Goal: Task Accomplishment & Management: Manage account settings

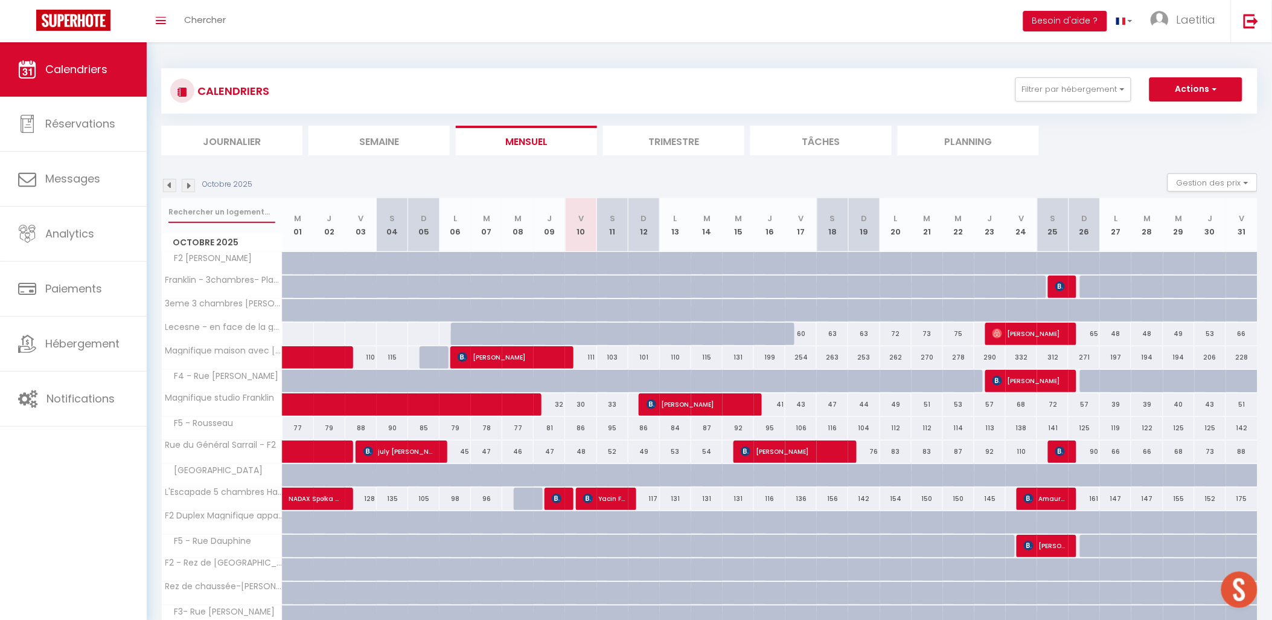
click at [215, 209] on input "text" at bounding box center [221, 212] width 107 height 22
type input "[GEOGRAPHIC_DATA]"
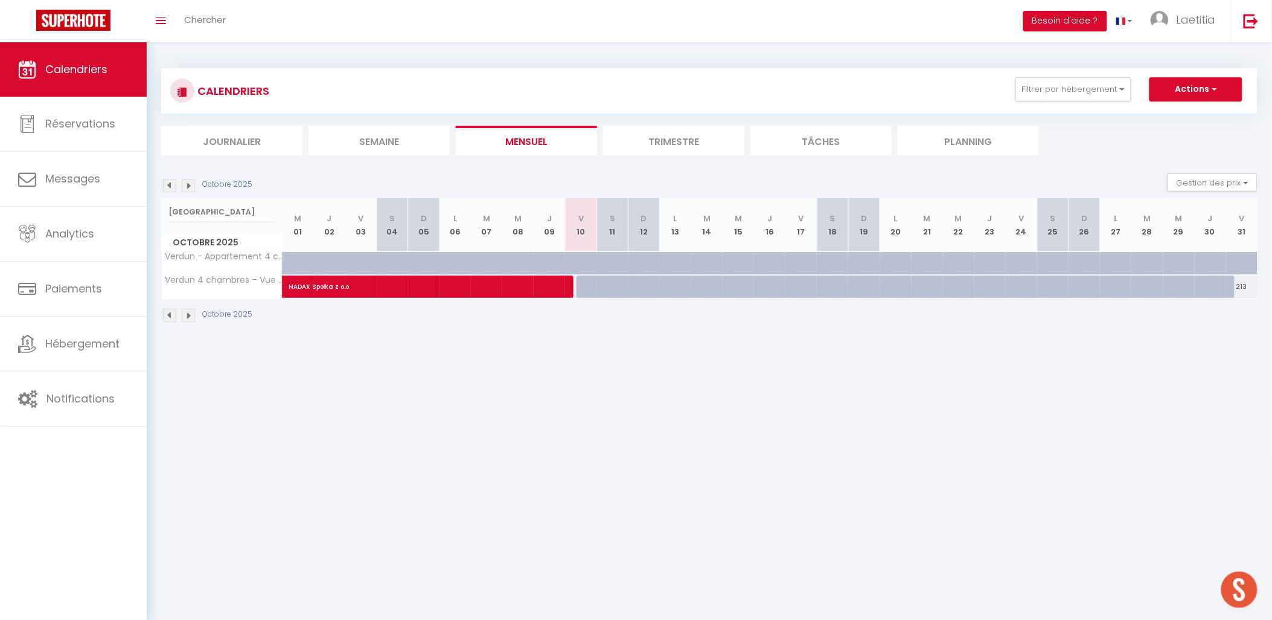
click at [582, 286] on div at bounding box center [592, 286] width 31 height 23
type input "144"
select select "1"
type input "Ven 10 Octobre 2025"
type input "Sam 11 Octobre 2025"
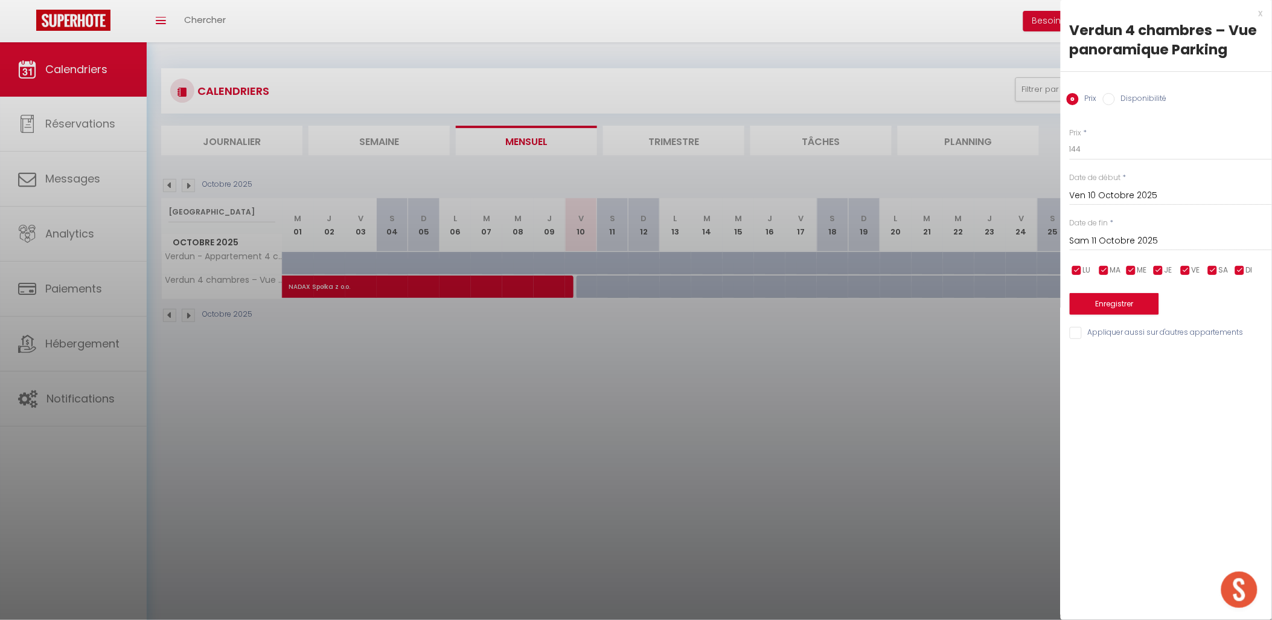
click at [1151, 99] on label "Disponibilité" at bounding box center [1141, 99] width 52 height 13
click at [1115, 99] on input "Disponibilité" at bounding box center [1109, 99] width 12 height 12
radio input "true"
radio input "false"
click at [1125, 238] on input "Sam 11 Octobre 2025" at bounding box center [1171, 242] width 202 height 16
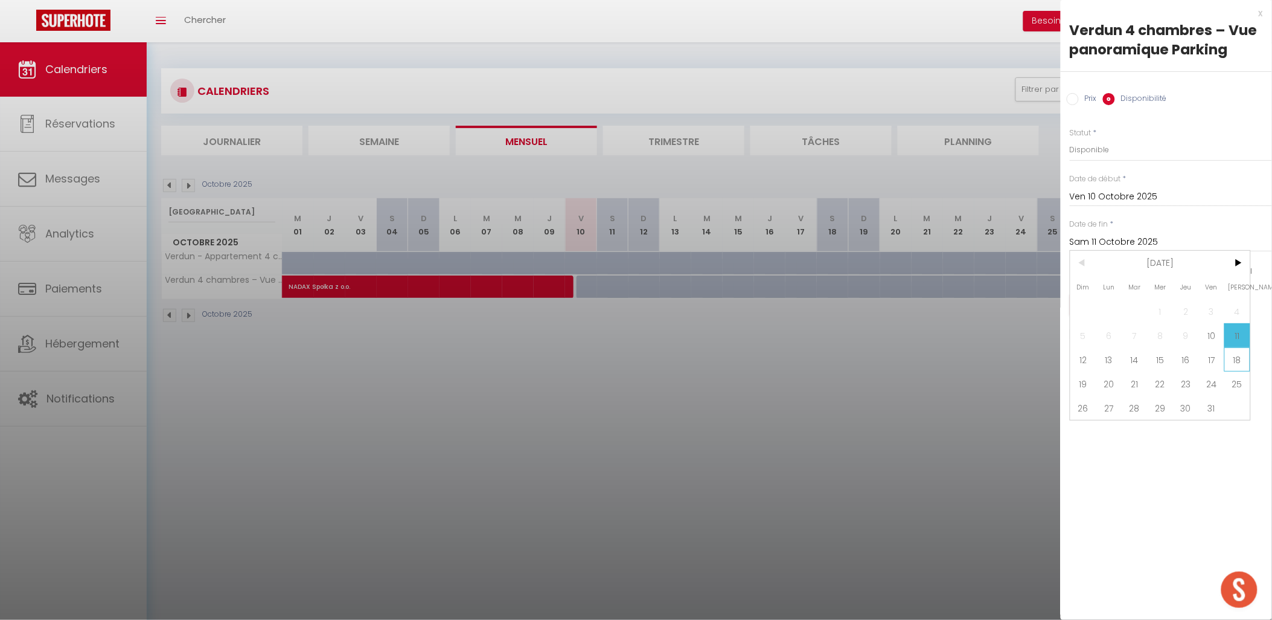
click at [1234, 358] on span "18" at bounding box center [1238, 359] width 26 height 24
type input "Sam 18 Octobre 2025"
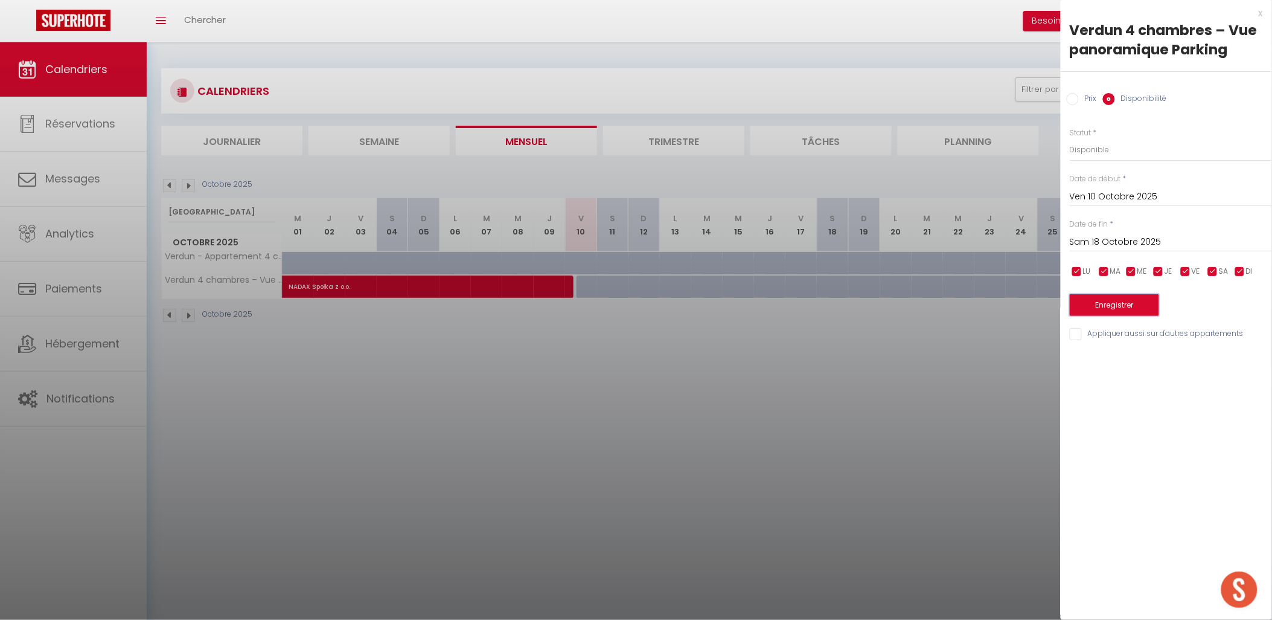
click at [1120, 300] on button "Enregistrer" at bounding box center [1114, 305] width 89 height 22
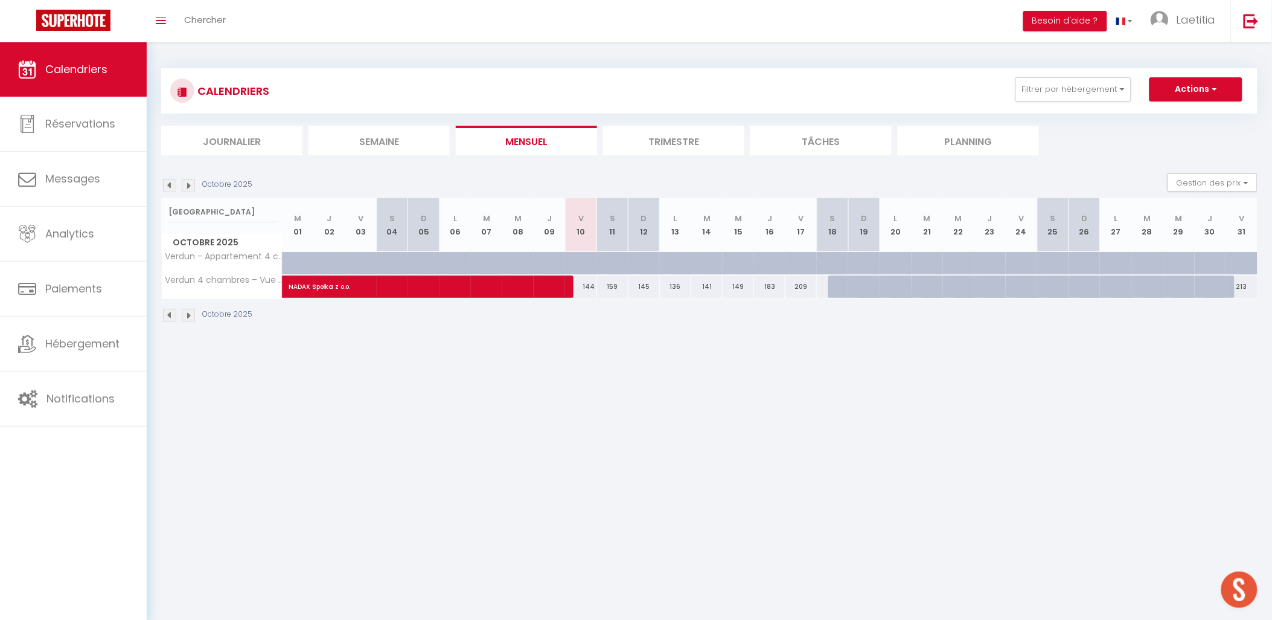
click at [838, 289] on div at bounding box center [844, 286] width 31 height 23
select select "1"
type input "Sam 18 Octobre 2025"
type input "Dim 19 Octobre 2025"
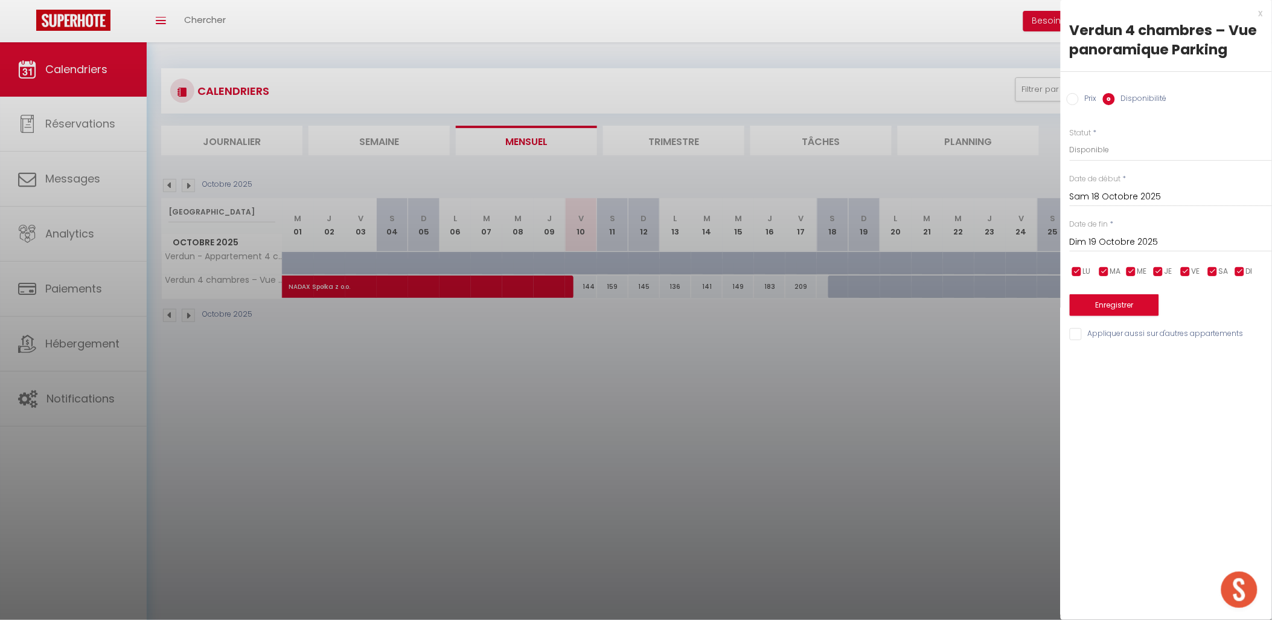
click at [896, 434] on div at bounding box center [636, 310] width 1272 height 620
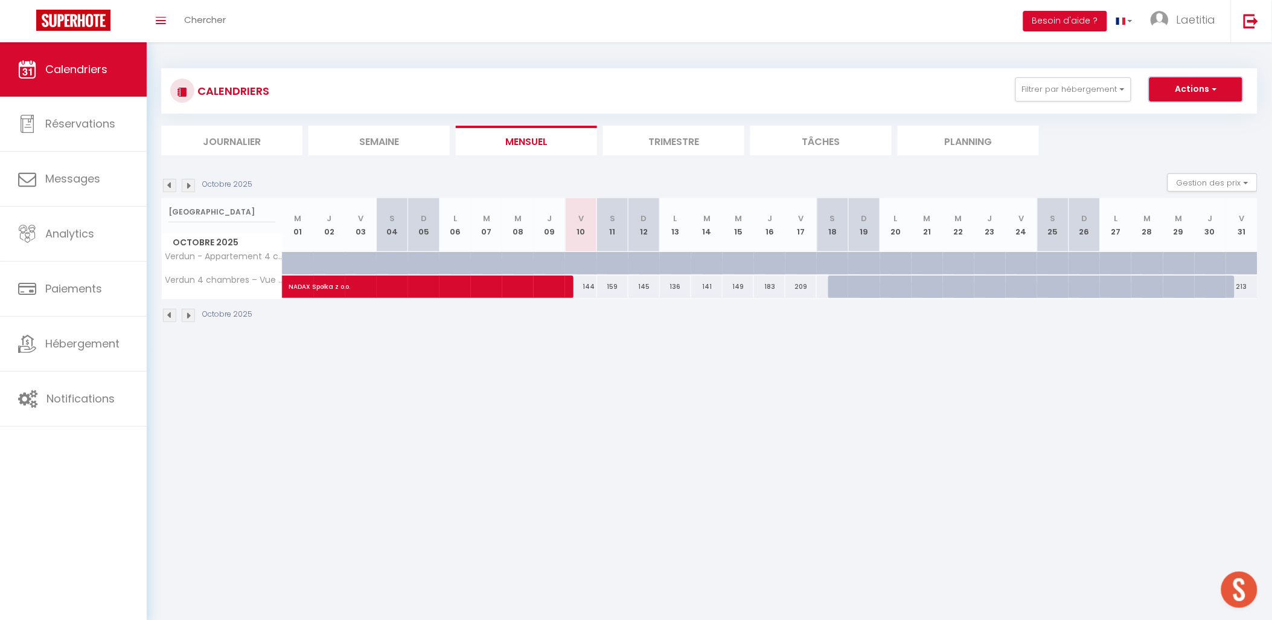
click at [1185, 87] on button "Actions" at bounding box center [1196, 89] width 93 height 24
click at [719, 378] on body "🟢 Des questions ou besoin d'assistance pour la migration AirBnB? Prenez rdv >>>…" at bounding box center [636, 352] width 1272 height 620
click at [505, 290] on span "NADAX Społka z o.o." at bounding box center [414, 280] width 250 height 23
select select "OK"
select select "KO"
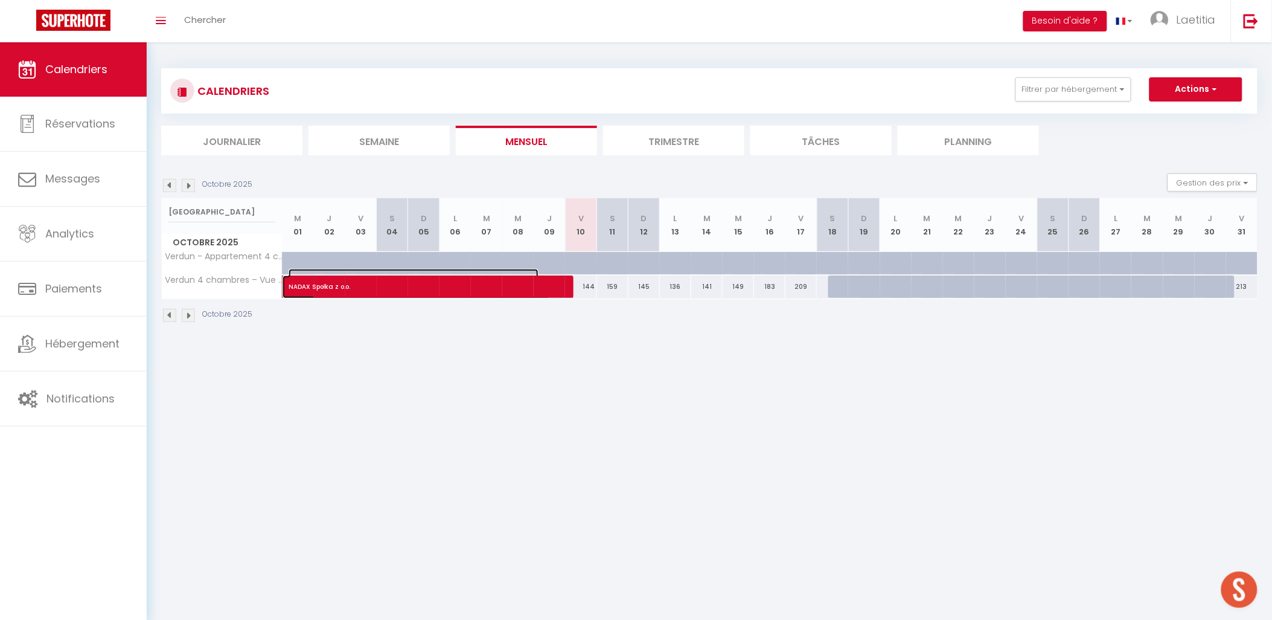
select select "0"
select select "1"
select select
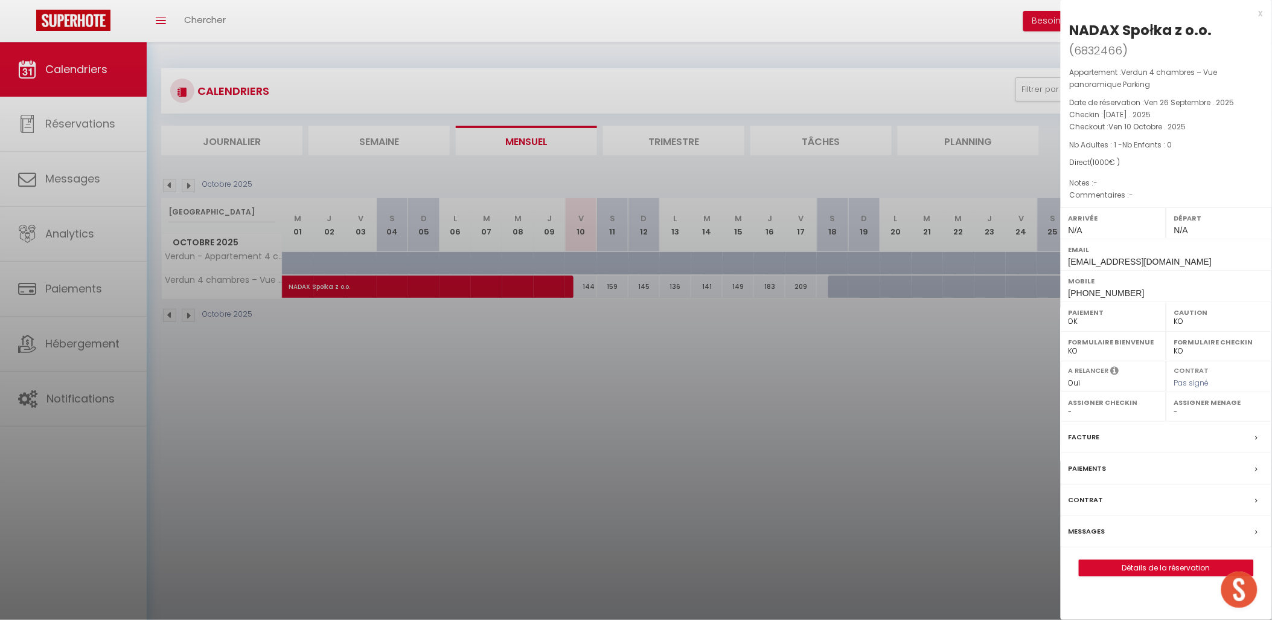
click at [1094, 533] on label "Messages" at bounding box center [1087, 531] width 37 height 13
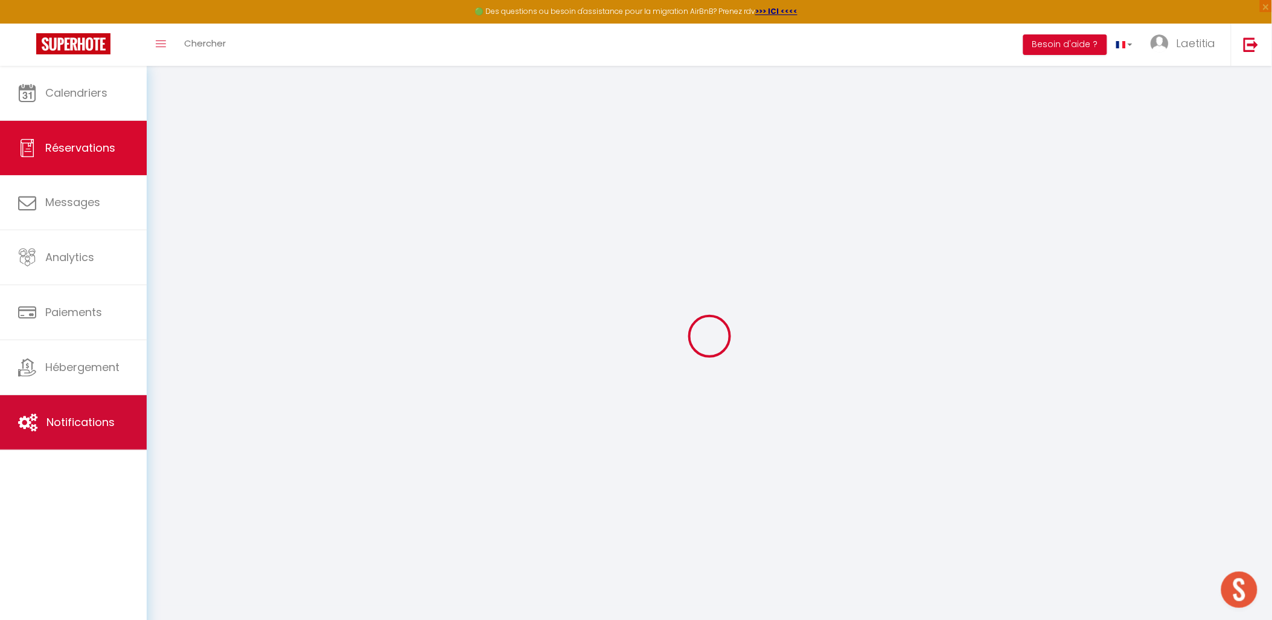
select select
checkbox input "false"
select select
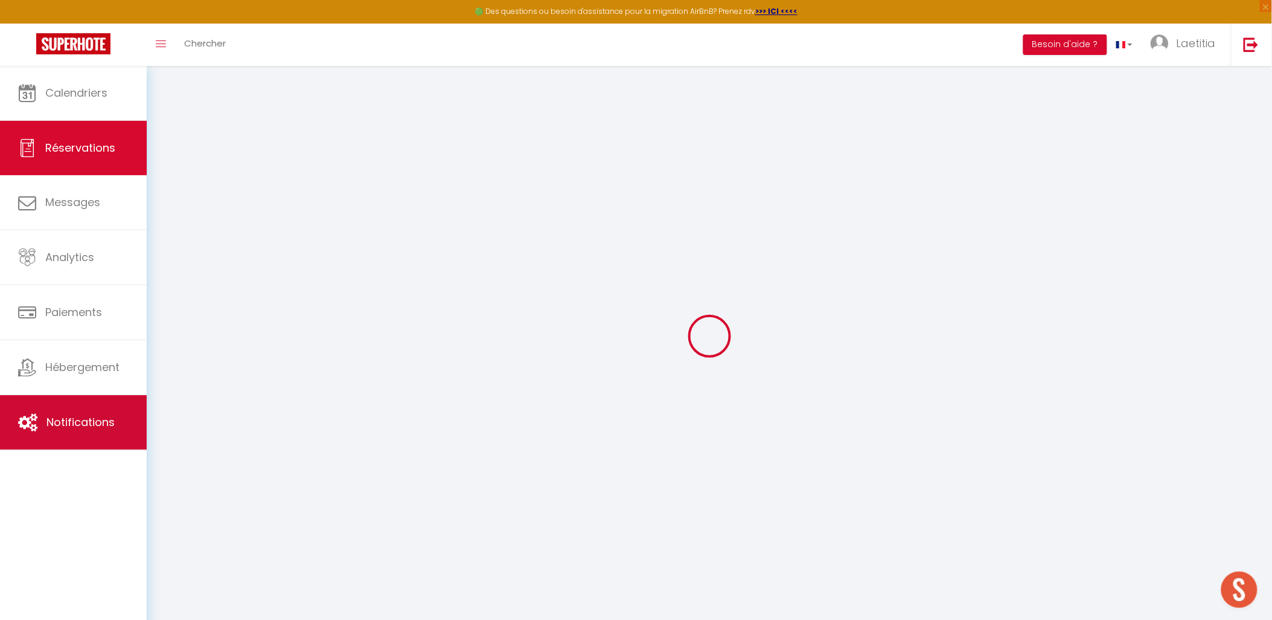
checkbox input "false"
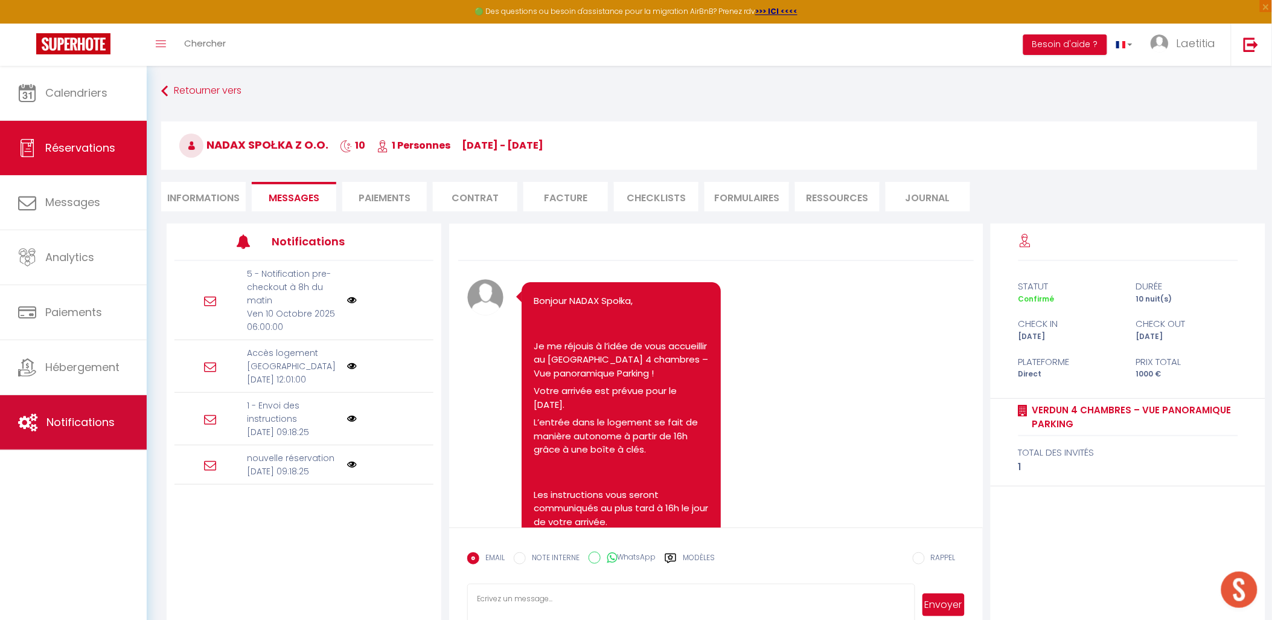
scroll to position [3189, 0]
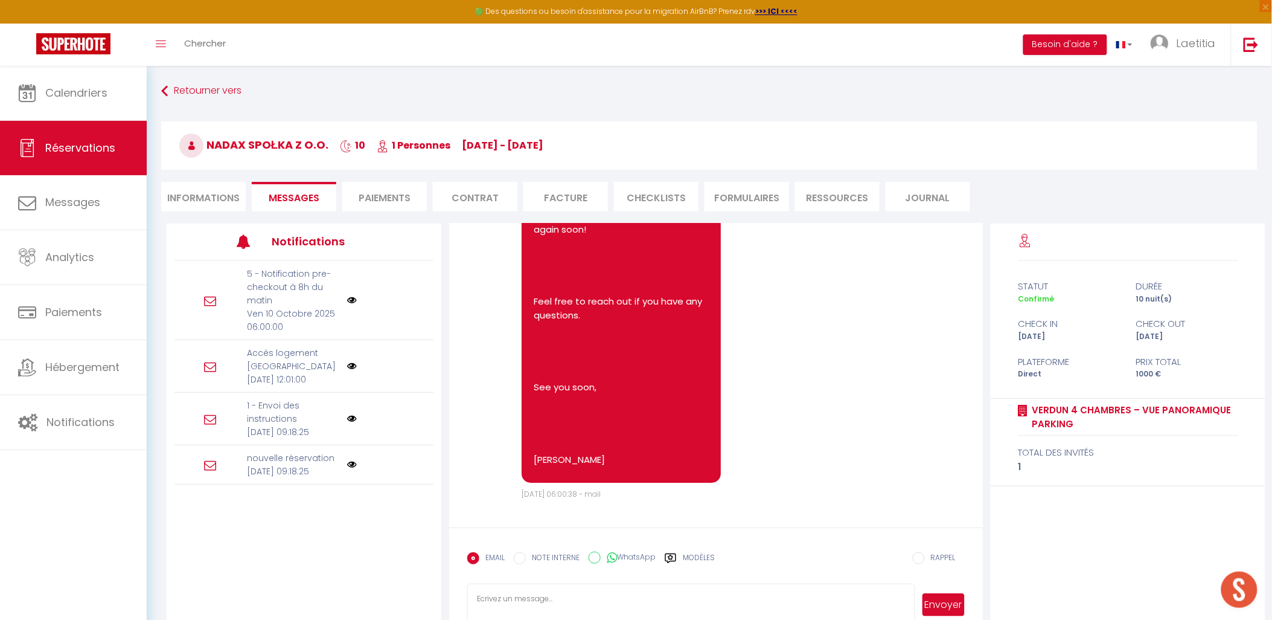
click at [220, 201] on li "Informations" at bounding box center [203, 197] width 85 height 30
select select
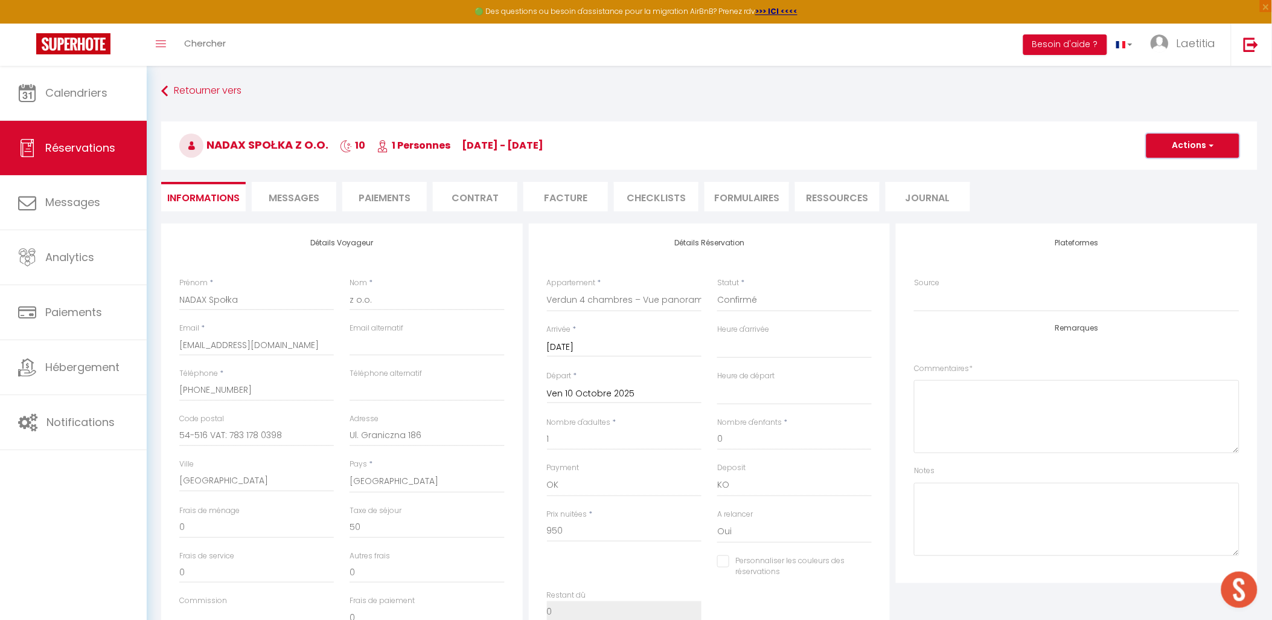
click at [1168, 145] on button "Actions" at bounding box center [1193, 145] width 93 height 24
click at [1167, 184] on link "Dupliquer" at bounding box center [1180, 188] width 95 height 16
type input "0"
select select
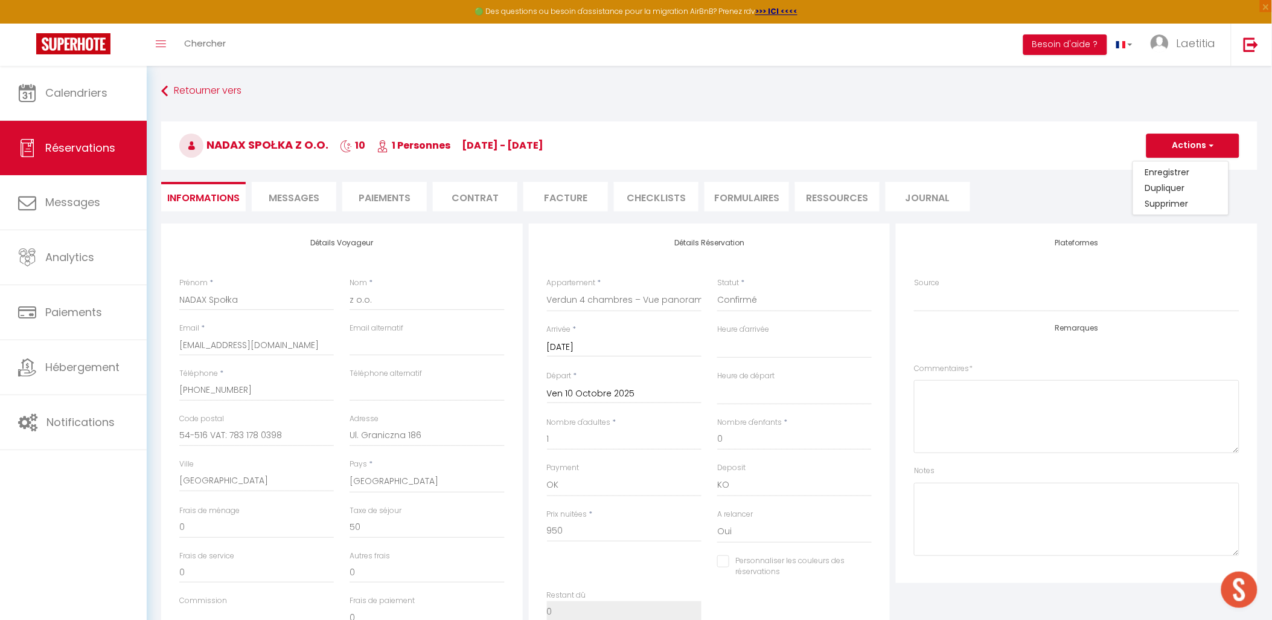
select select
checkbox input "false"
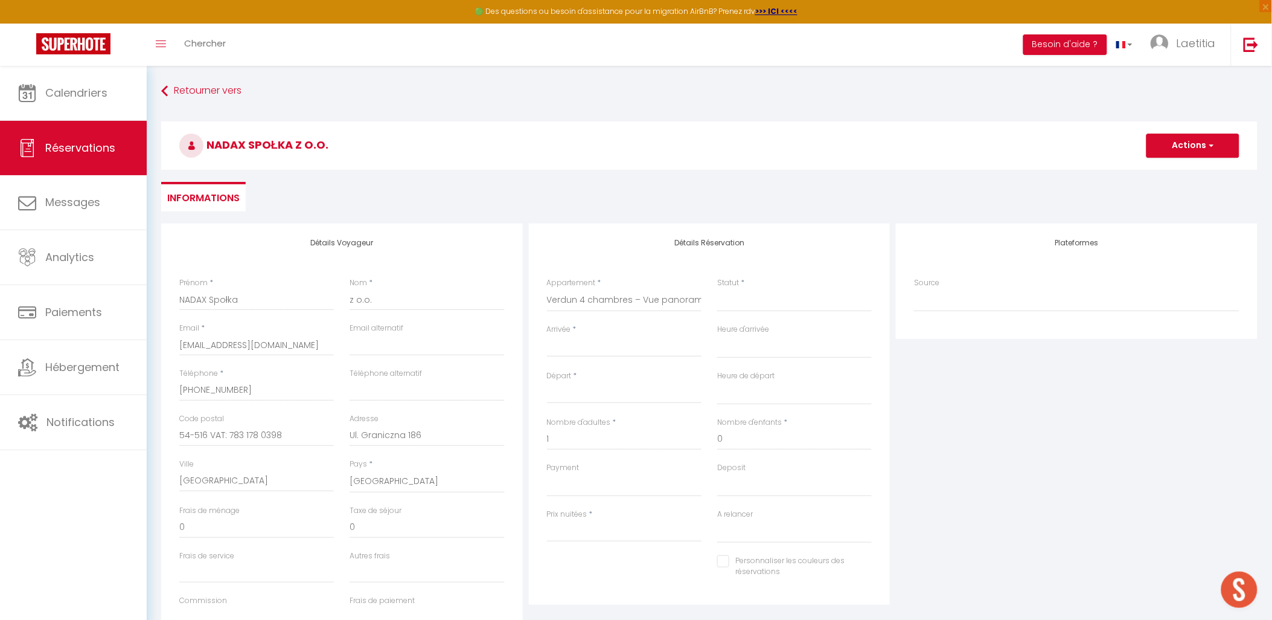
click at [575, 348] on input "Arrivée" at bounding box center [624, 347] width 155 height 16
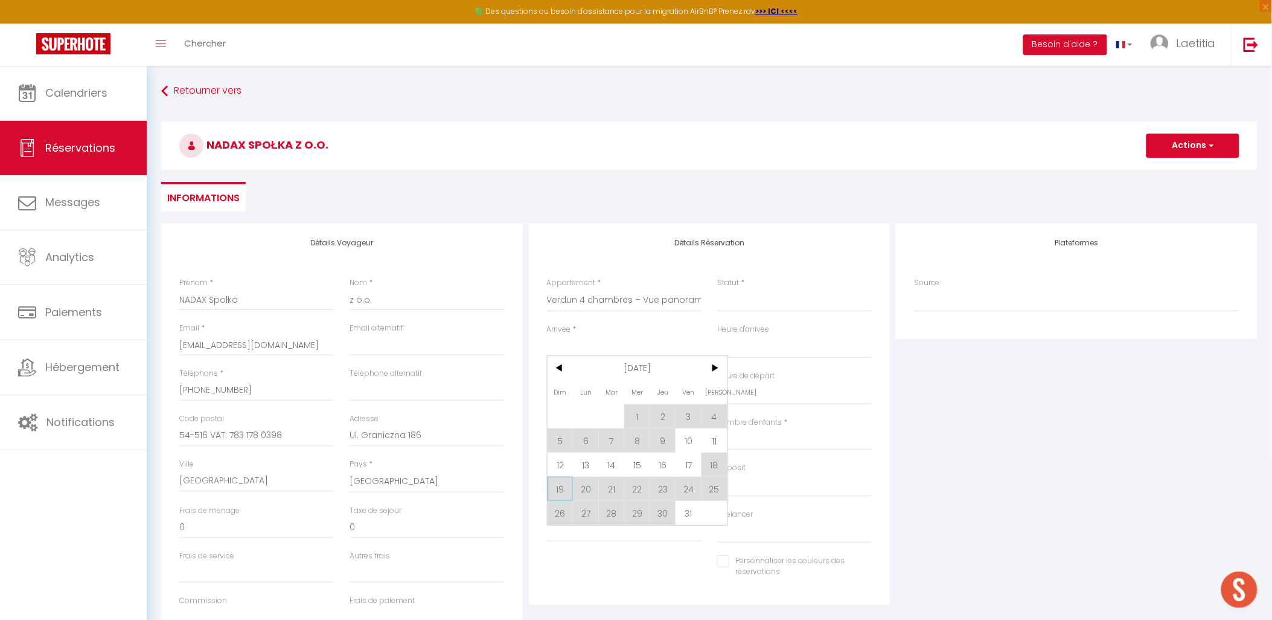
click at [563, 486] on span "19" at bounding box center [561, 488] width 26 height 24
select select
type input "Dim 19 Octobre 2025"
select select
type input "Lun 20 Octobre 2025"
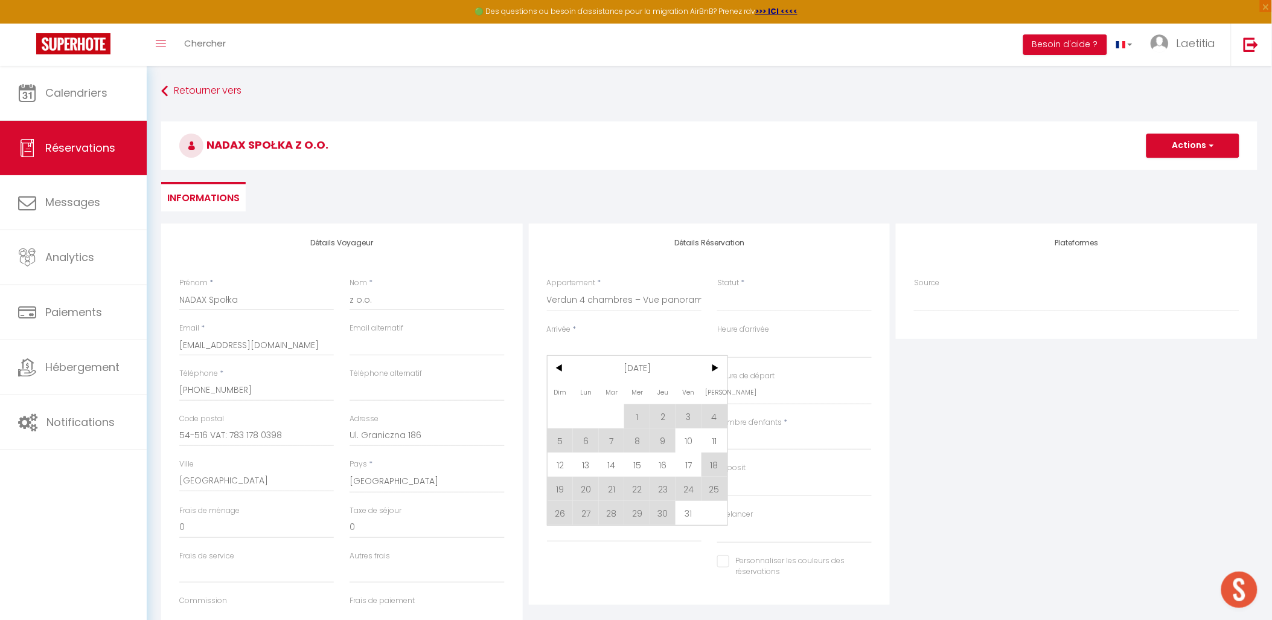
select select
checkbox input "false"
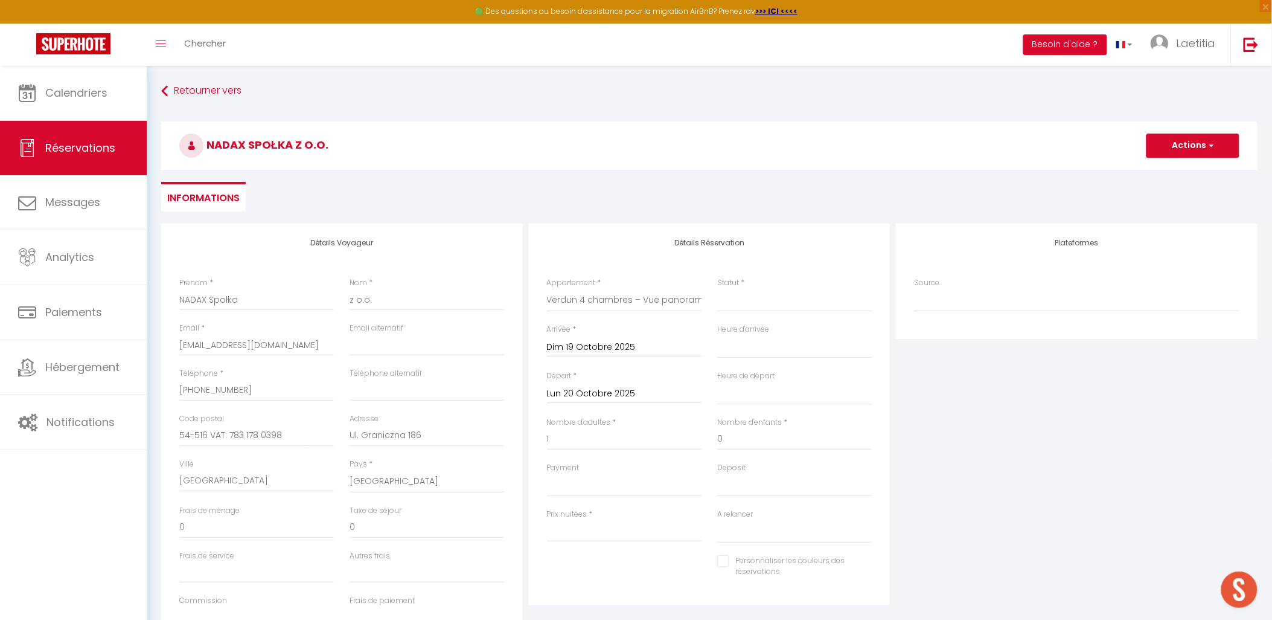
click at [592, 391] on input "Lun 20 Octobre 2025" at bounding box center [624, 394] width 155 height 16
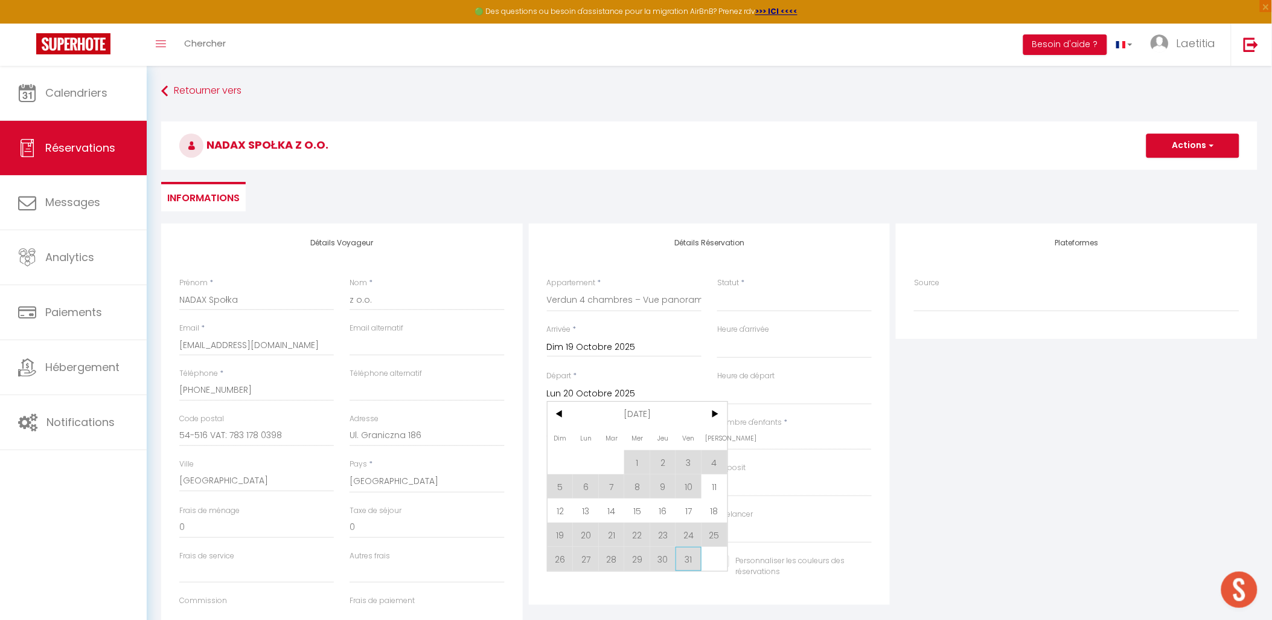
click at [686, 559] on span "31" at bounding box center [689, 559] width 26 height 24
select select
type input "Ven 31 Octobre 2025"
select select
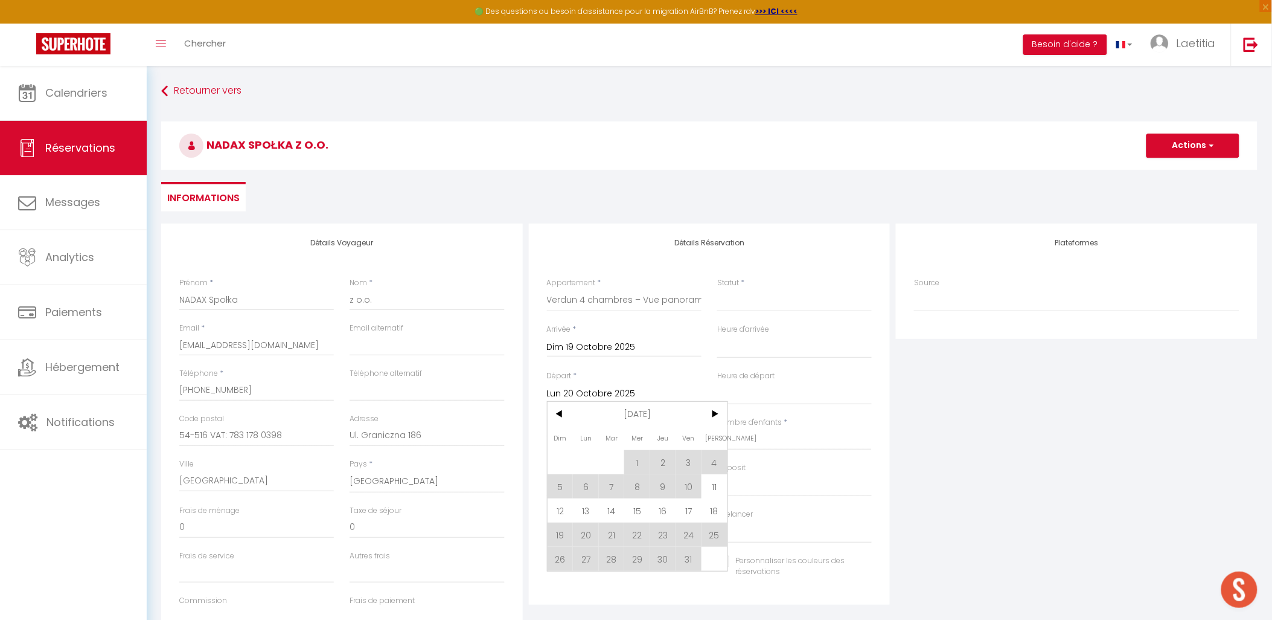
select select
checkbox input "false"
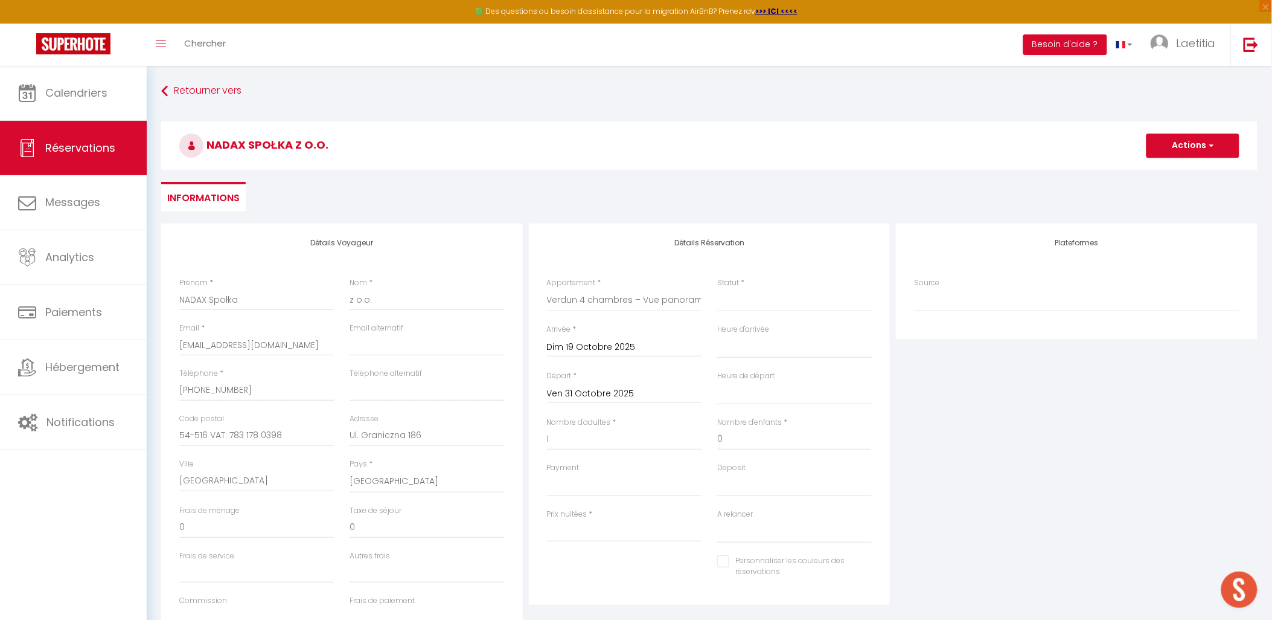
select select
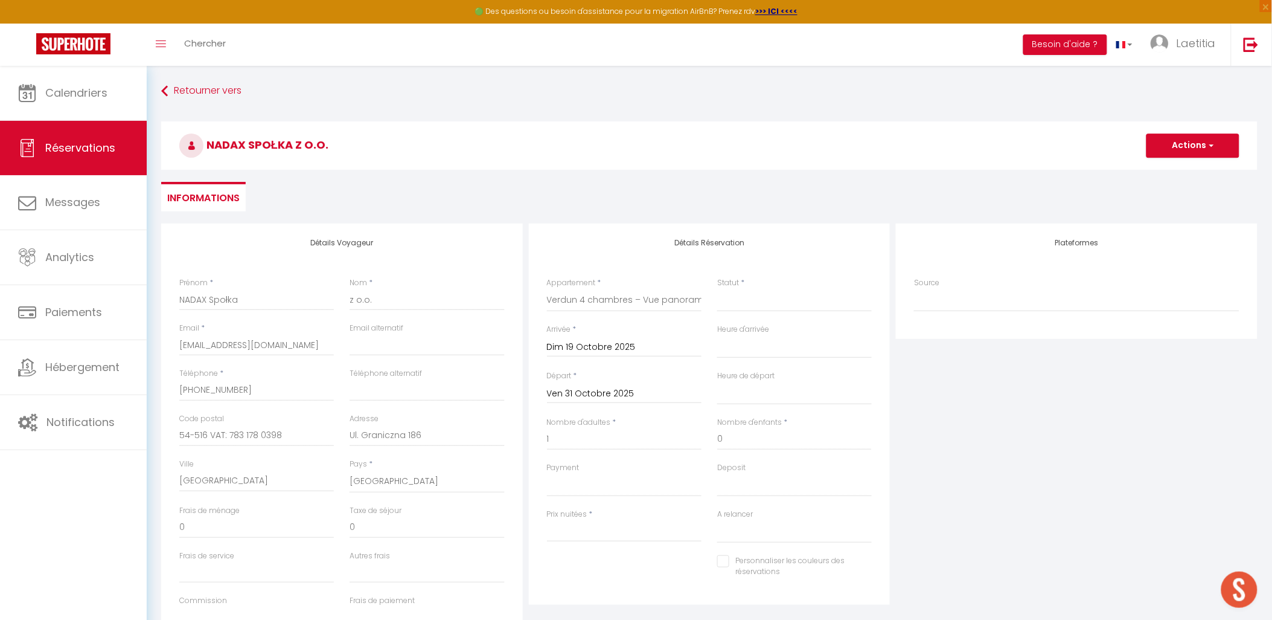
type input "0"
select select
checkbox input "false"
click at [1021, 393] on div "Plateformes Source Direct [DOMAIN_NAME] [DOMAIN_NAME] Chalet montagne Expedia G…" at bounding box center [1077, 439] width 368 height 432
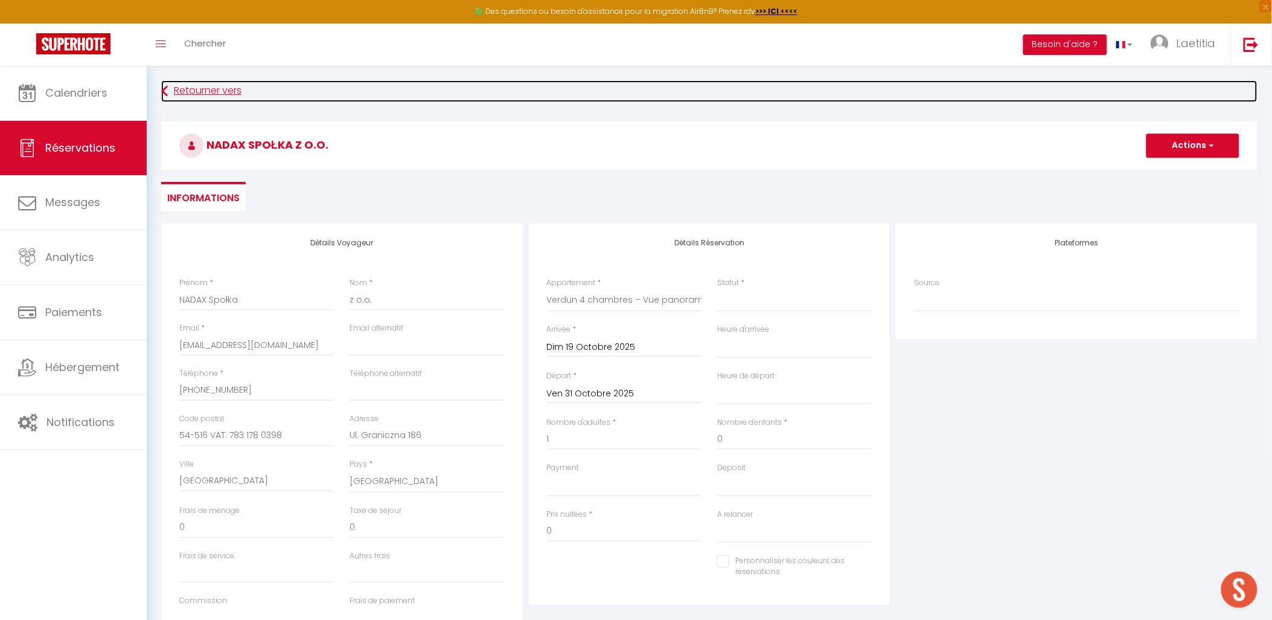
click at [229, 86] on link "Retourner vers" at bounding box center [709, 91] width 1097 height 22
select select
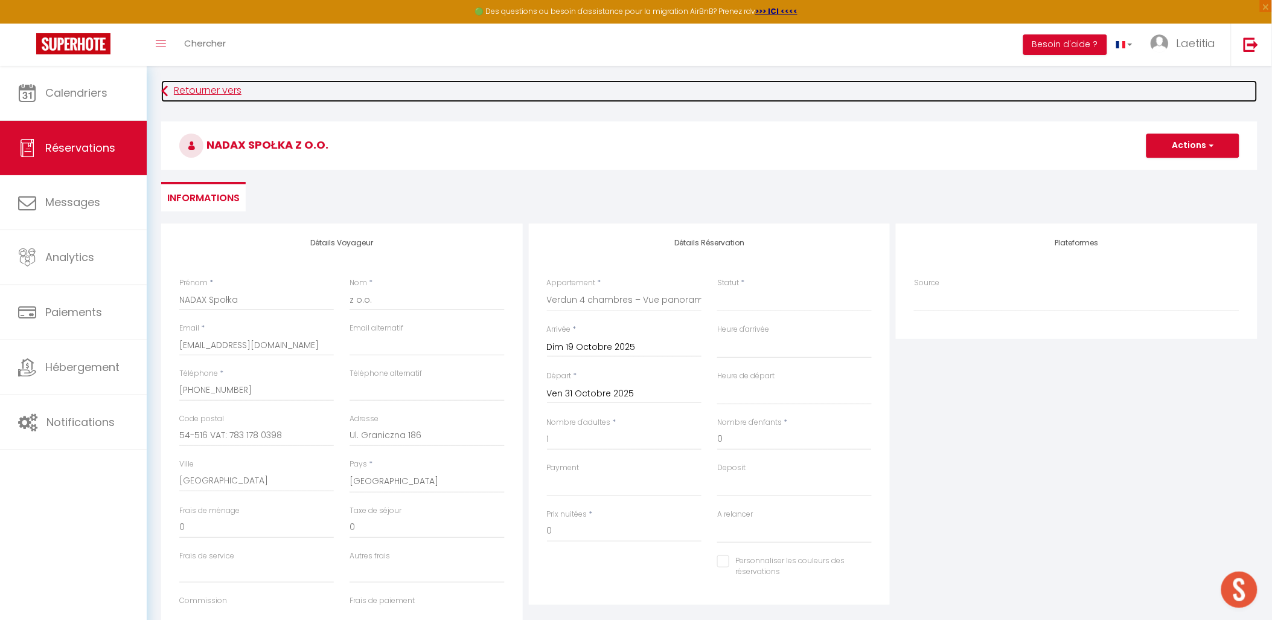
select select
checkbox input "false"
click at [213, 91] on link "Retourner vers" at bounding box center [709, 91] width 1097 height 22
select select
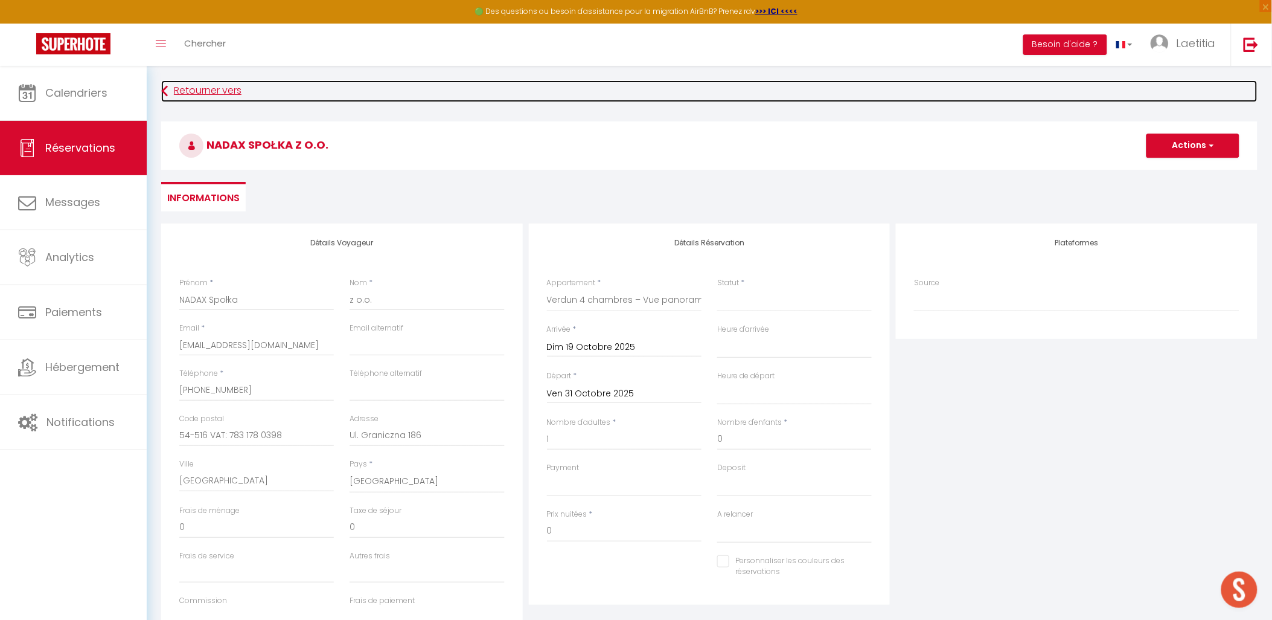
select select
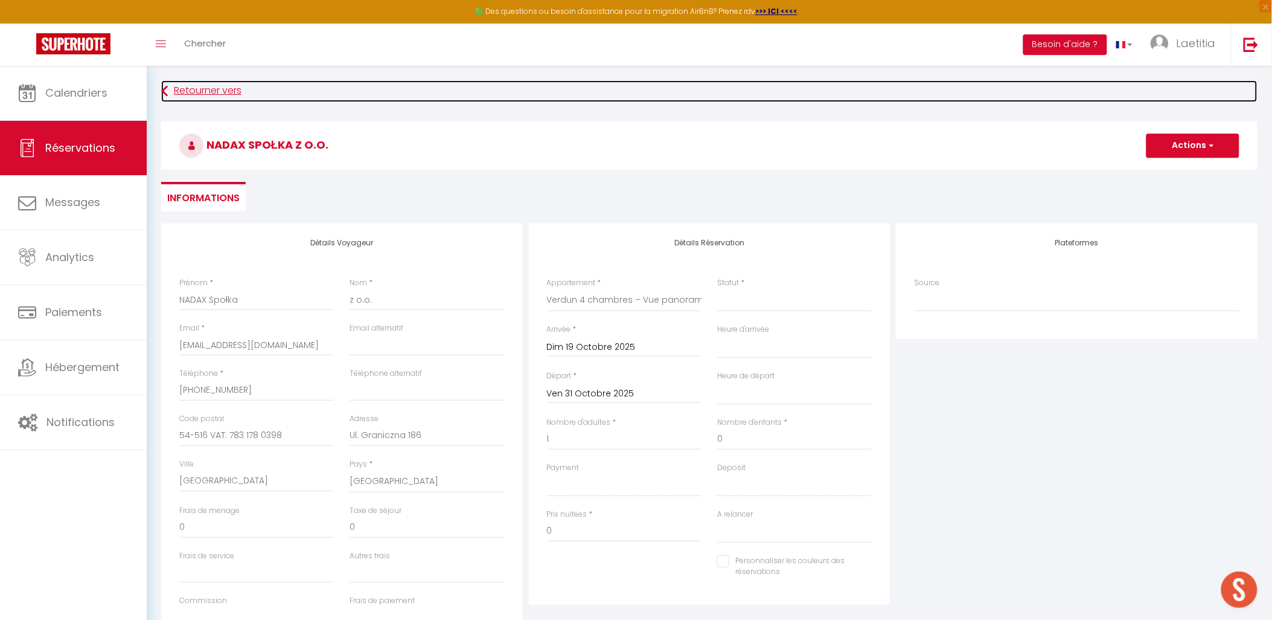
checkbox input "false"
click at [213, 91] on link "Retourner vers" at bounding box center [709, 91] width 1097 height 22
select select
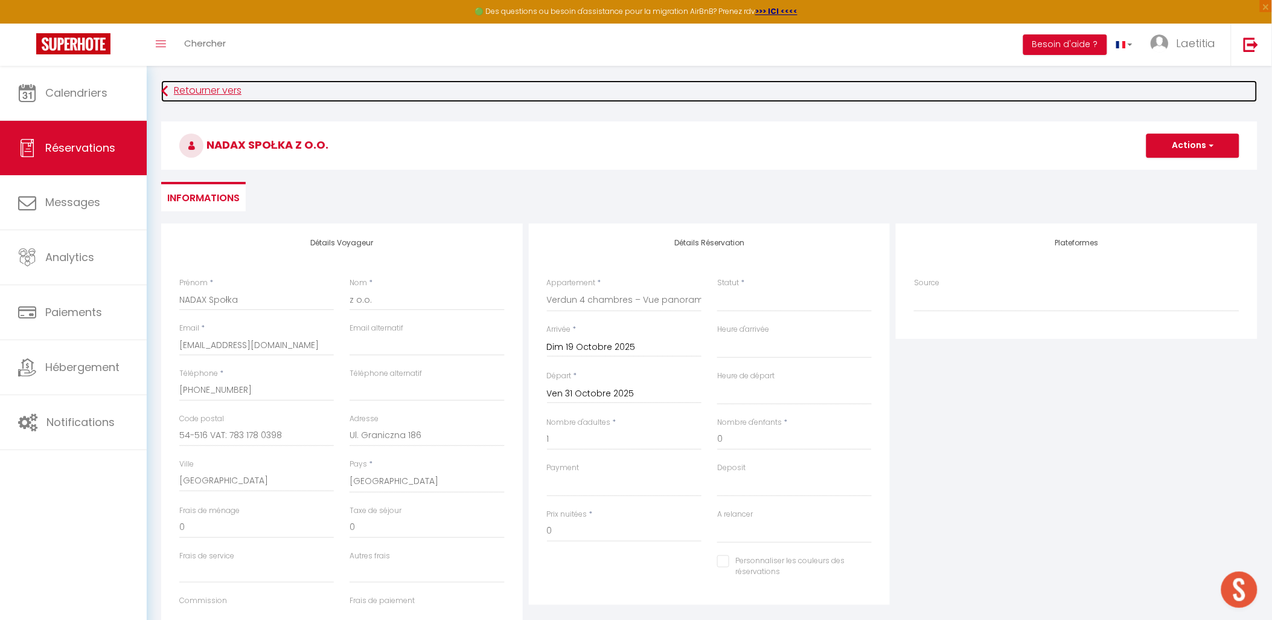
select select
checkbox input "false"
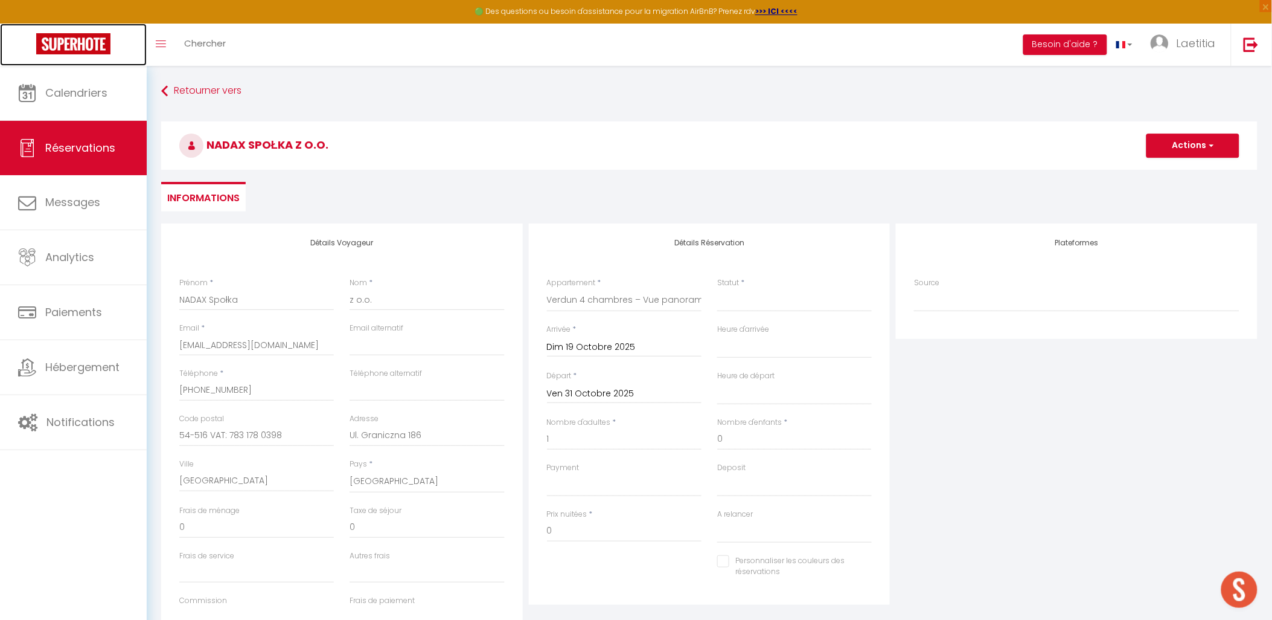
click at [68, 38] on img at bounding box center [73, 43] width 74 height 21
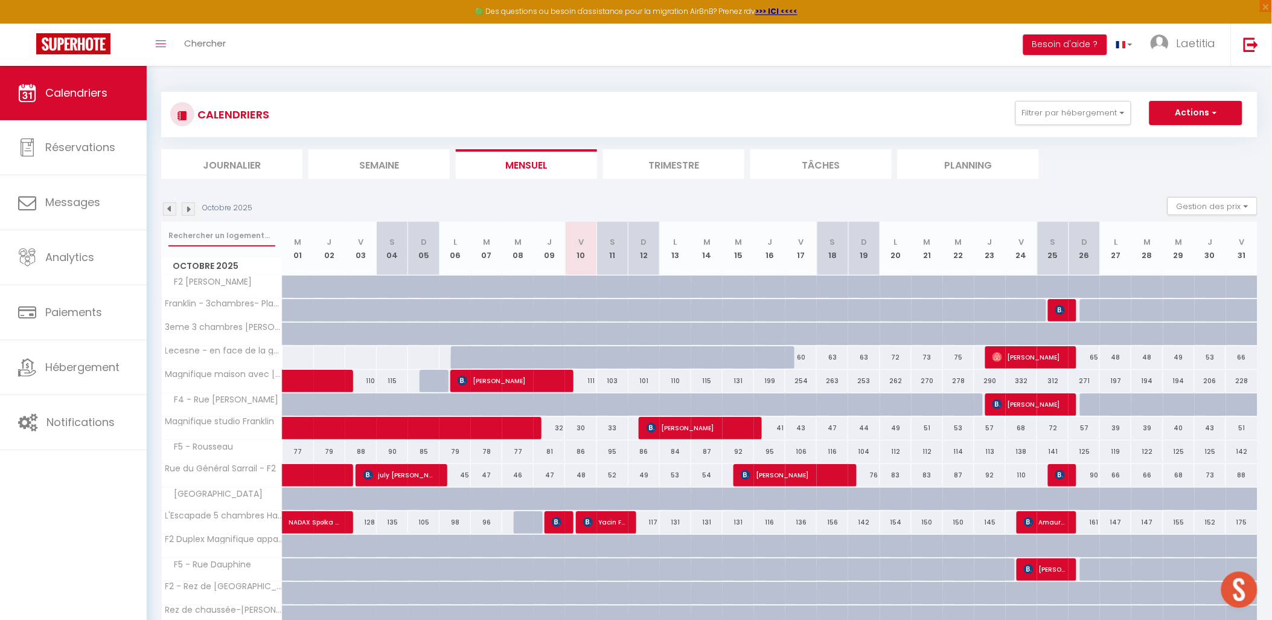
click at [223, 231] on input "text" at bounding box center [221, 236] width 107 height 22
type input "[GEOGRAPHIC_DATA]"
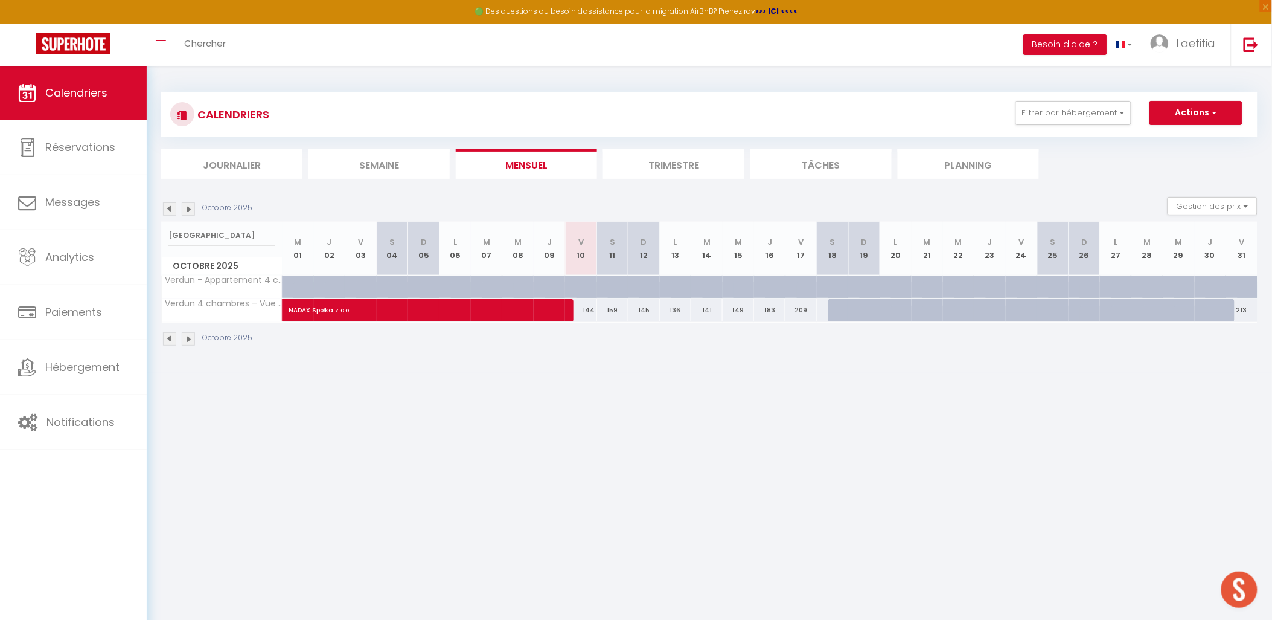
click at [835, 309] on div at bounding box center [844, 310] width 31 height 23
type input "234"
type input "Sam 18 Octobre 2025"
type input "Dim 19 Octobre 2025"
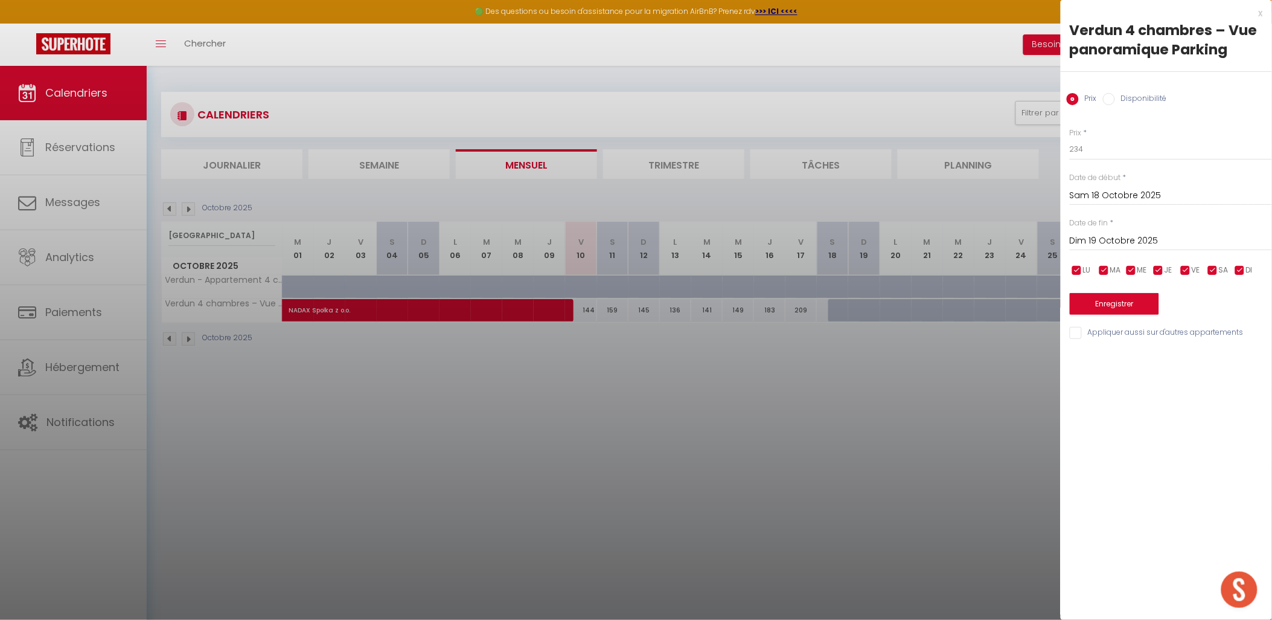
click at [1161, 94] on label "Disponibilité" at bounding box center [1141, 99] width 52 height 13
click at [1115, 94] on input "Disponibilité" at bounding box center [1109, 99] width 12 height 12
radio input "true"
radio input "false"
click at [1139, 236] on input "Dim 19 Octobre 2025" at bounding box center [1171, 242] width 202 height 16
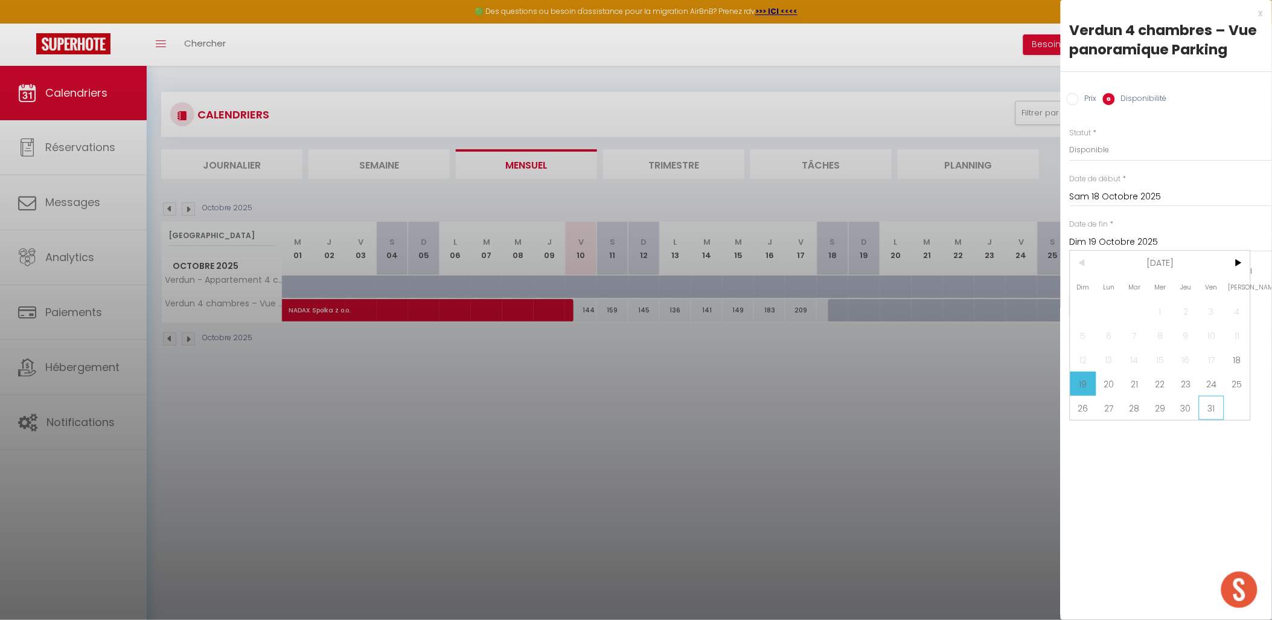
click at [1217, 402] on span "31" at bounding box center [1212, 408] width 26 height 24
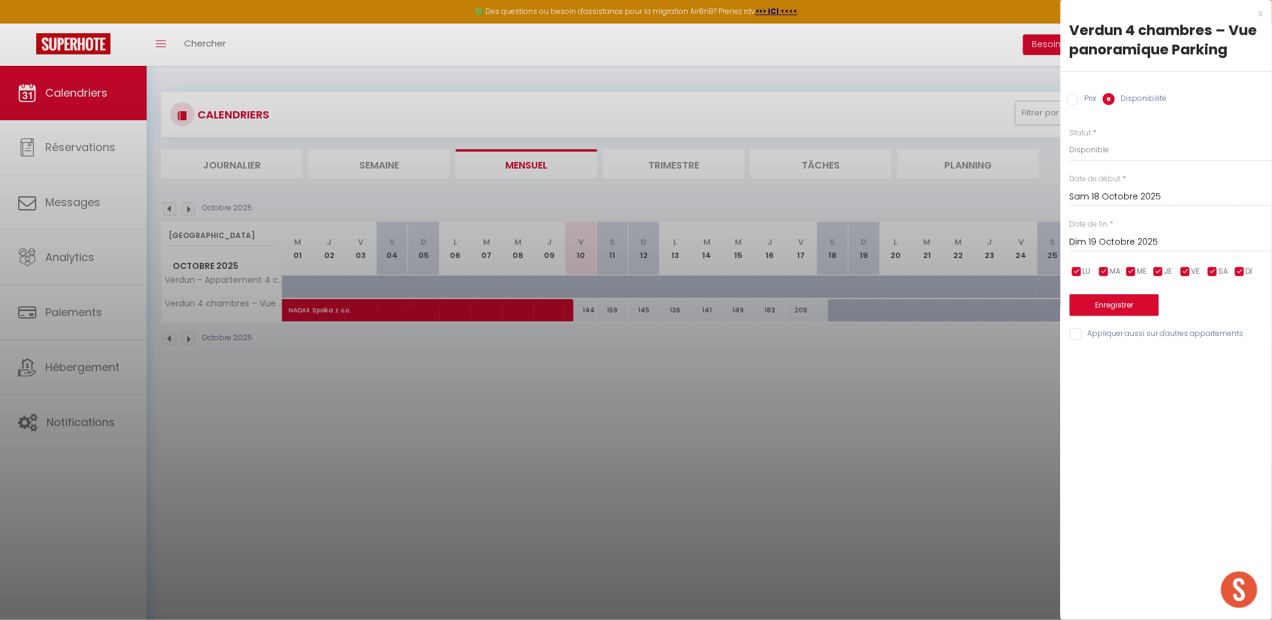
type input "Ven 31 Octobre 2025"
click at [1118, 300] on button "Enregistrer" at bounding box center [1114, 305] width 89 height 22
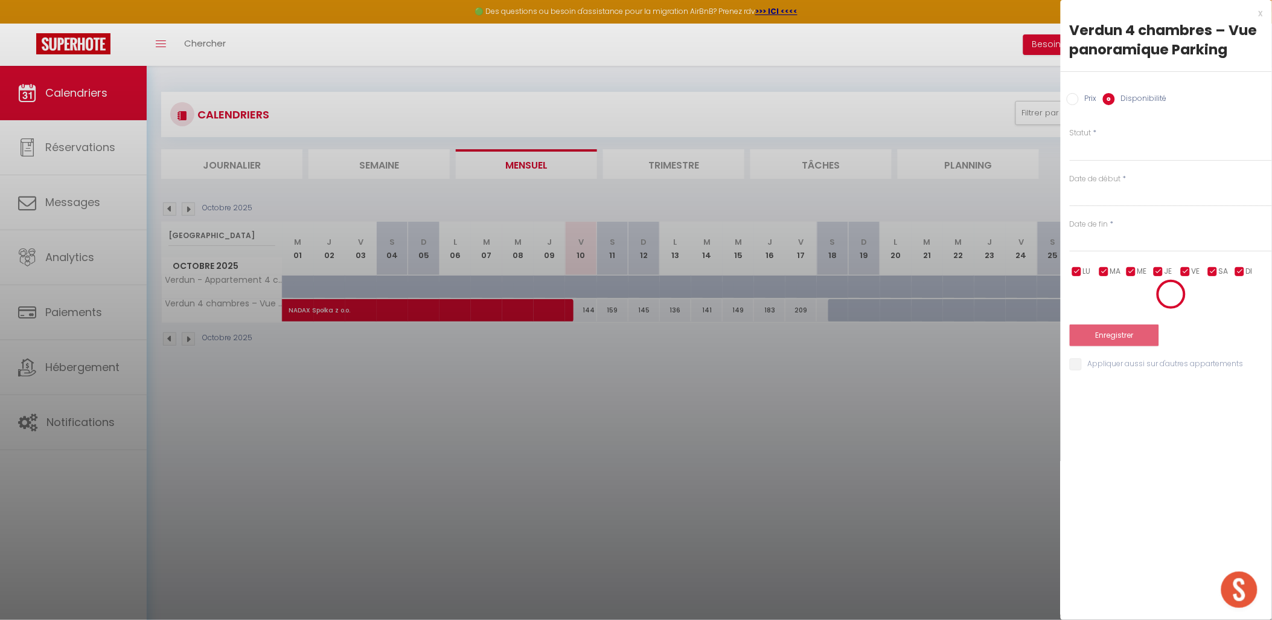
select select
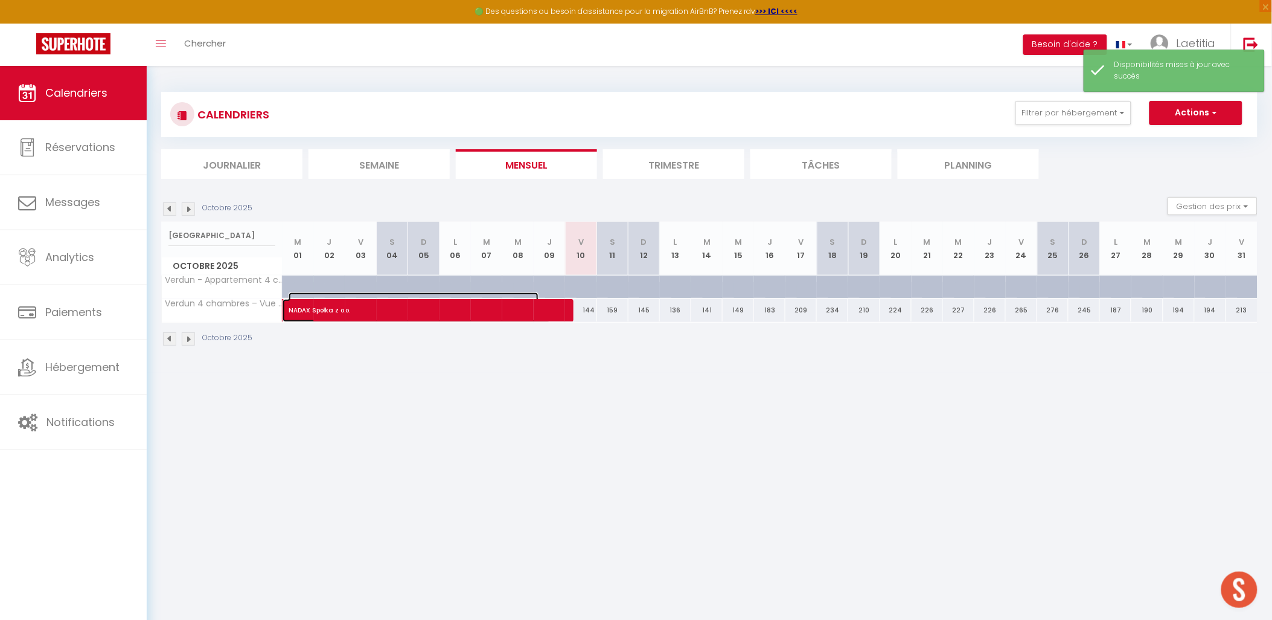
click at [412, 308] on span "NADAX Społka z o.o." at bounding box center [414, 303] width 250 height 23
select select "OK"
select select "KO"
select select "0"
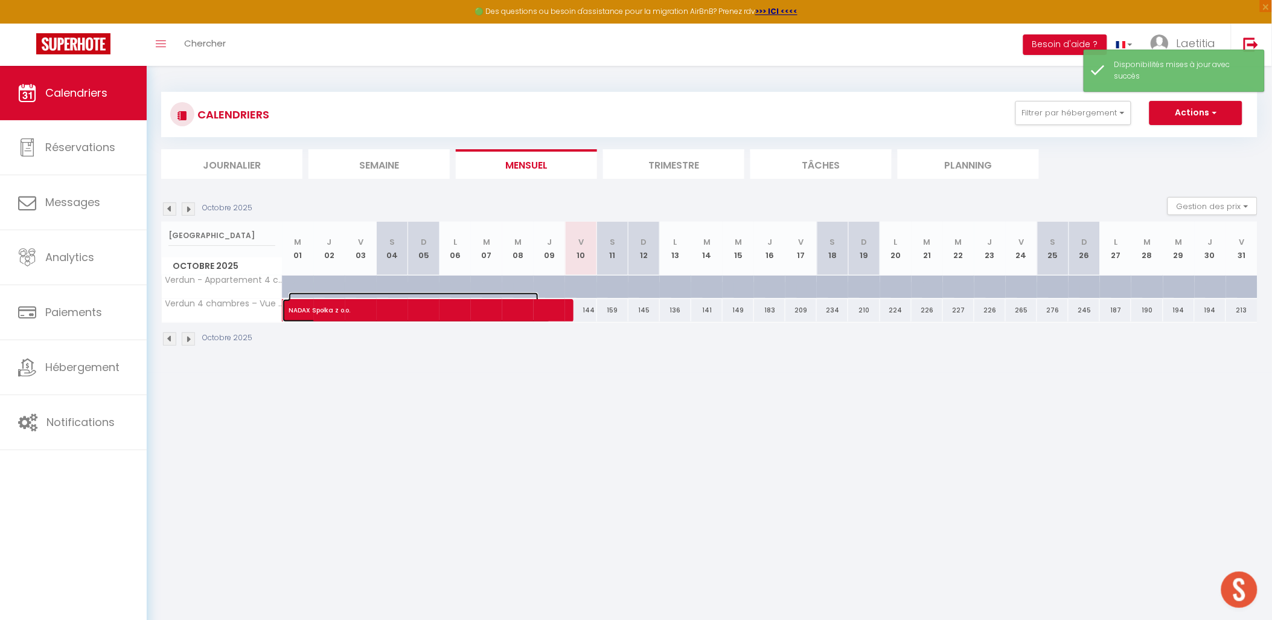
select select "1"
select select
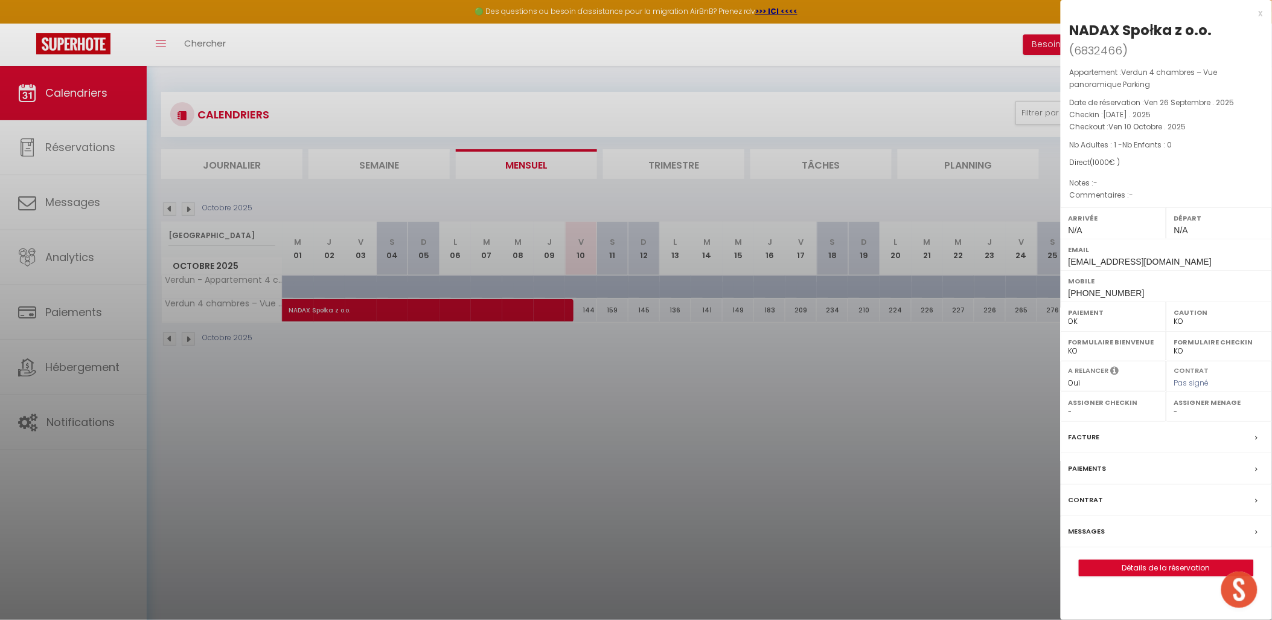
click at [1082, 527] on label "Messages" at bounding box center [1087, 531] width 37 height 13
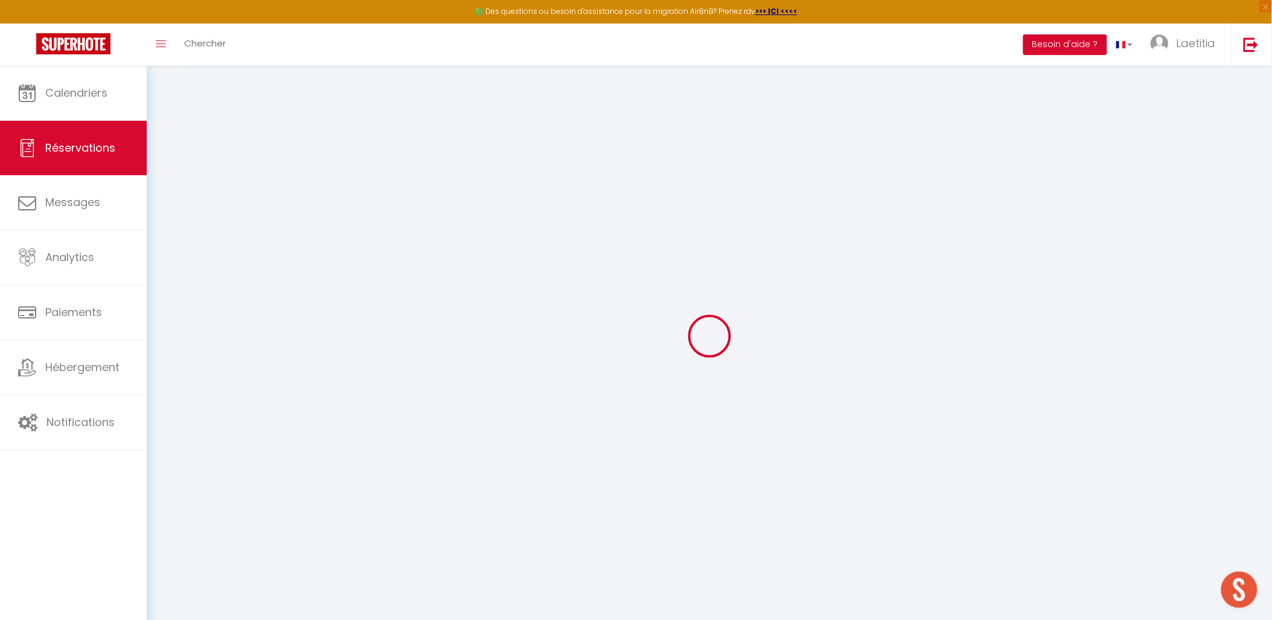
select select
checkbox input "false"
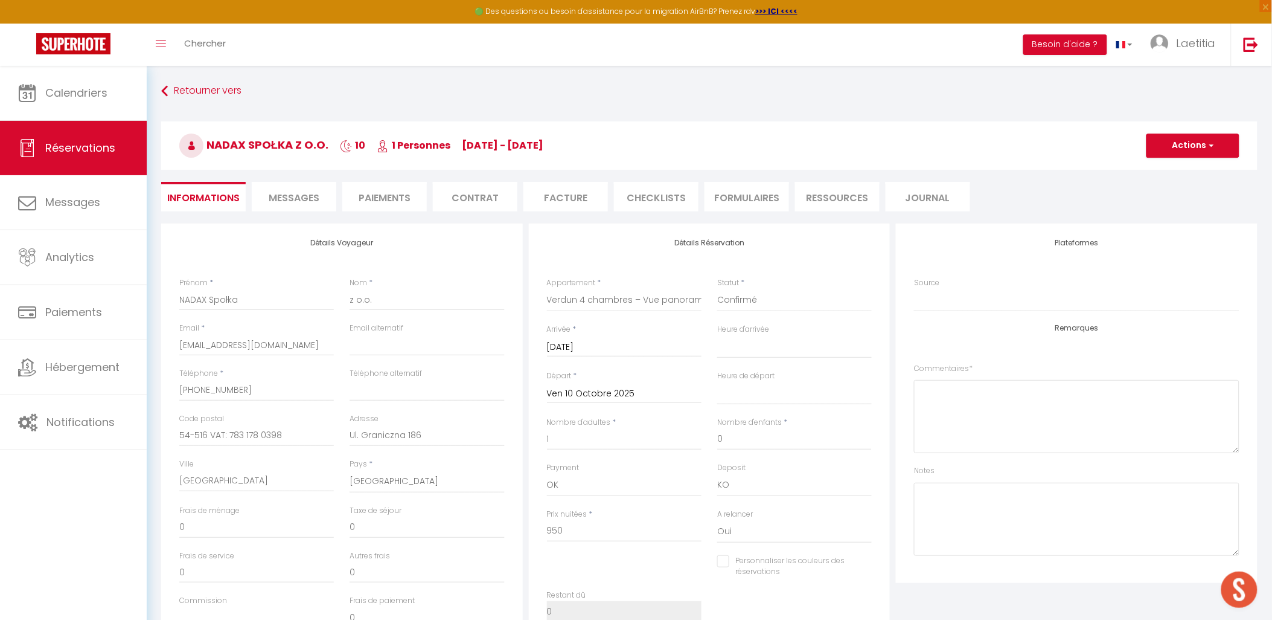
select select
checkbox input "false"
type input "50"
select select
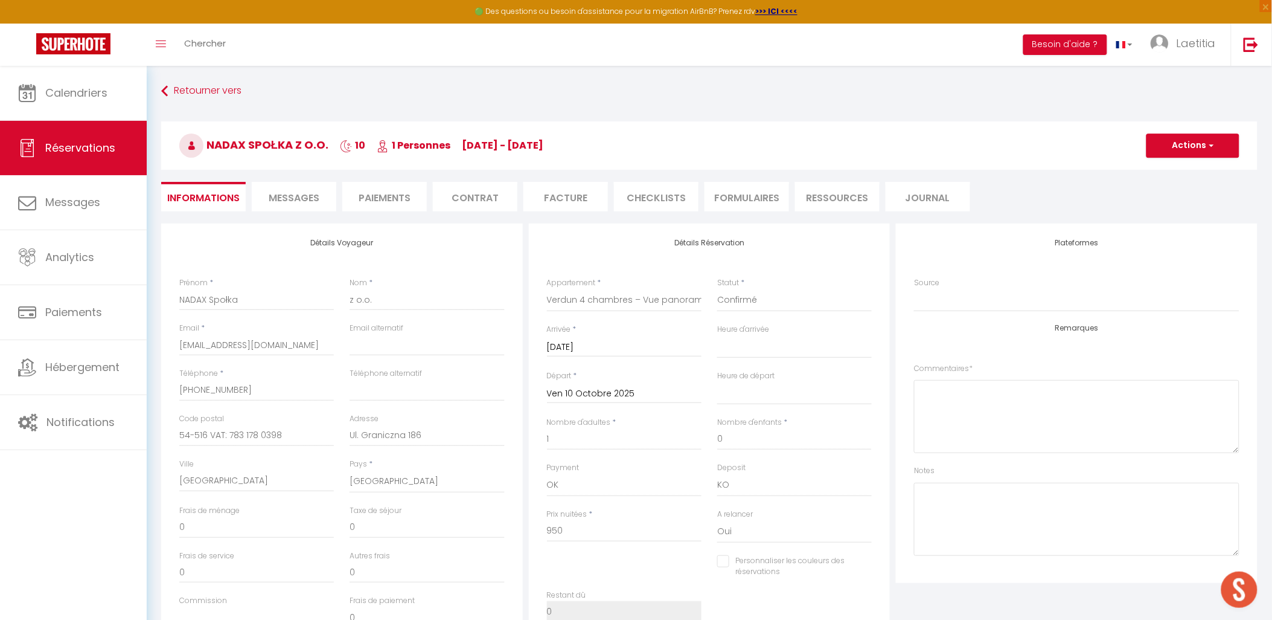
select select
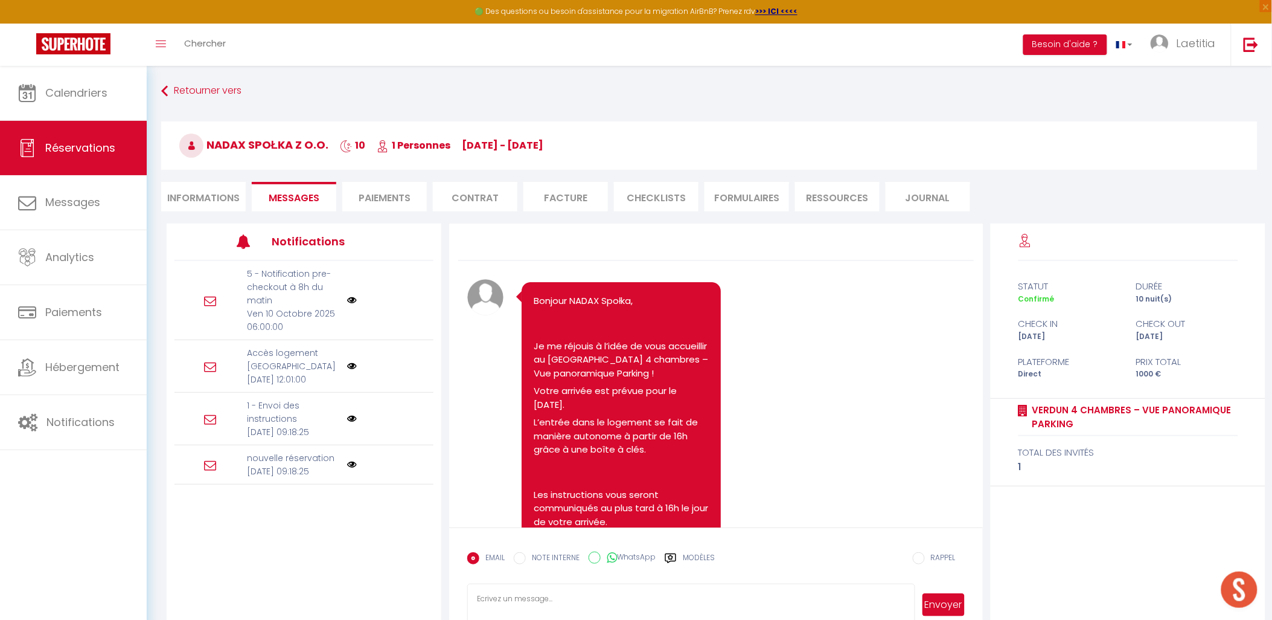
scroll to position [3189, 0]
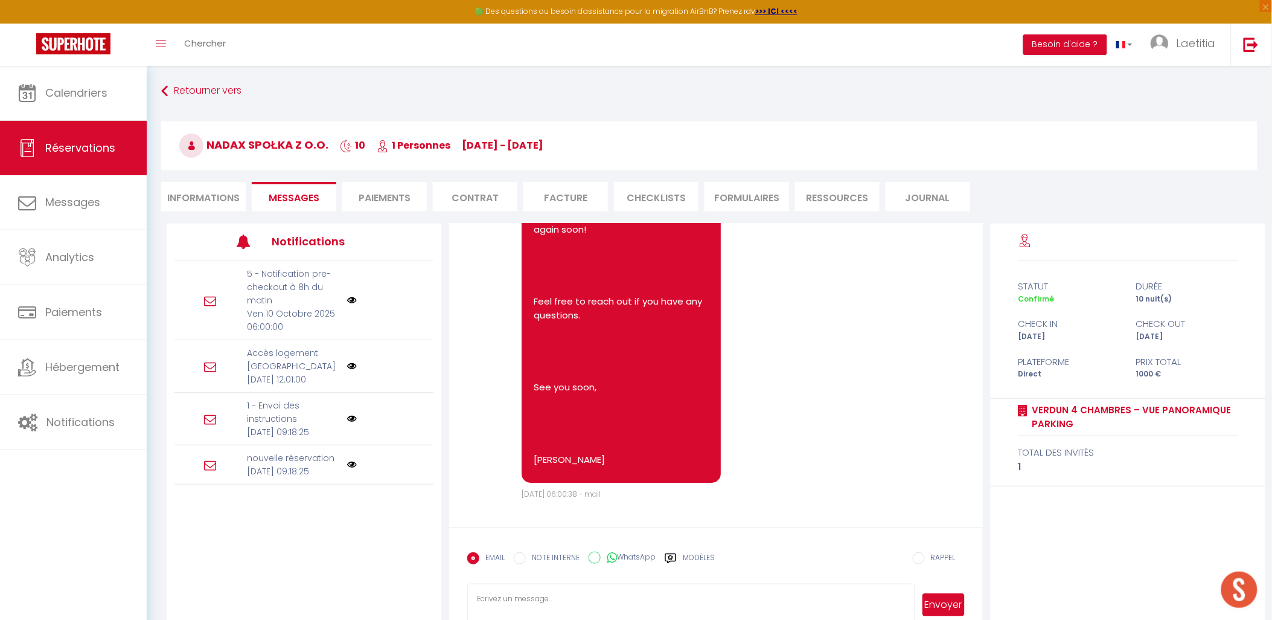
click at [208, 197] on li "Informations" at bounding box center [203, 197] width 85 height 30
select select
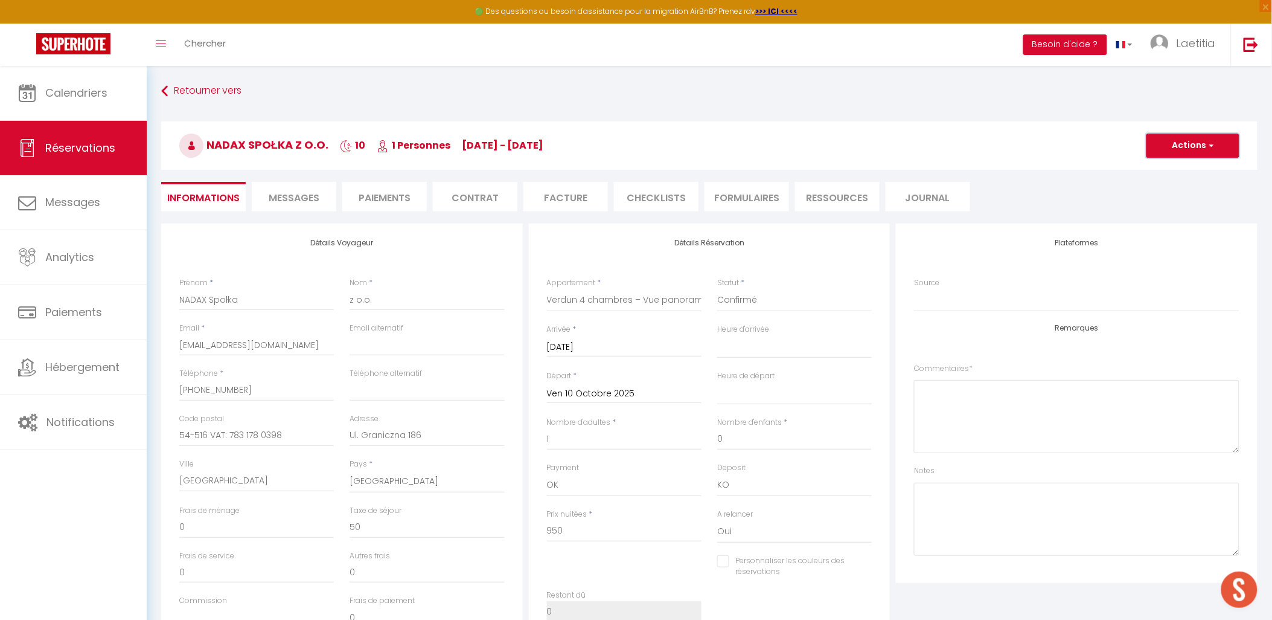
click at [1188, 150] on button "Actions" at bounding box center [1193, 145] width 93 height 24
click at [1175, 185] on link "Dupliquer" at bounding box center [1180, 188] width 95 height 16
type input "0"
select select
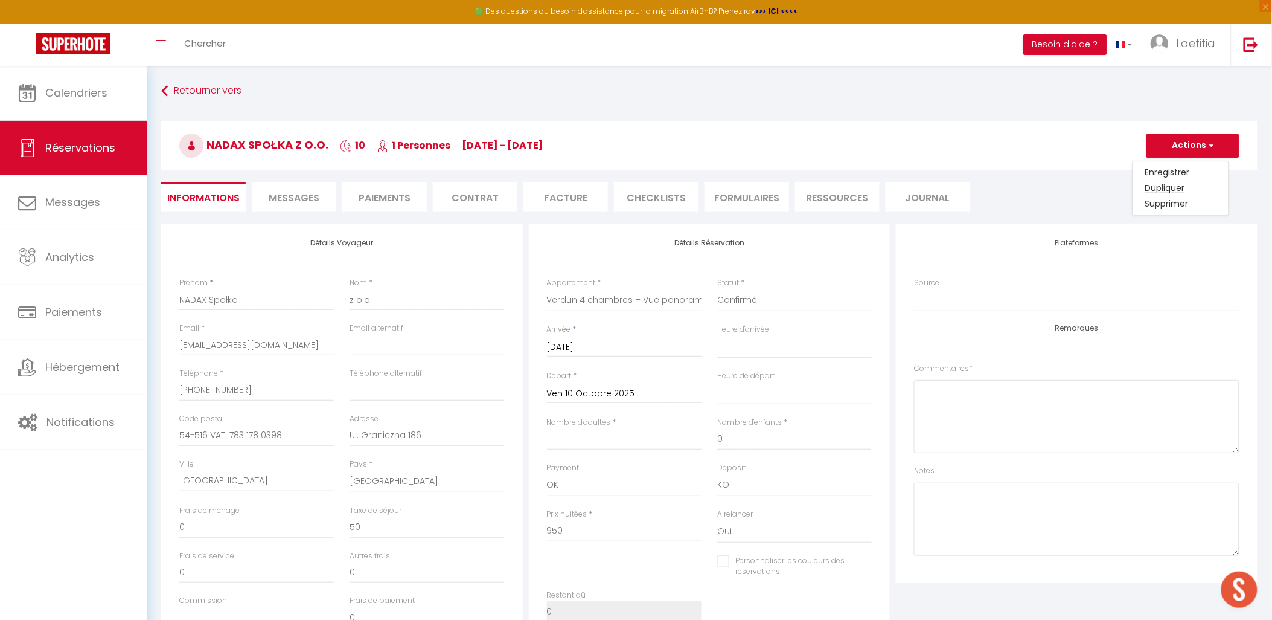
select select
checkbox input "false"
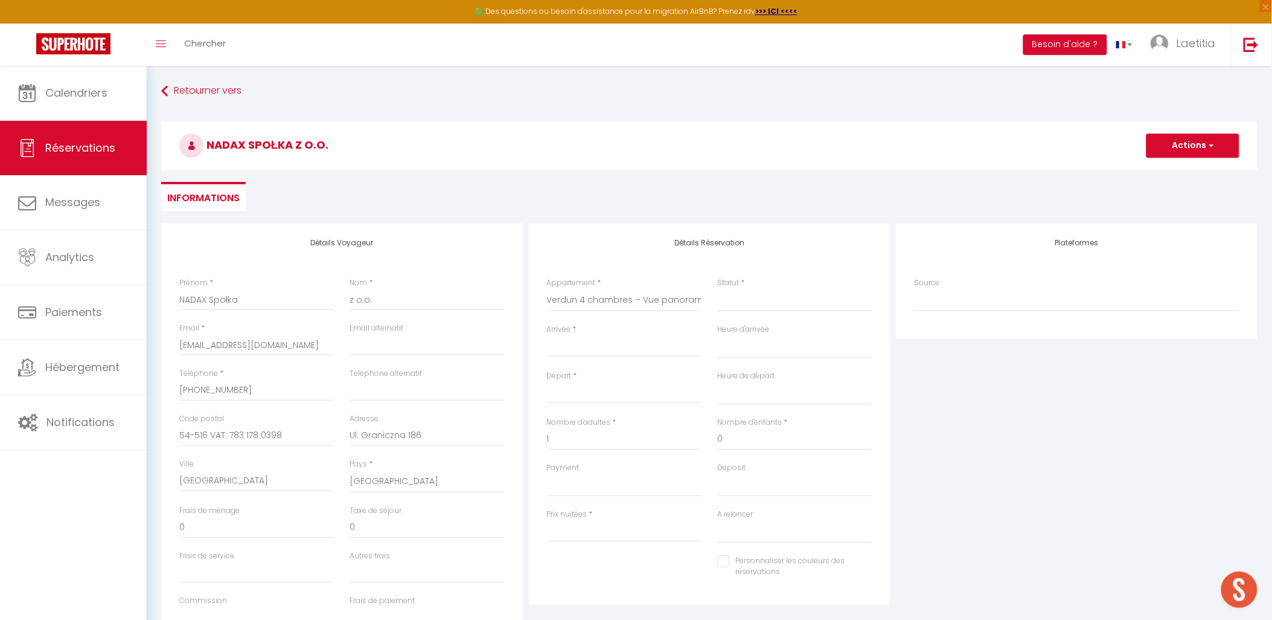
click at [587, 349] on input "Arrivée" at bounding box center [624, 347] width 155 height 16
click at [564, 490] on span "19" at bounding box center [561, 488] width 26 height 24
select select
type input "Dim 19 Octobre 2025"
select select
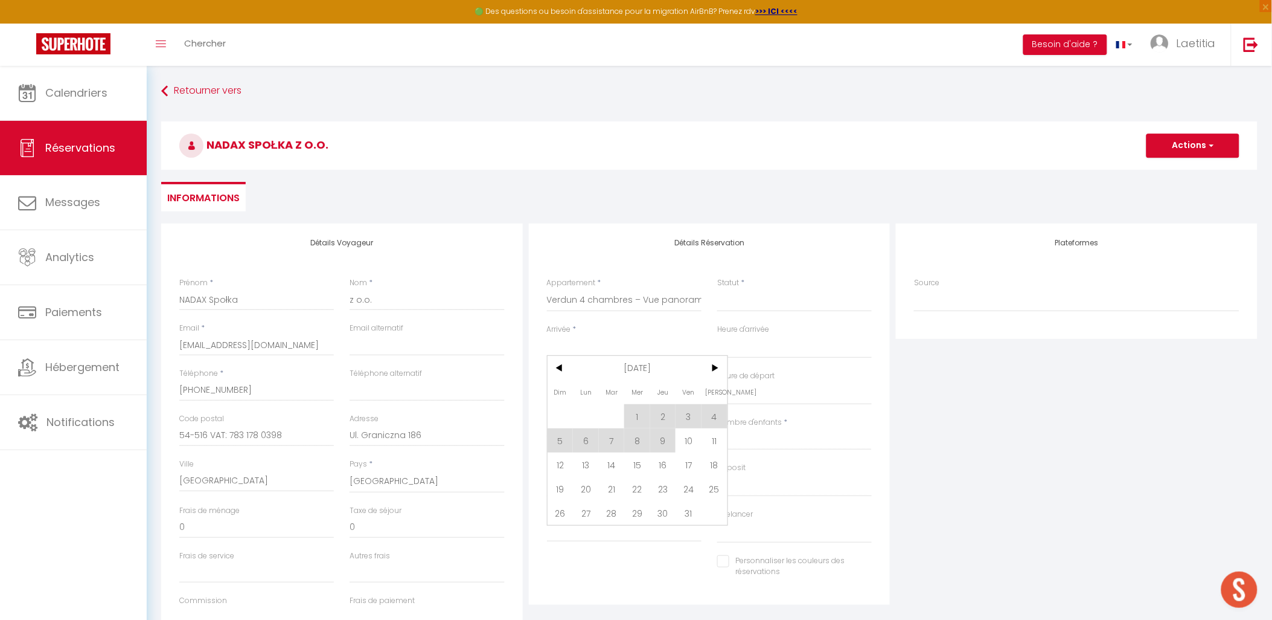
type input "Lun 20 Octobre 2025"
select select
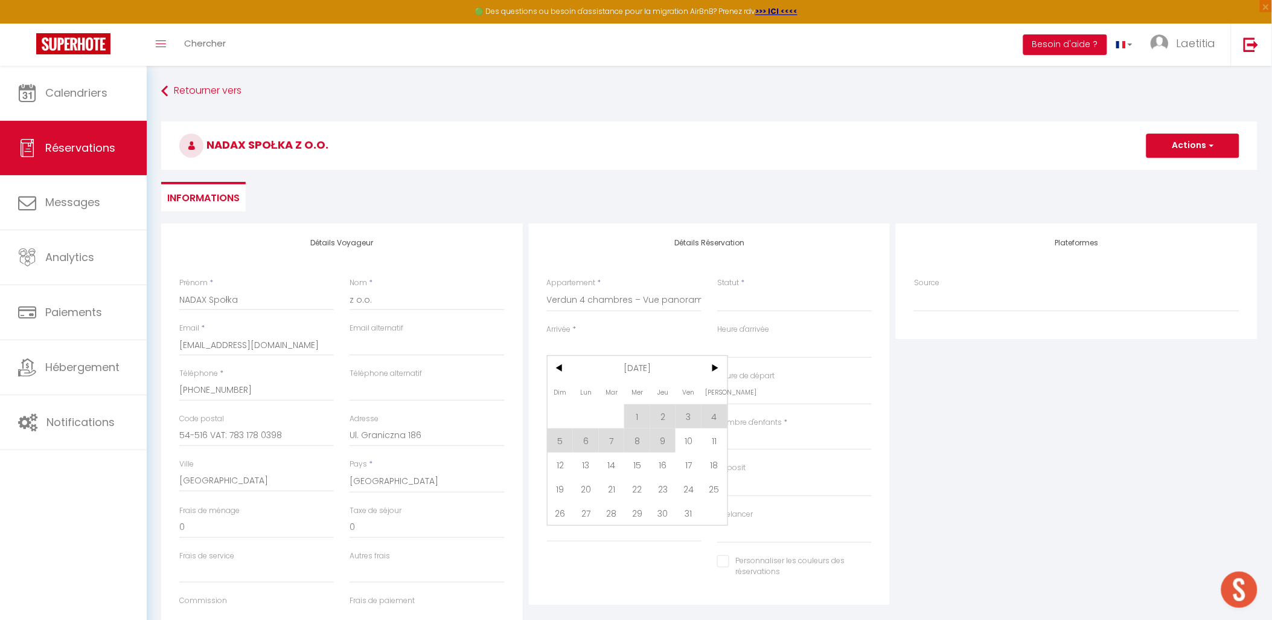
checkbox input "false"
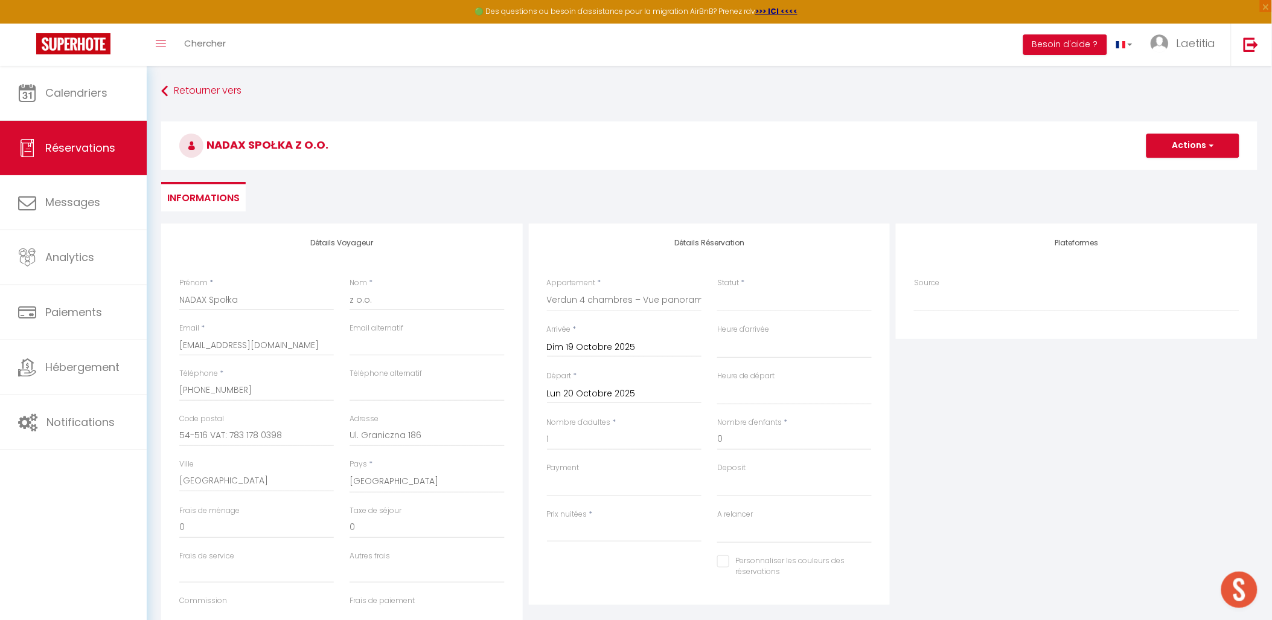
click at [636, 399] on input "Lun 20 Octobre 2025" at bounding box center [624, 394] width 155 height 16
click at [691, 553] on span "31" at bounding box center [689, 559] width 26 height 24
select select
type input "Ven 31 Octobre 2025"
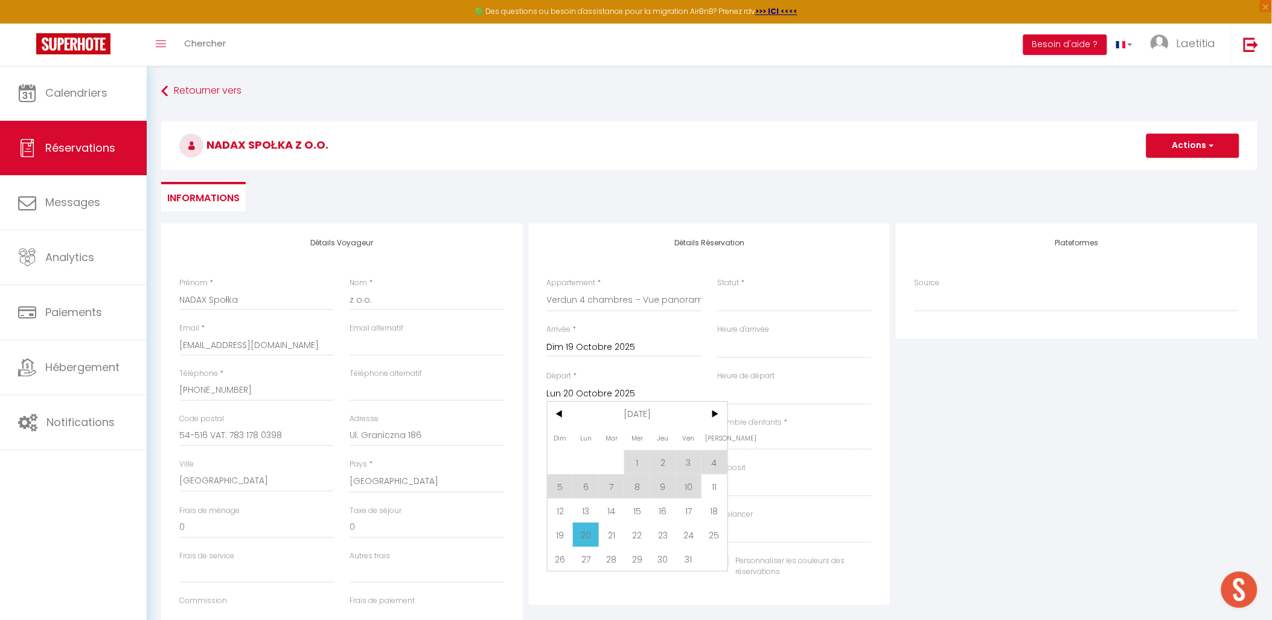
select select
checkbox input "false"
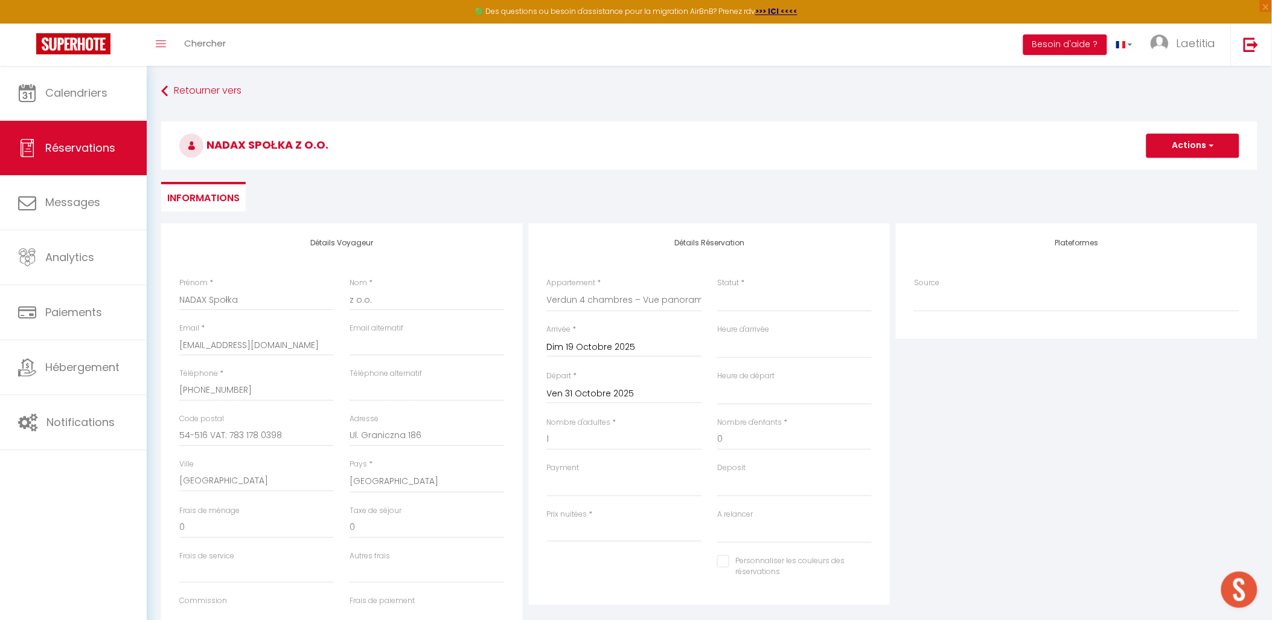
type input "75"
select select
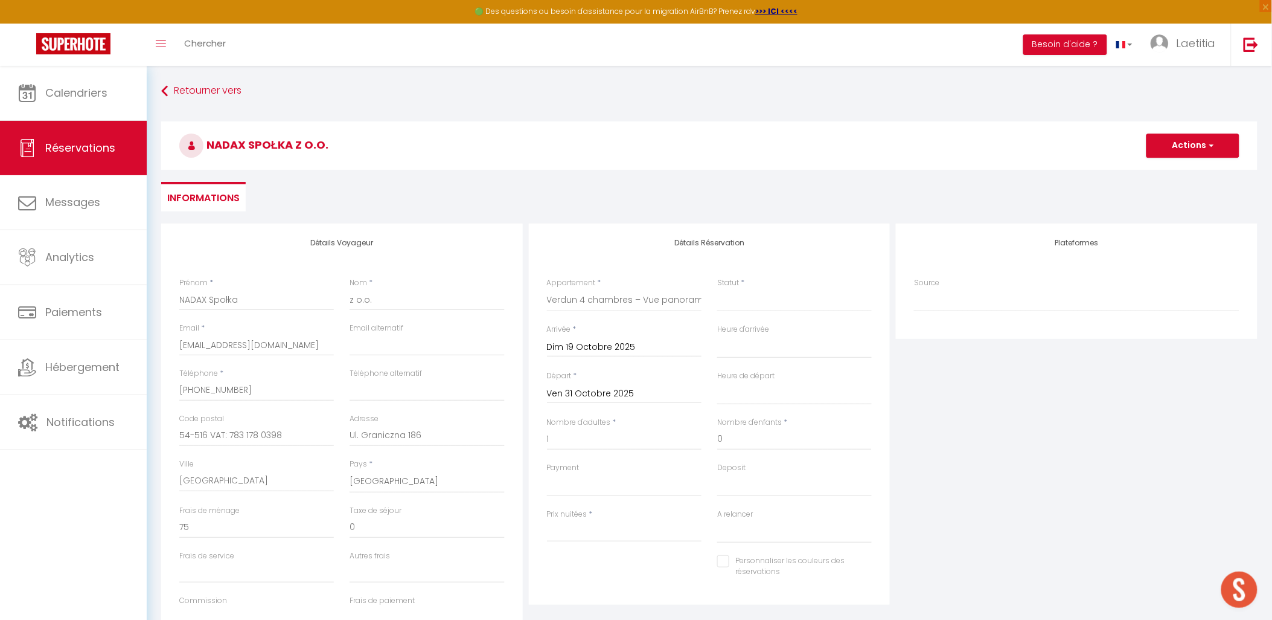
select select
type input "2664"
select select
checkbox input "false"
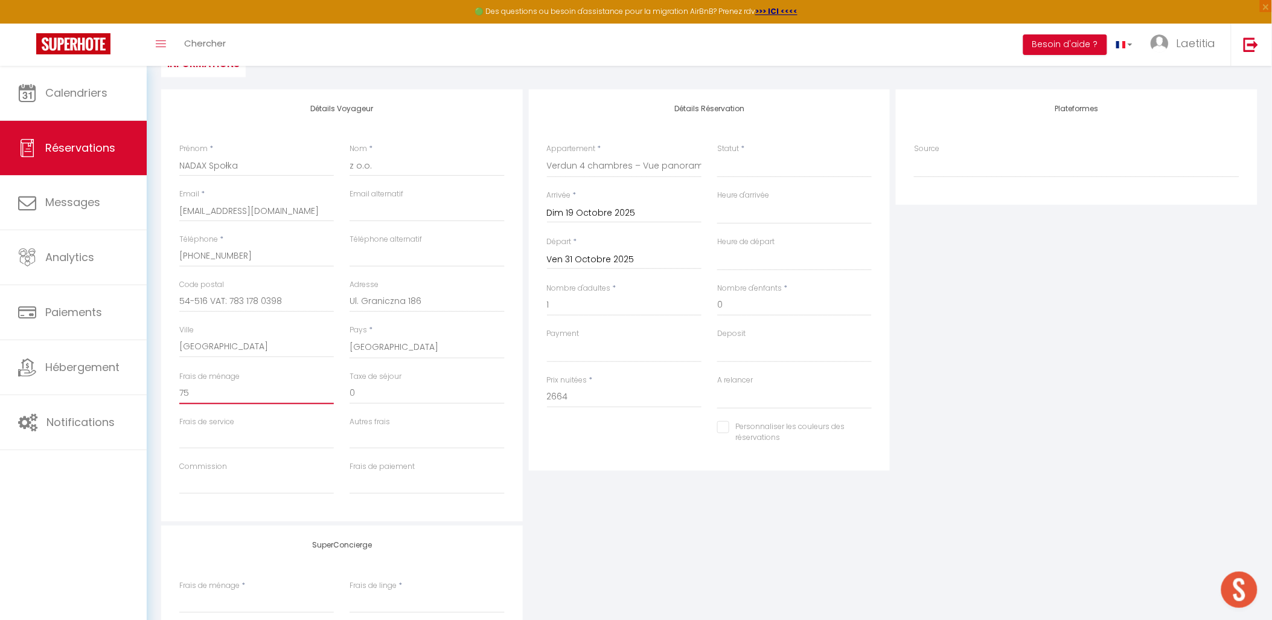
drag, startPoint x: 187, startPoint y: 393, endPoint x: 172, endPoint y: 388, distance: 16.6
click at [172, 388] on div "Frais de ménage 75" at bounding box center [257, 393] width 170 height 45
type input "1"
select select
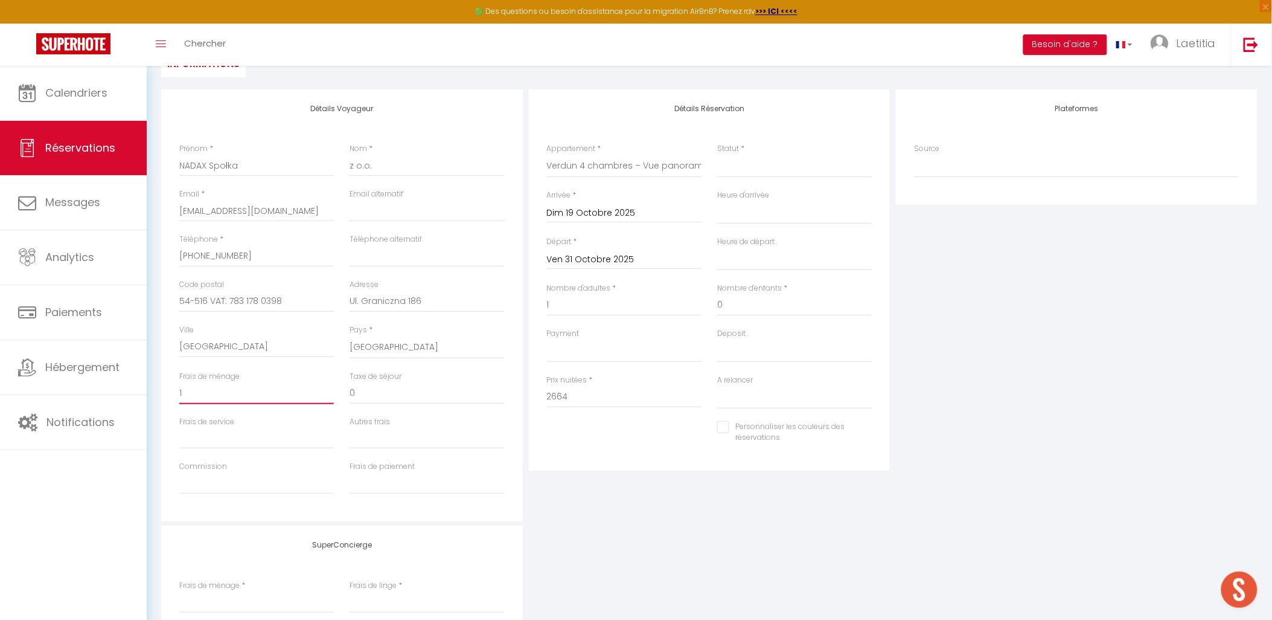
select select
checkbox input "false"
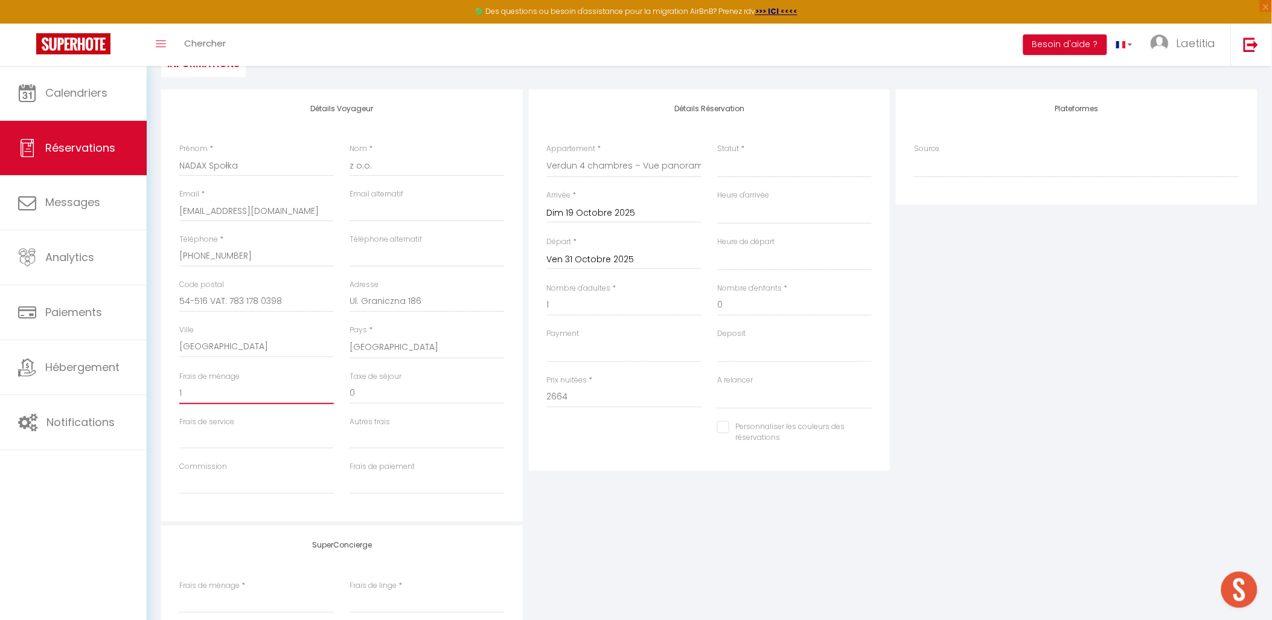
type input "10"
select select
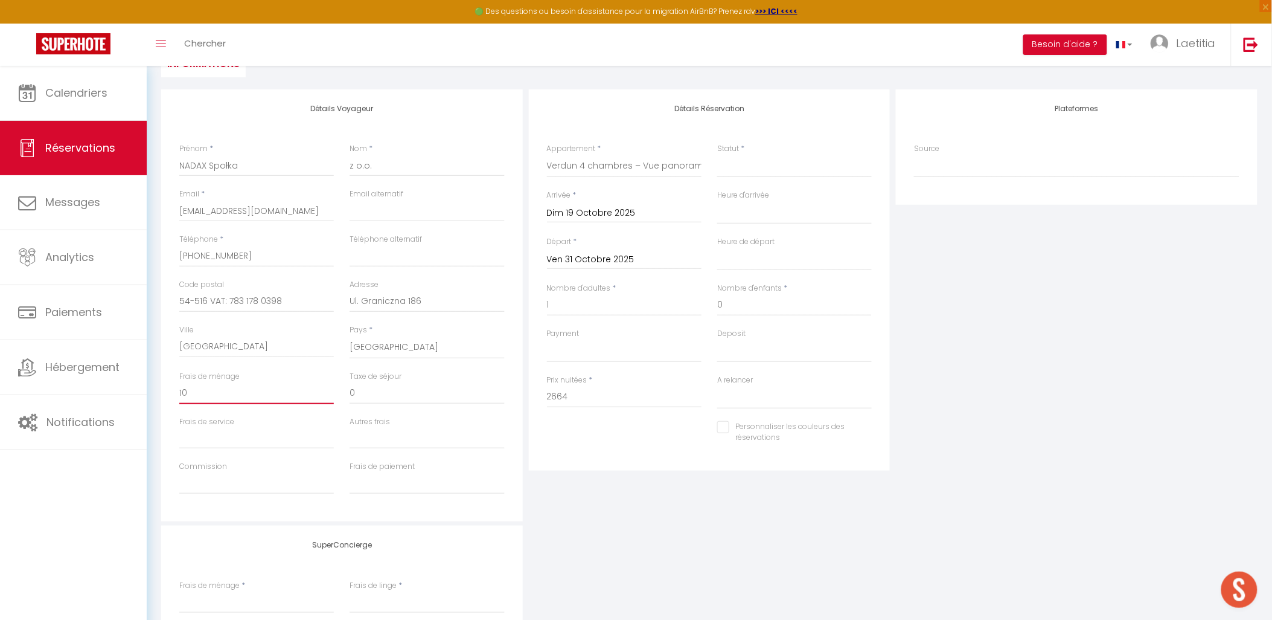
select select
checkbox input "false"
type input "100"
select select
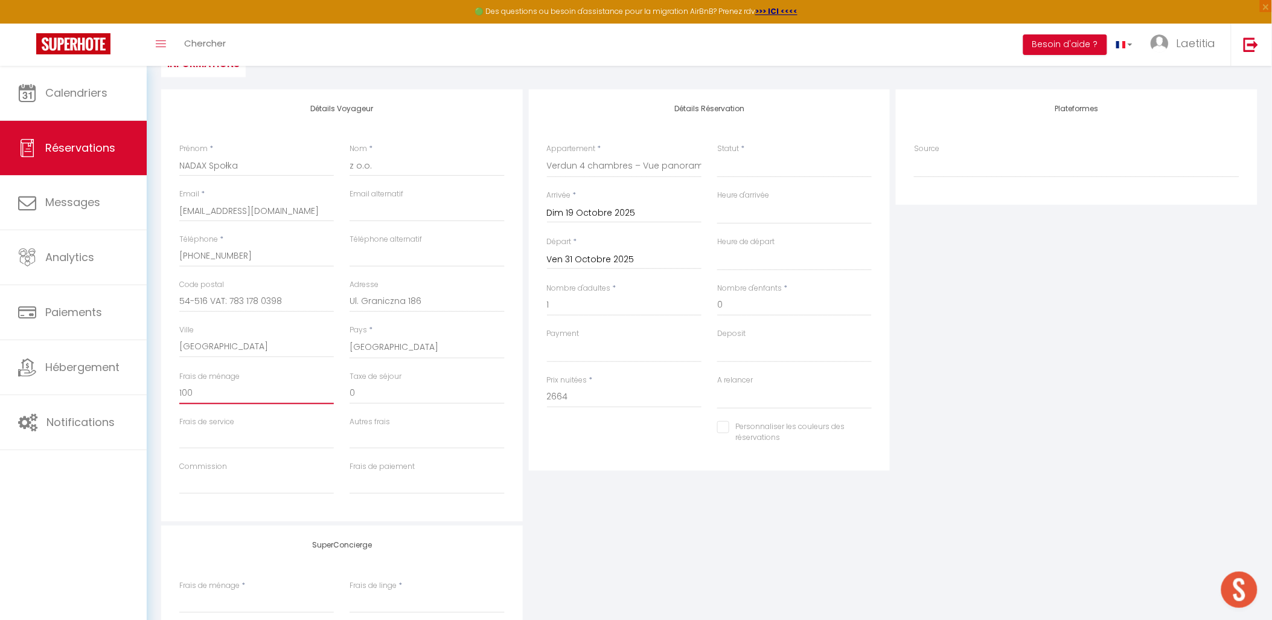
select select
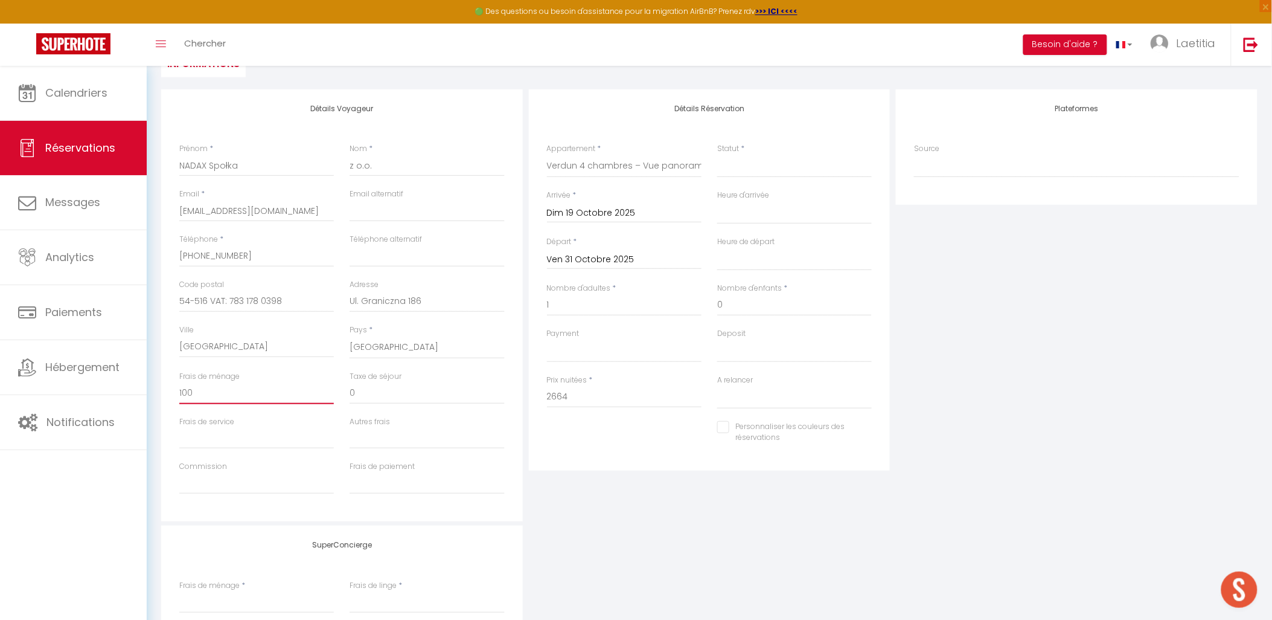
checkbox input "false"
type input "100"
click at [699, 554] on div "SuperConcierge Frais de ménage * Frais de linge * Frais de checkin *" at bounding box center [709, 604] width 1103 height 159
drag, startPoint x: 572, startPoint y: 396, endPoint x: 554, endPoint y: 395, distance: 18.7
click at [554, 395] on input "2664" at bounding box center [624, 397] width 155 height 22
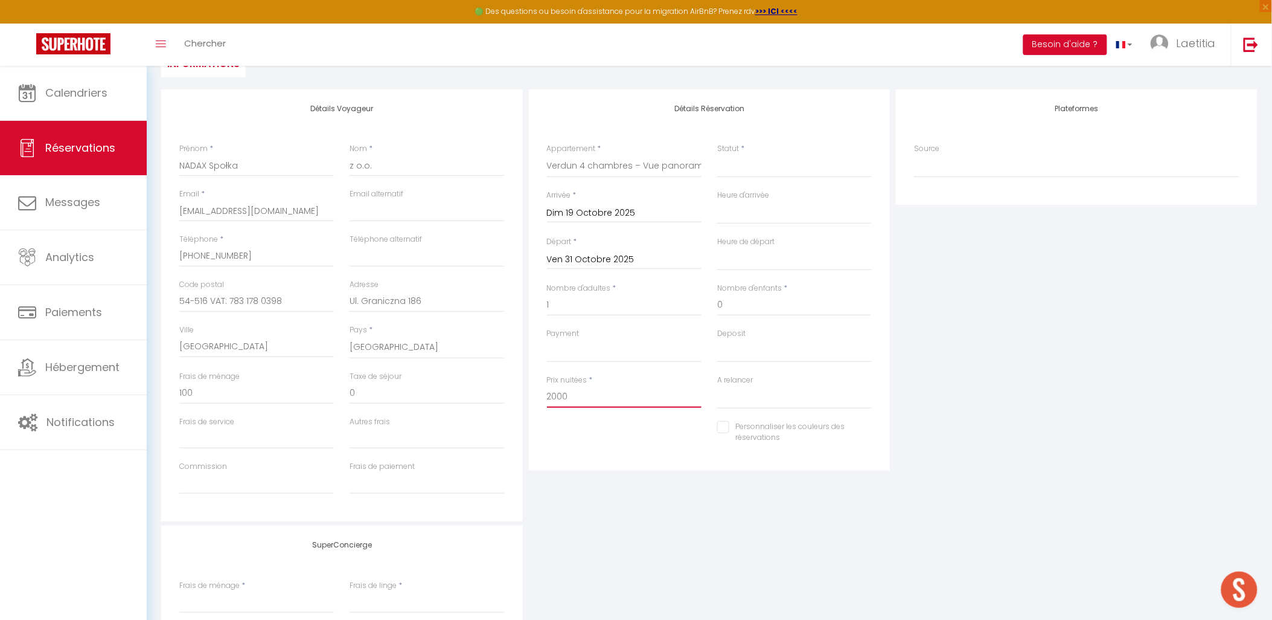
type input "2000"
type input "0"
select select
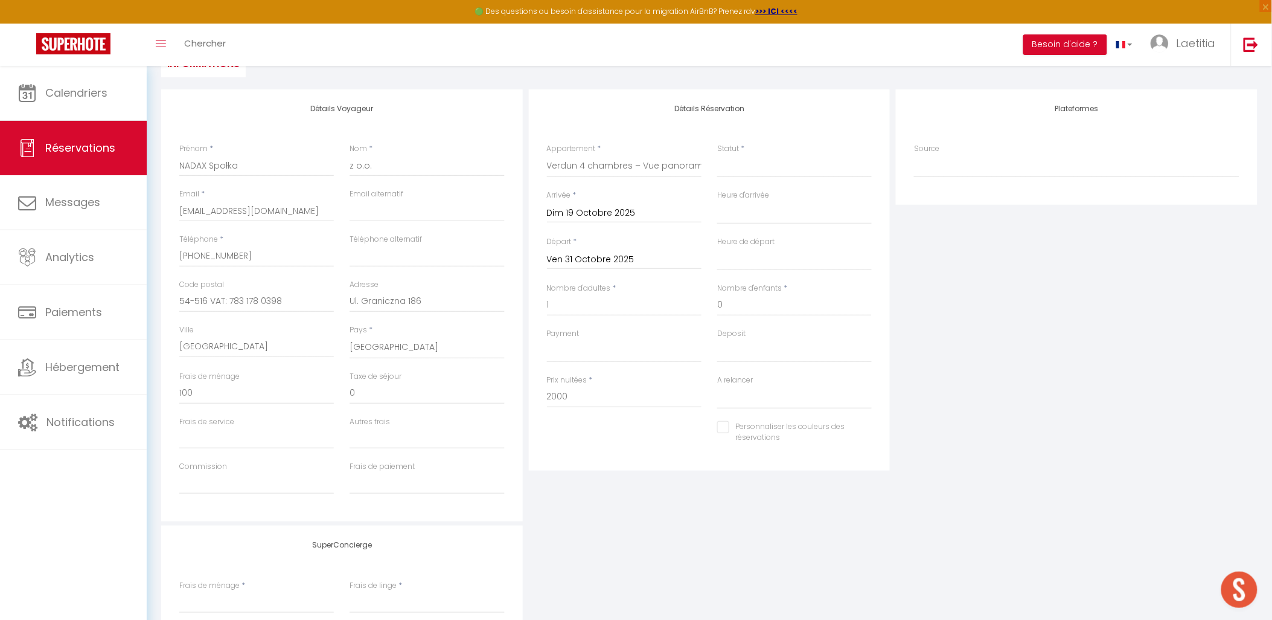
select select
click at [627, 438] on div "Personnaliser les couleurs des réservations #D7092E" at bounding box center [709, 438] width 341 height 35
click at [563, 353] on select "OK KO" at bounding box center [624, 350] width 155 height 23
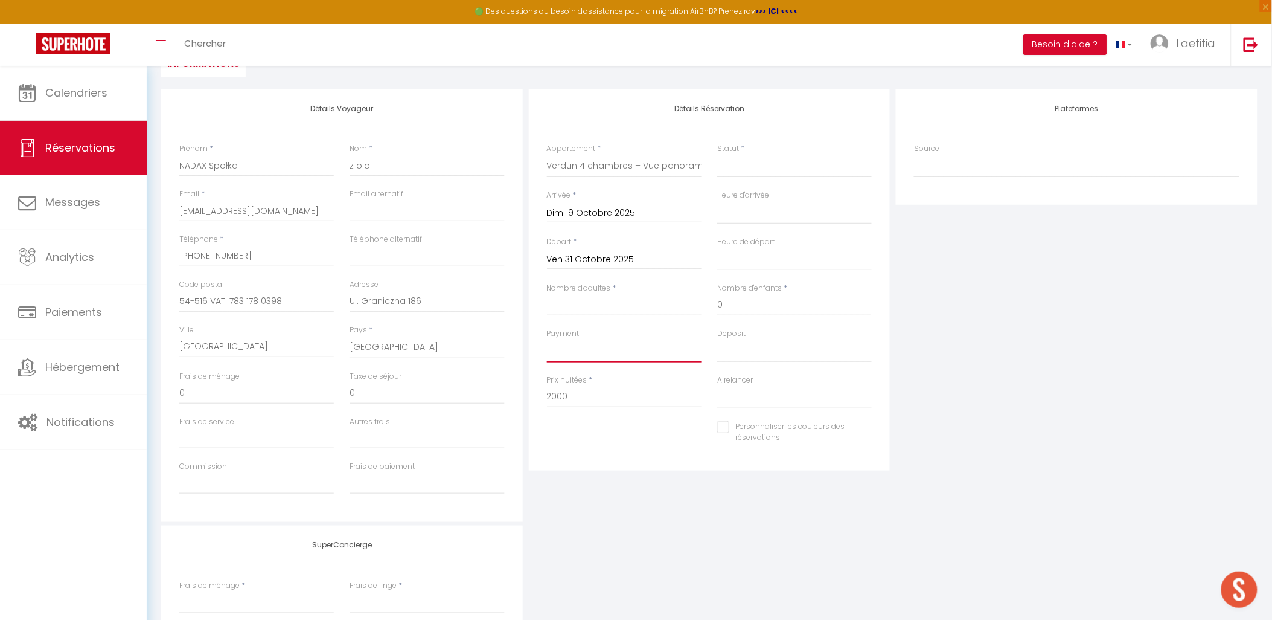
click at [563, 353] on select "OK KO" at bounding box center [624, 350] width 155 height 23
click at [547, 339] on select "OK KO" at bounding box center [624, 350] width 155 height 23
drag, startPoint x: 202, startPoint y: 396, endPoint x: 153, endPoint y: 386, distance: 49.9
click at [153, 386] on div "Détails Voyageur Prénom * NADAX Społka Nom * z o.o. Email * [EMAIL_ADDRESS][DOM…" at bounding box center [709, 421] width 1112 height 665
drag, startPoint x: 362, startPoint y: 394, endPoint x: 338, endPoint y: 389, distance: 24.8
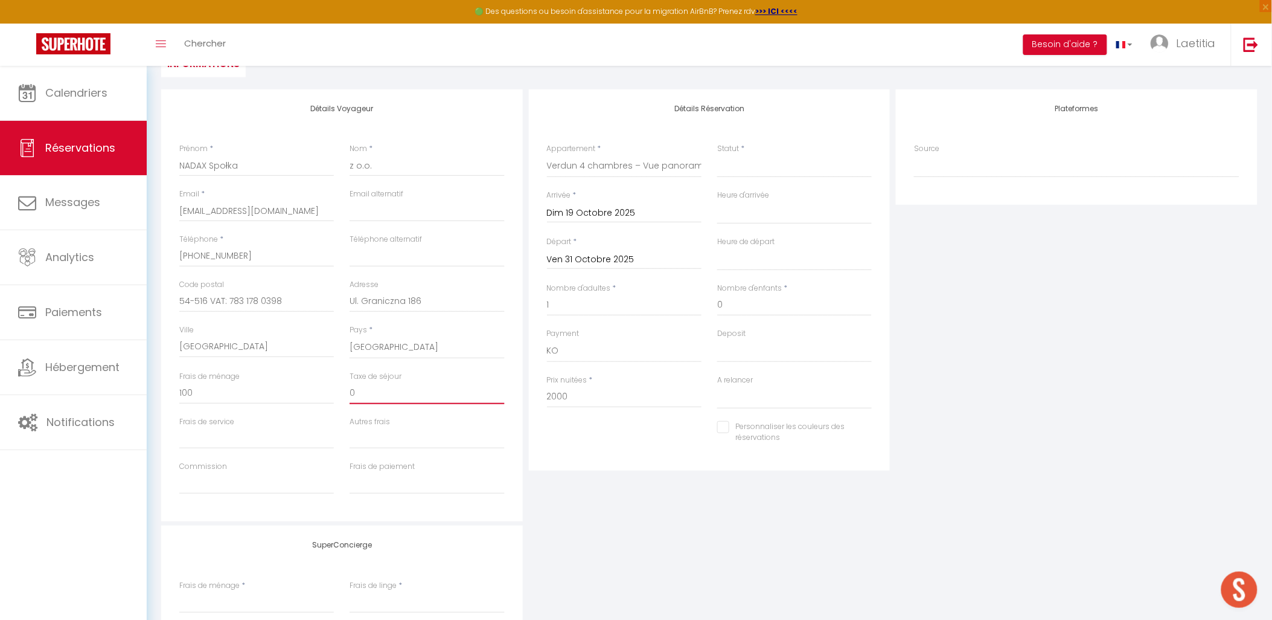
click at [338, 389] on div "Frais de ménage 100 Taxe de séjour 0" at bounding box center [342, 393] width 341 height 45
click at [351, 397] on input "0" at bounding box center [427, 393] width 155 height 22
drag, startPoint x: 357, startPoint y: 397, endPoint x: 347, endPoint y: 394, distance: 10.7
click at [347, 394] on div "Taxe de séjour 0" at bounding box center [427, 393] width 170 height 45
click at [689, 550] on div "SuperConcierge Frais de ménage * Frais de linge * Frais de checkin *" at bounding box center [709, 604] width 1103 height 159
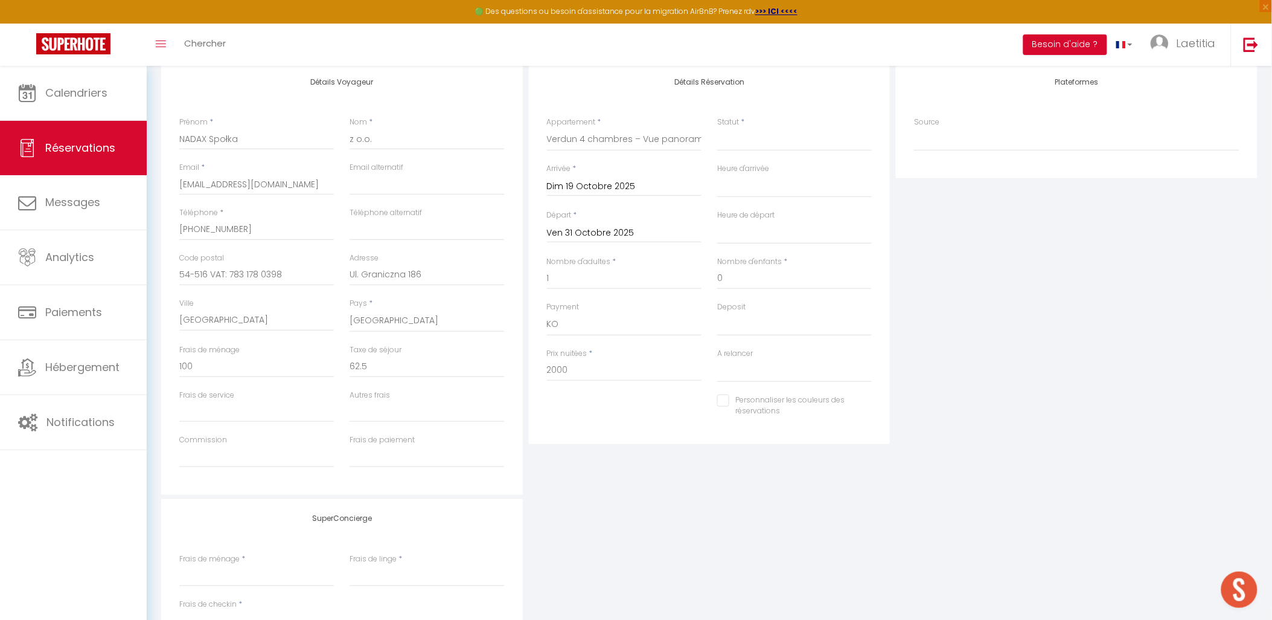
scroll to position [67, 0]
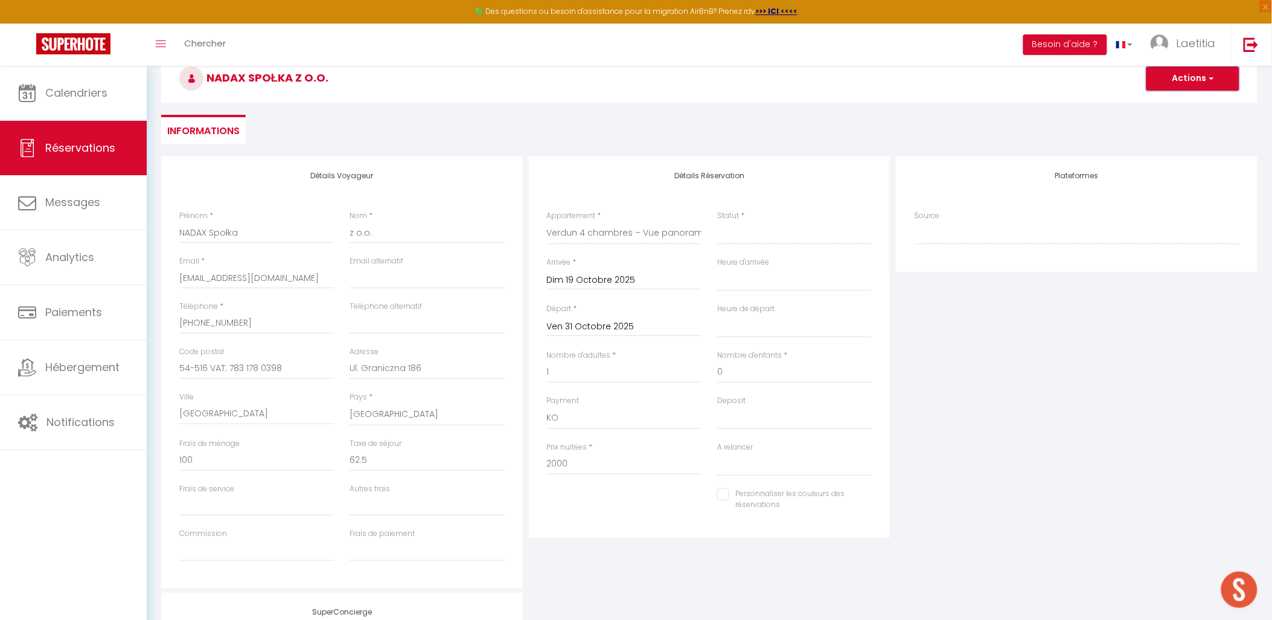
click at [1222, 86] on button "Actions" at bounding box center [1193, 78] width 93 height 24
click at [787, 236] on select "Confirmé Non Confirmé [PERSON_NAME] par le voyageur No Show Request" at bounding box center [794, 233] width 155 height 23
click at [717, 222] on select "Confirmé Non Confirmé [PERSON_NAME] par le voyageur No Show Request" at bounding box center [794, 233] width 155 height 23
click at [1170, 82] on button "Actions" at bounding box center [1193, 78] width 93 height 24
click at [1172, 105] on link "Enregistrer" at bounding box center [1180, 105] width 95 height 16
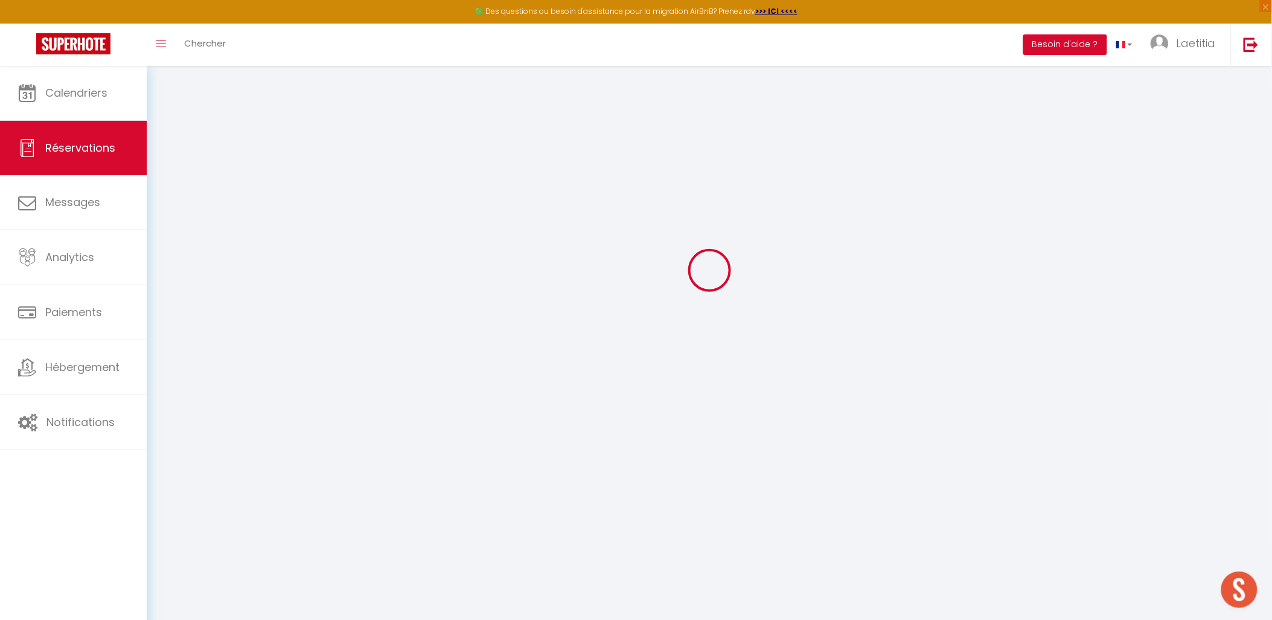
scroll to position [65, 0]
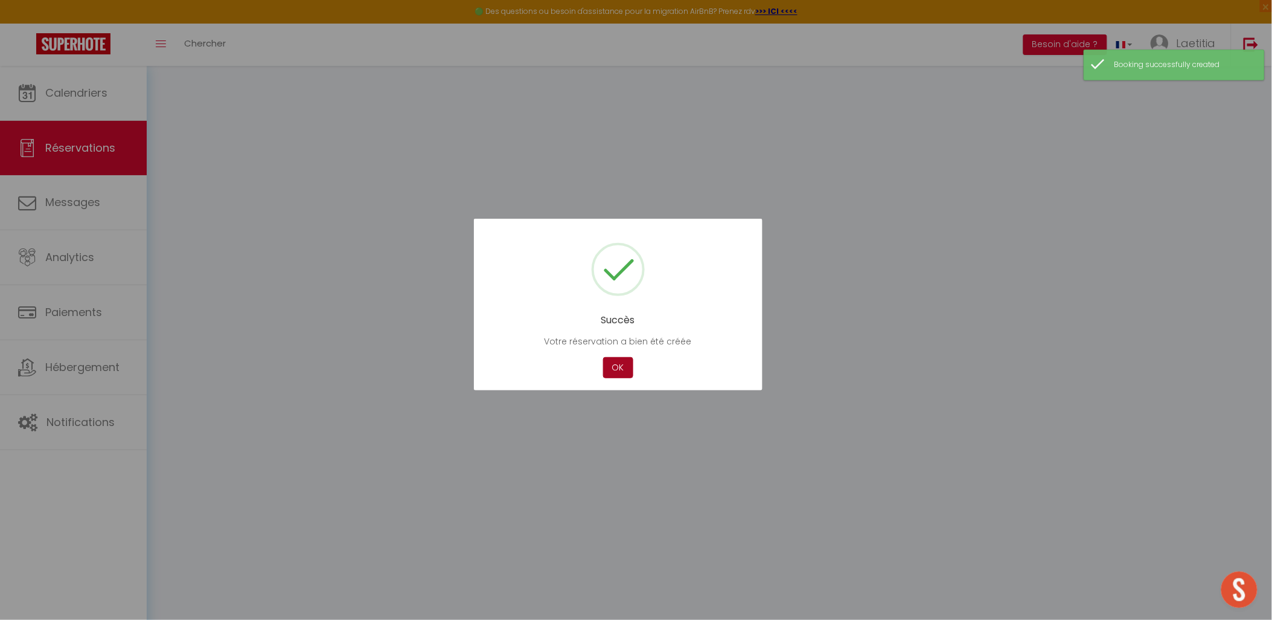
click at [617, 365] on button "OK" at bounding box center [618, 367] width 30 height 21
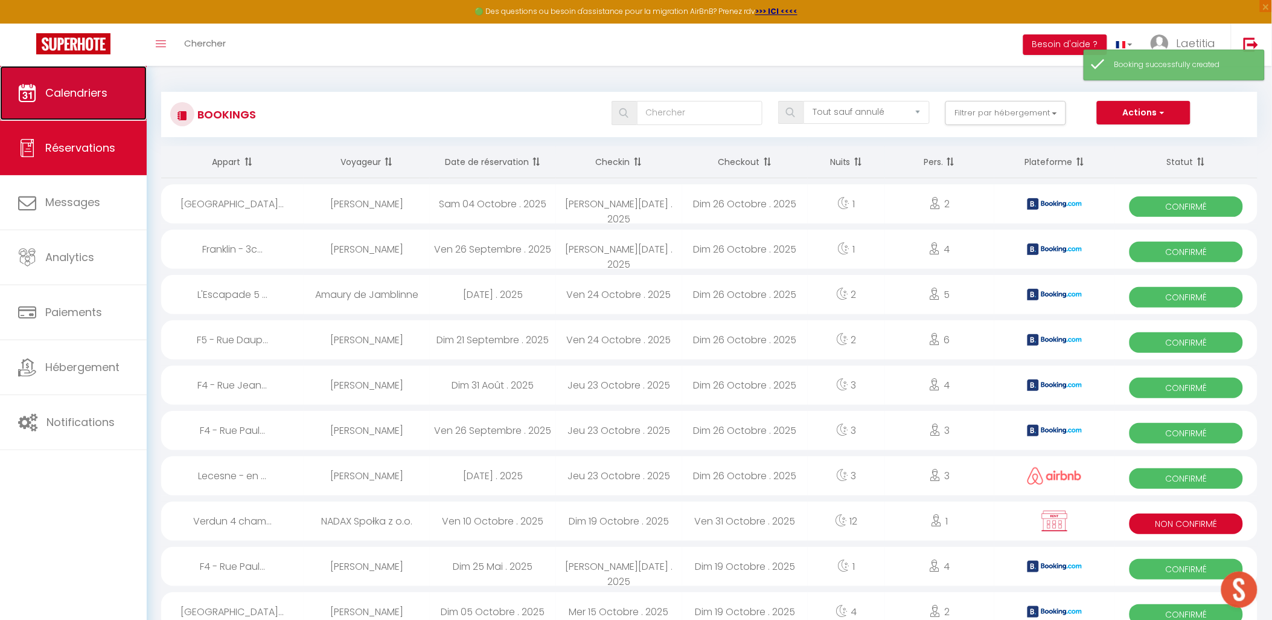
click at [76, 98] on span "Calendriers" at bounding box center [76, 92] width 62 height 15
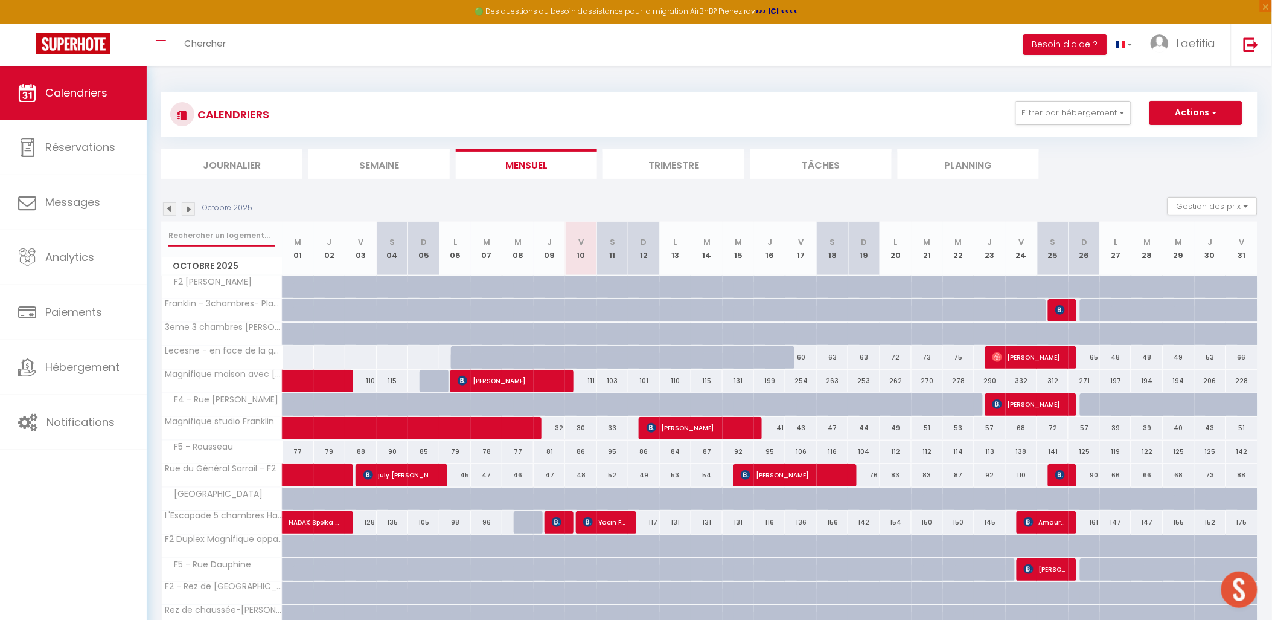
click at [242, 233] on input "text" at bounding box center [221, 236] width 107 height 22
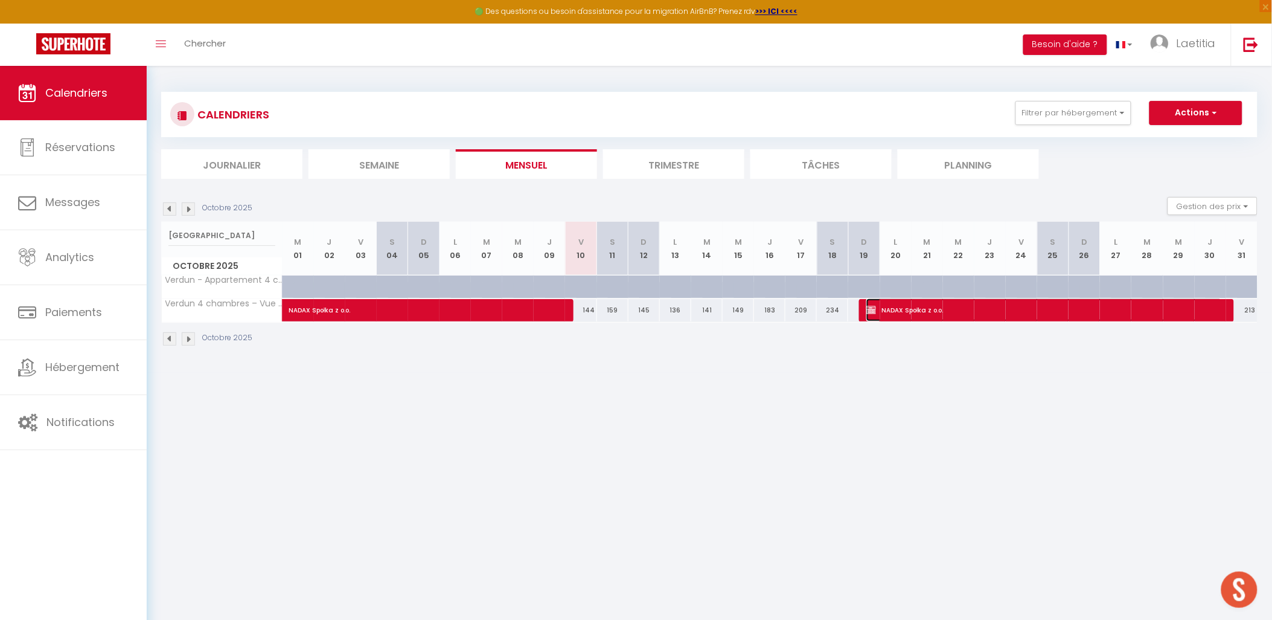
click at [873, 307] on img at bounding box center [872, 310] width 10 height 10
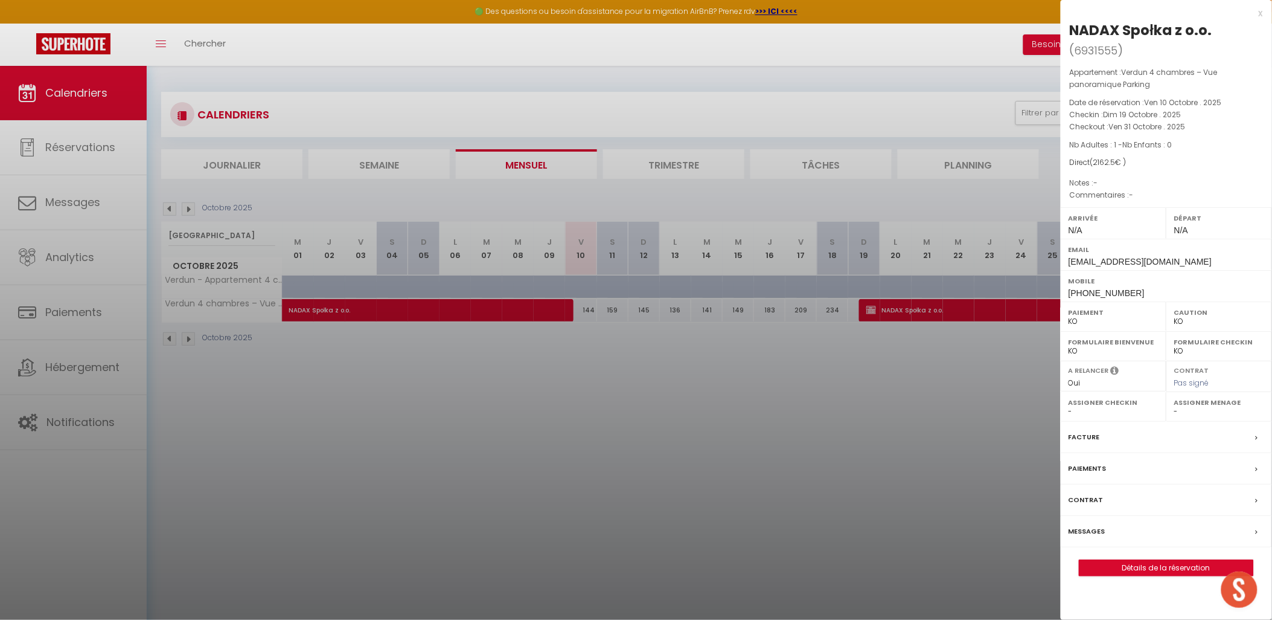
click at [1096, 462] on label "Paiements" at bounding box center [1088, 468] width 38 height 13
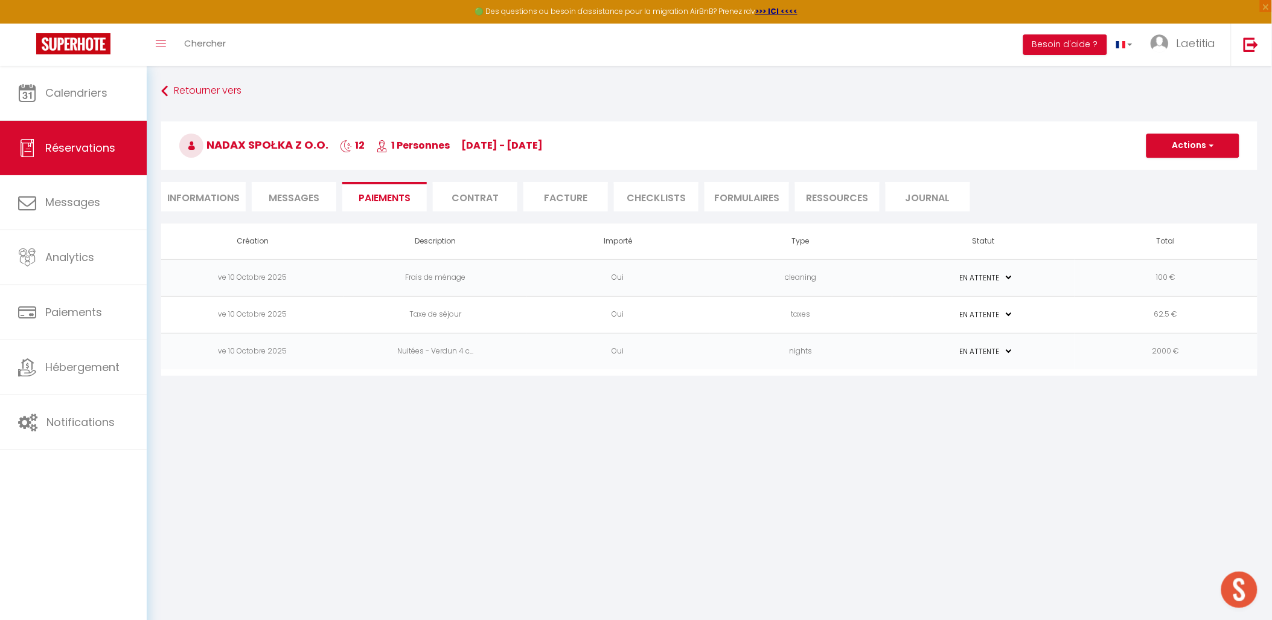
click at [223, 203] on li "Informations" at bounding box center [203, 197] width 85 height 30
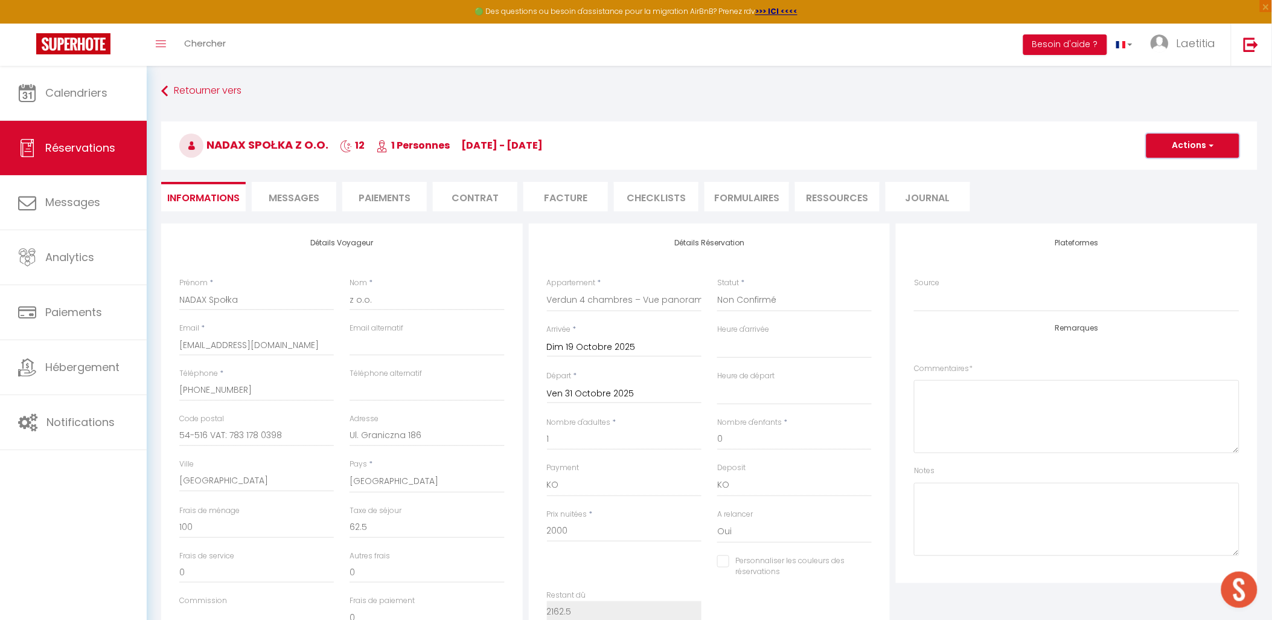
click at [1176, 137] on button "Actions" at bounding box center [1193, 145] width 93 height 24
click at [1066, 158] on h3 "NADAX Społka z o.o. 12 1 Personnes [DATE] - [DATE]" at bounding box center [709, 145] width 1097 height 48
click at [367, 198] on li "Paiements" at bounding box center [384, 197] width 85 height 30
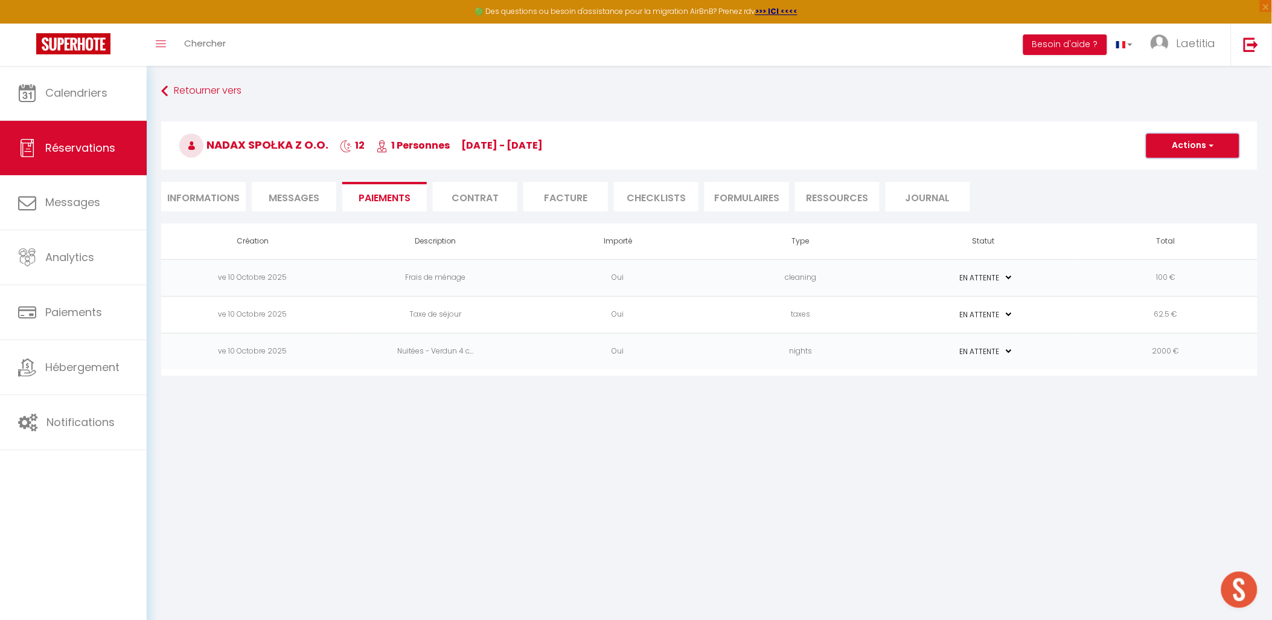
click at [1205, 146] on button "Actions" at bounding box center [1193, 145] width 93 height 24
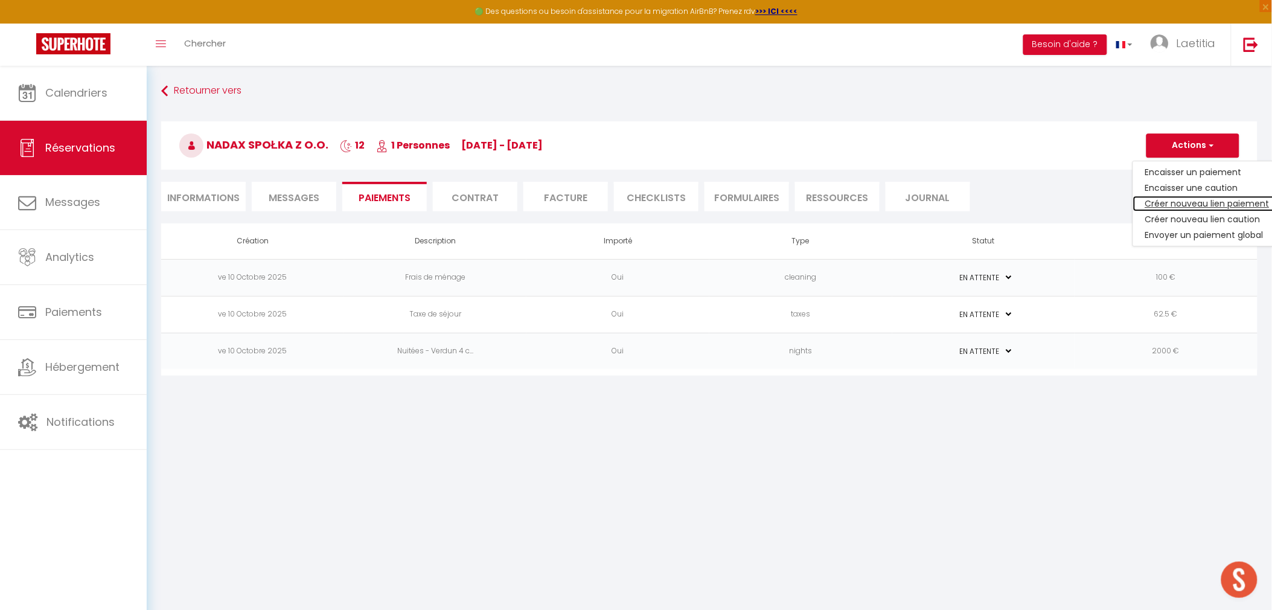
click at [1190, 207] on link "Créer nouveau lien paiement" at bounding box center [1207, 204] width 149 height 16
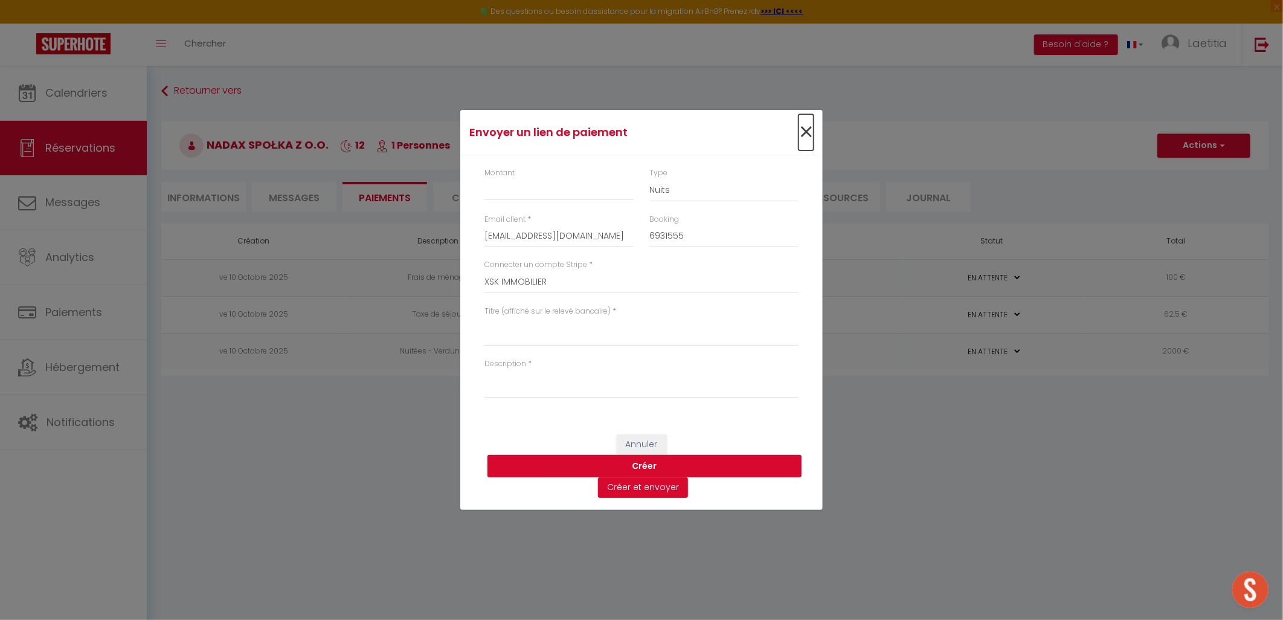
click at [808, 134] on span "×" at bounding box center [805, 132] width 15 height 36
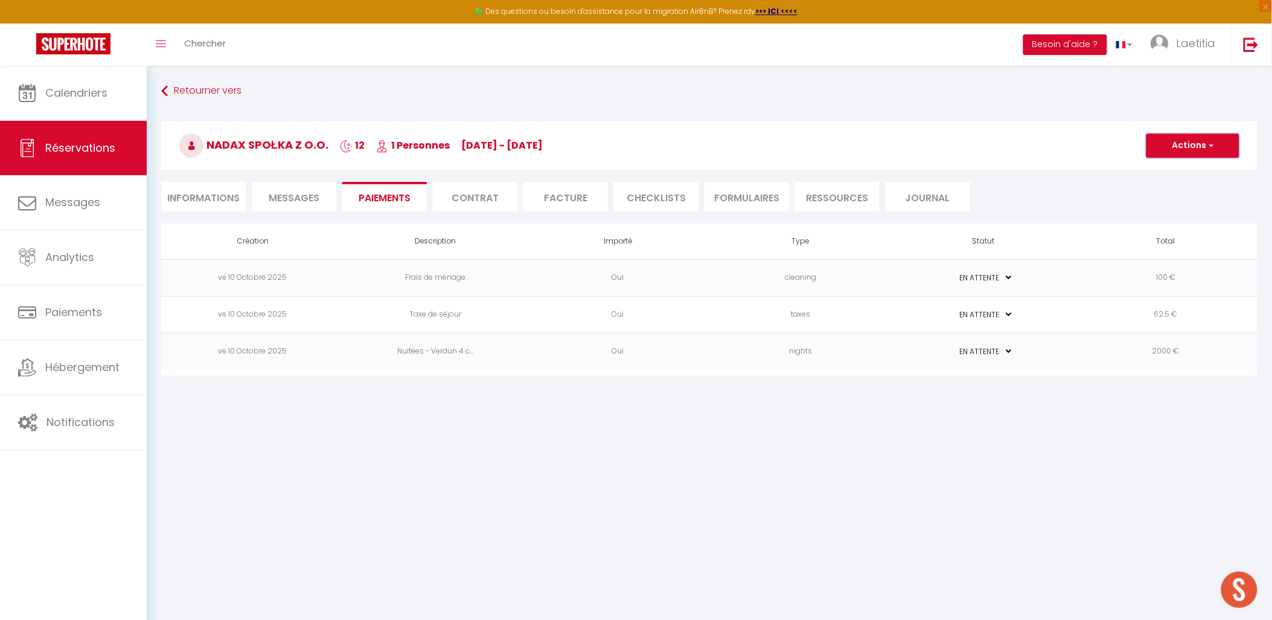
click at [1199, 145] on button "Actions" at bounding box center [1193, 145] width 93 height 24
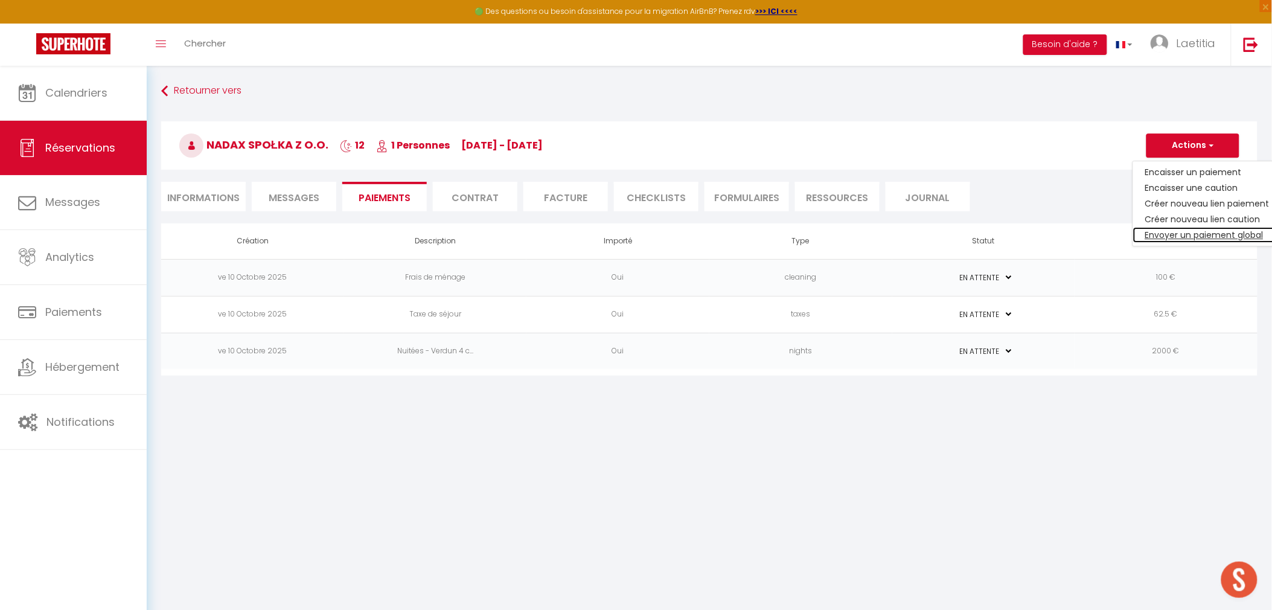
click at [1193, 229] on link "Envoyer un paiement global" at bounding box center [1207, 235] width 149 height 16
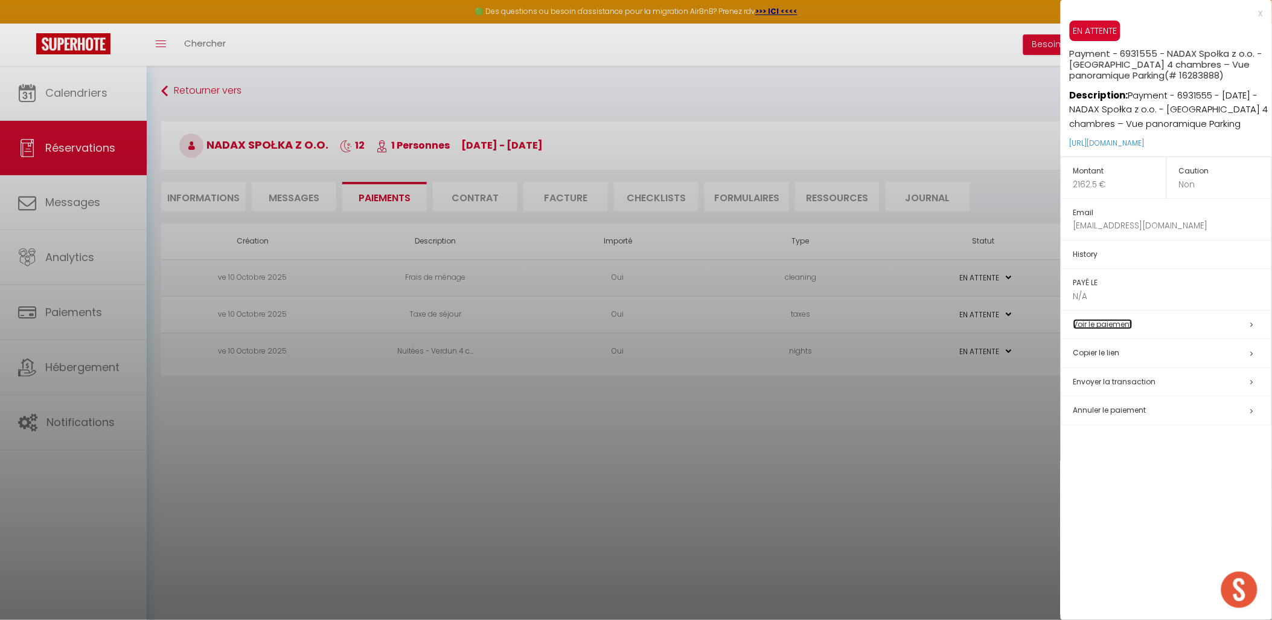
click at [1106, 324] on link "Voir le paiement" at bounding box center [1103, 324] width 59 height 10
click at [1103, 353] on h5 "Copier le lien" at bounding box center [1173, 353] width 198 height 14
click at [1114, 379] on span "Envoyer la transaction" at bounding box center [1115, 381] width 83 height 10
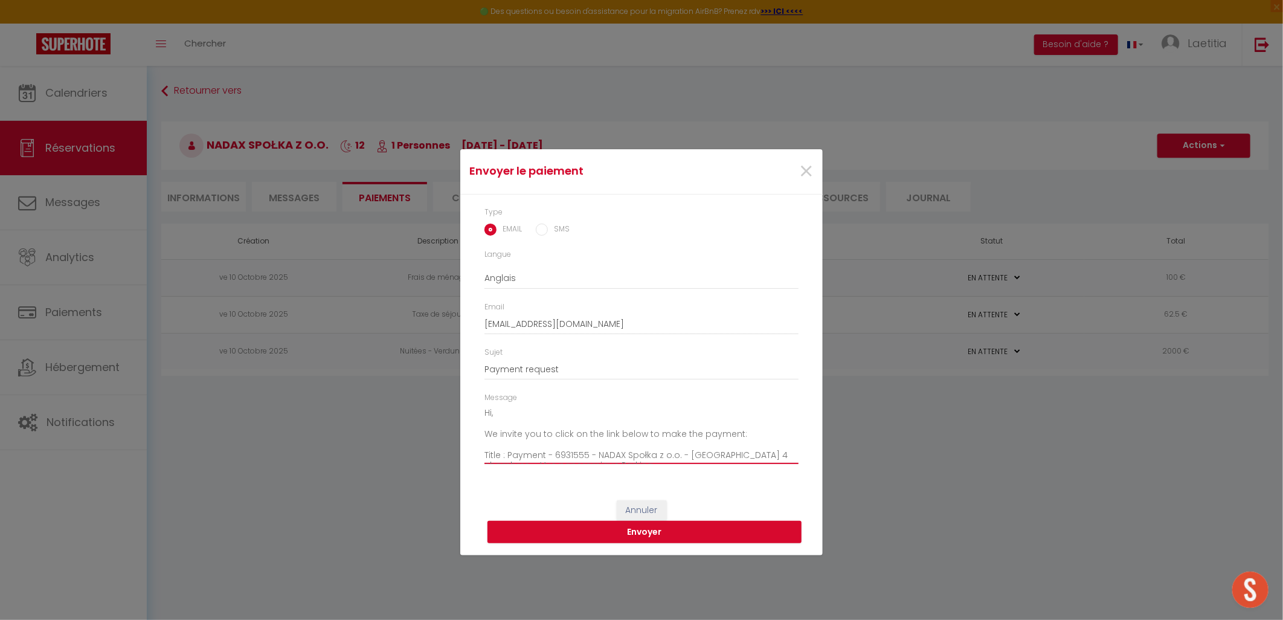
drag, startPoint x: 559, startPoint y: 418, endPoint x: 542, endPoint y: 415, distance: 17.8
click at [559, 418] on textarea "Hi, We invite you to click on the link below to make the payment: Title : Payme…" at bounding box center [641, 433] width 314 height 61
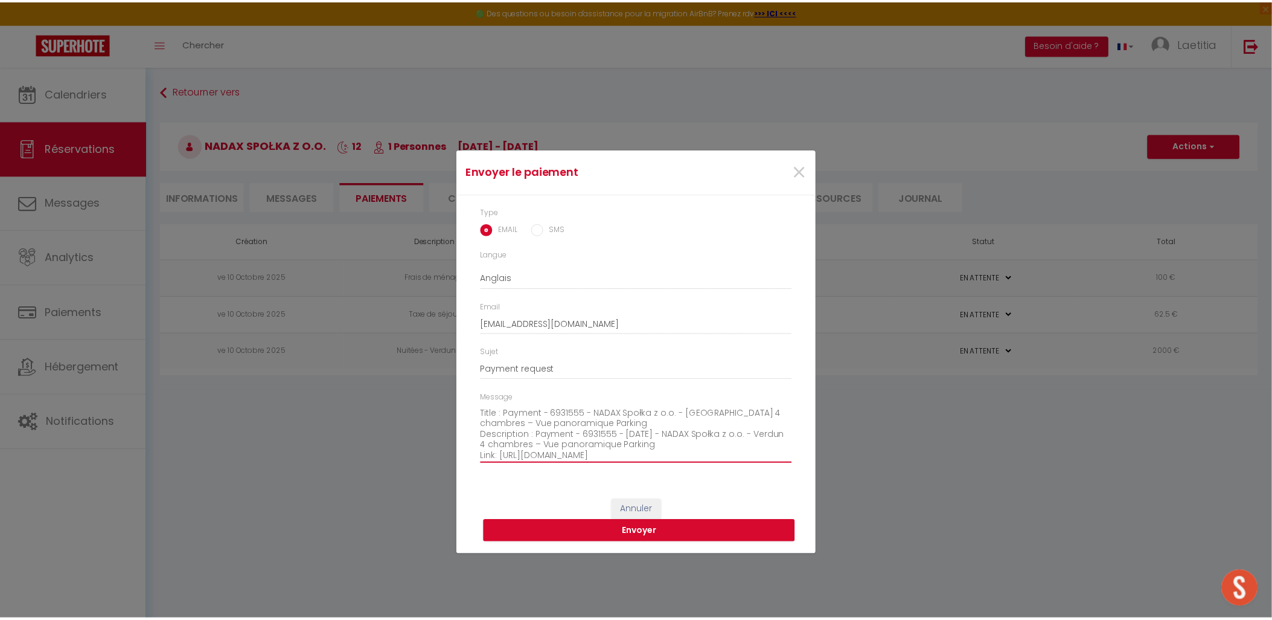
scroll to position [95, 0]
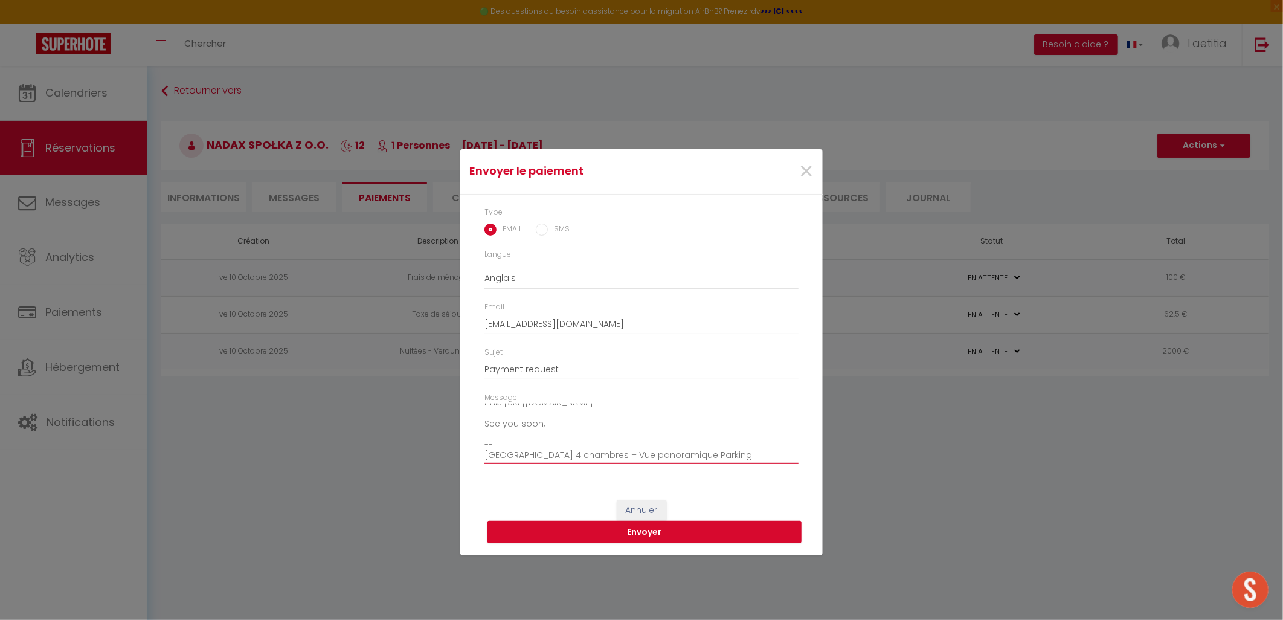
drag, startPoint x: 485, startPoint y: 411, endPoint x: 752, endPoint y: 463, distance: 271.8
click at [752, 463] on textarea "Hi, We invite you to click on the link below to make the payment: Title : Payme…" at bounding box center [641, 433] width 314 height 61
click at [810, 170] on span "×" at bounding box center [805, 171] width 15 height 36
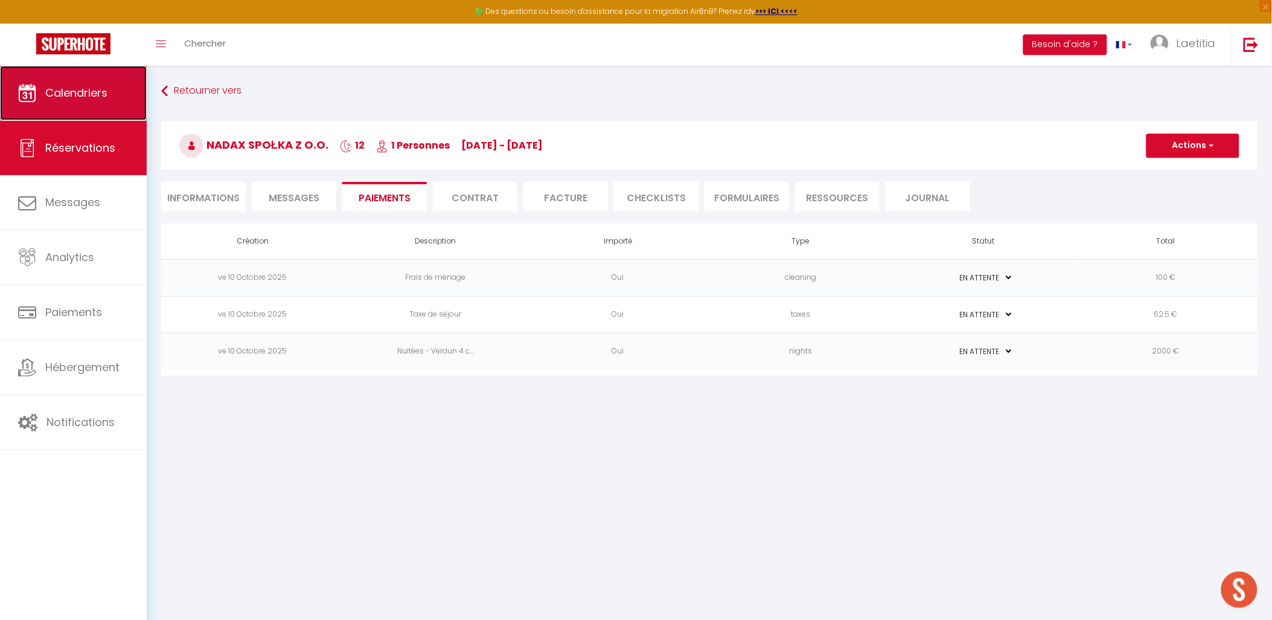
click at [86, 98] on span "Calendriers" at bounding box center [76, 92] width 62 height 15
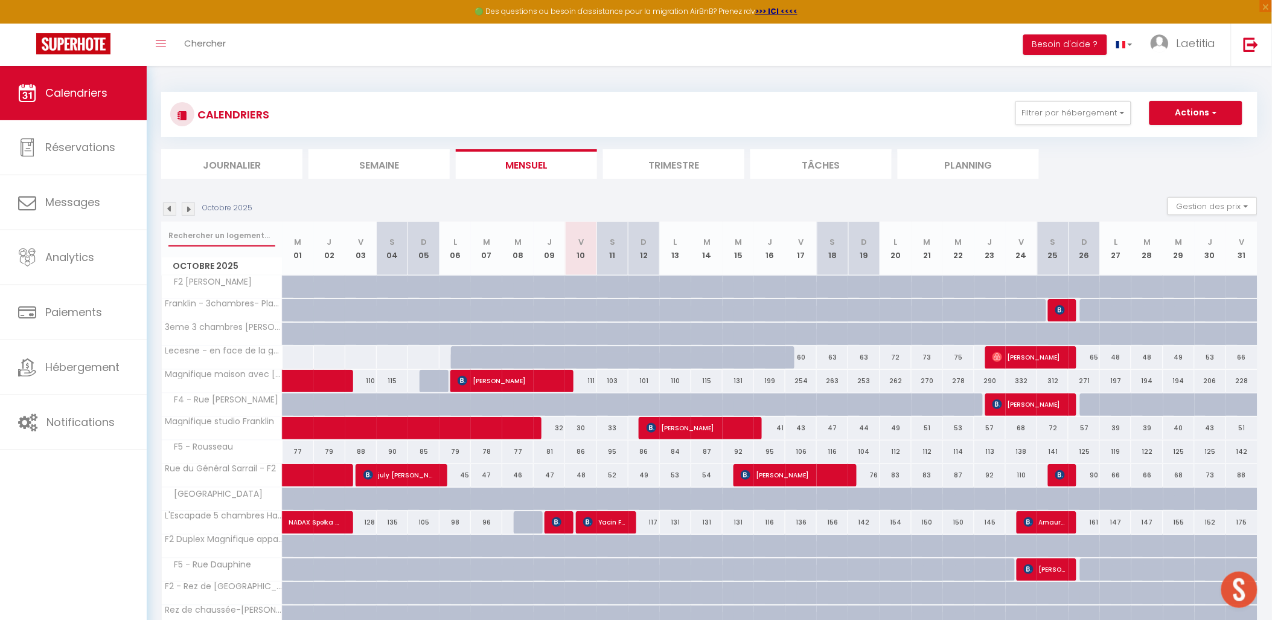
click at [210, 243] on input "text" at bounding box center [221, 236] width 107 height 22
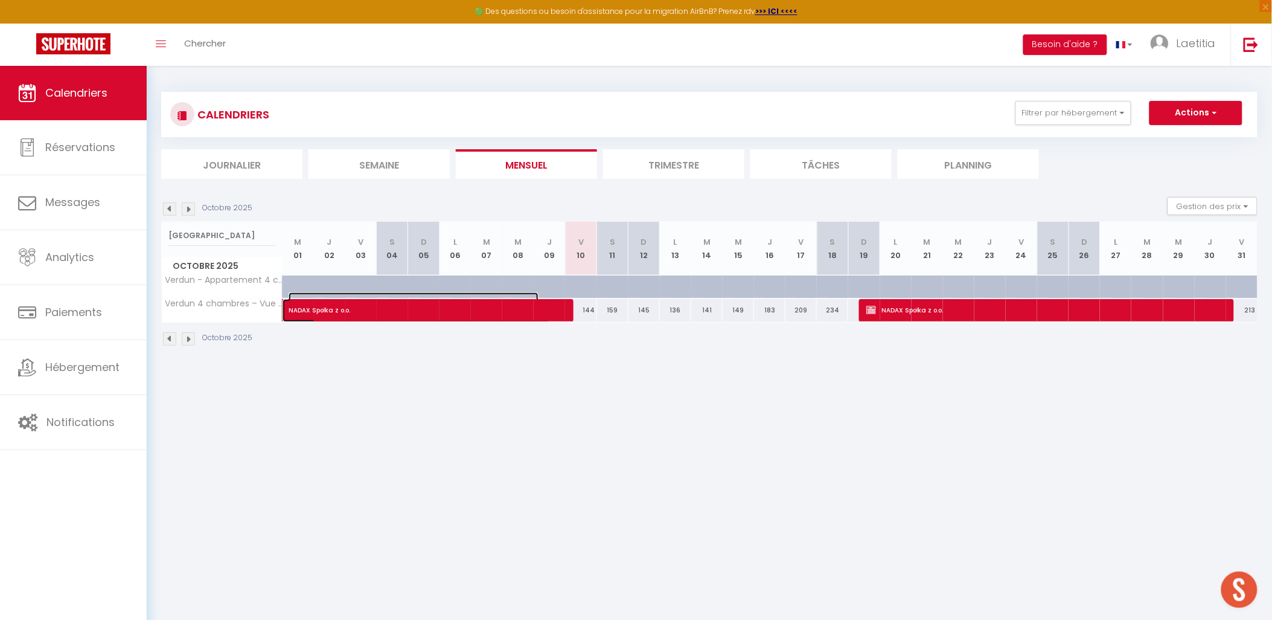
click at [378, 312] on span "NADAX Społka z o.o." at bounding box center [414, 303] width 250 height 23
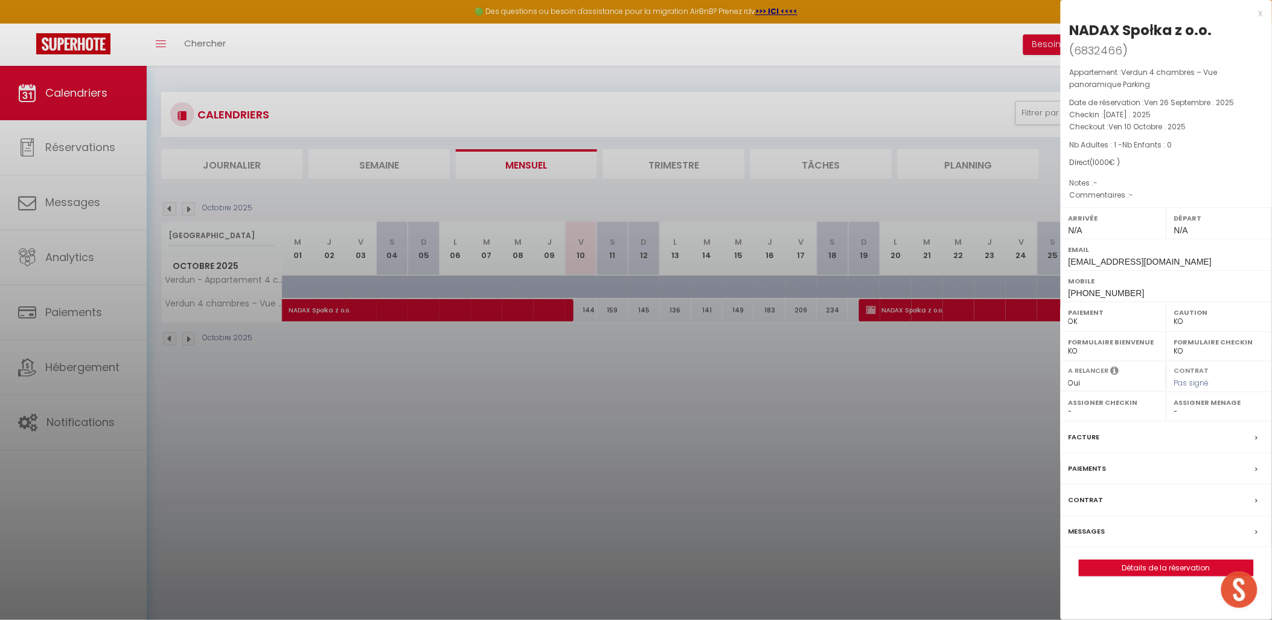
click at [1091, 536] on label "Messages" at bounding box center [1087, 531] width 37 height 13
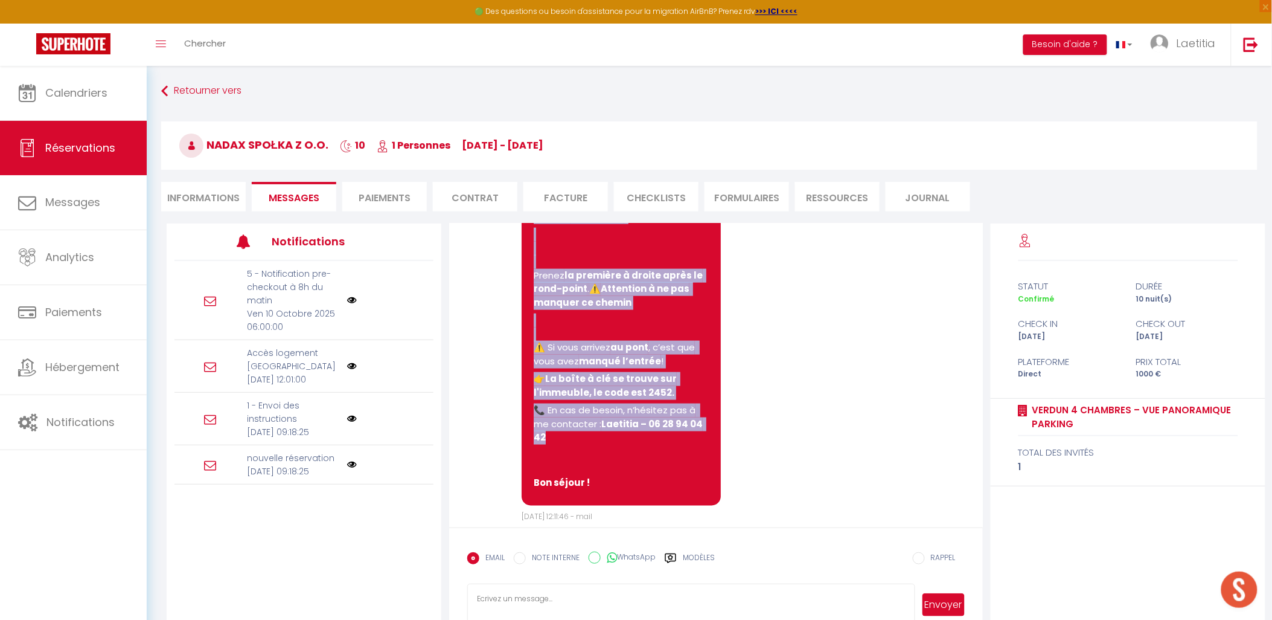
scroll to position [2249, 0]
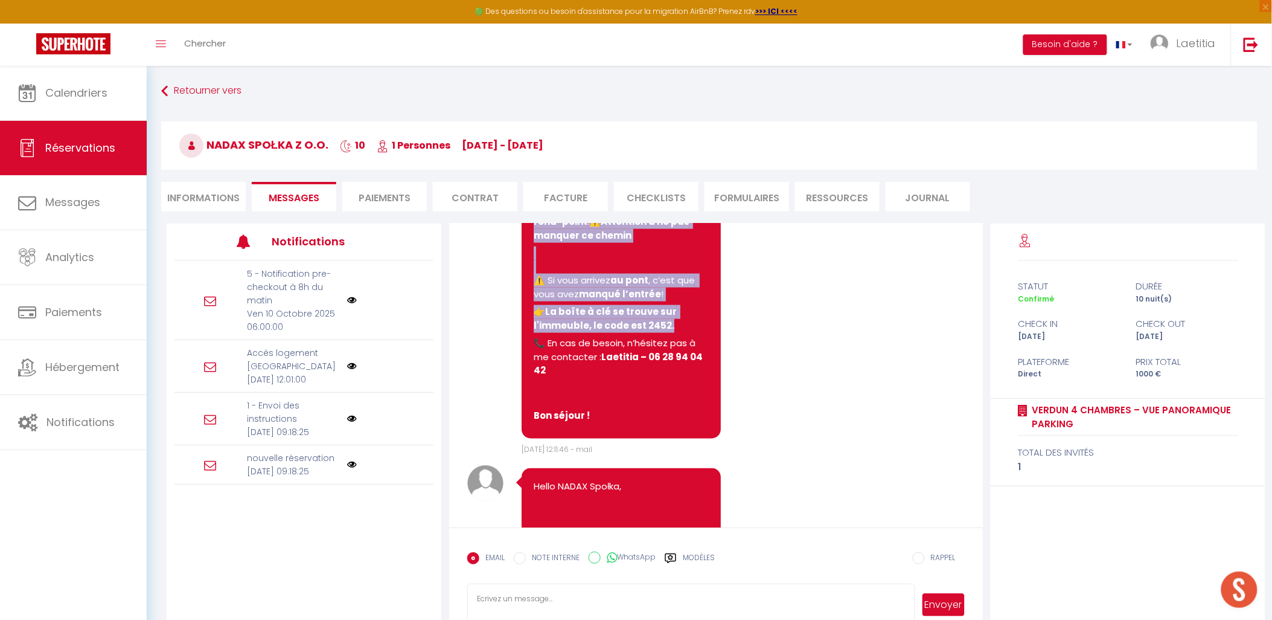
drag, startPoint x: 538, startPoint y: 246, endPoint x: 668, endPoint y: 369, distance: 179.0
copy pre "🔑 Accès aux clés : La boîte à clés se trouve directement sur l’immeuble, à l’ad…"
